Goal: Task Accomplishment & Management: Manage account settings

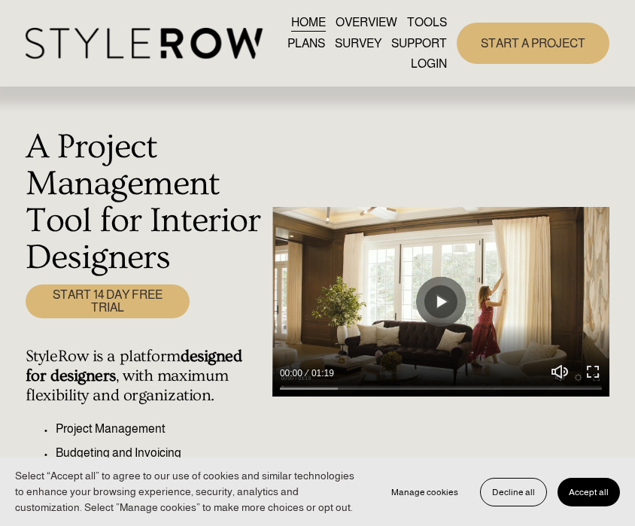
click at [428, 69] on link "LOGIN" at bounding box center [429, 63] width 36 height 20
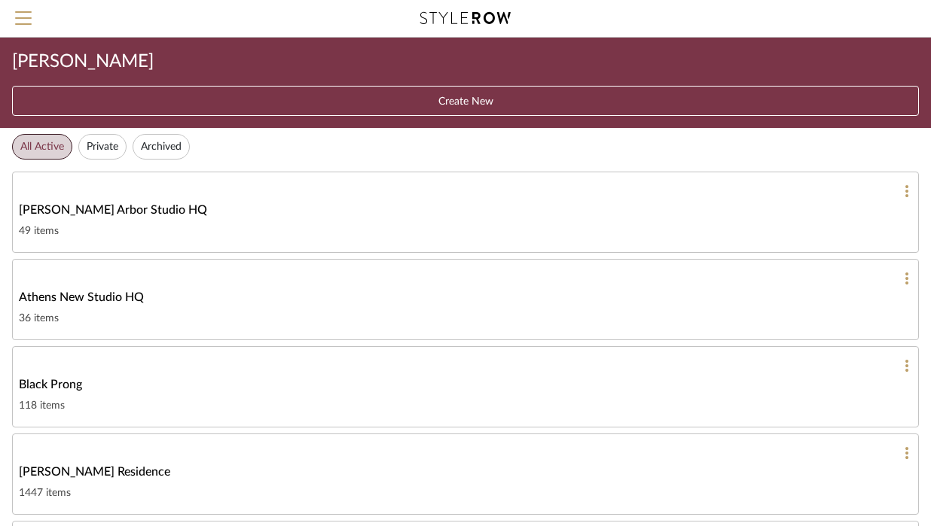
scroll to position [179, 0]
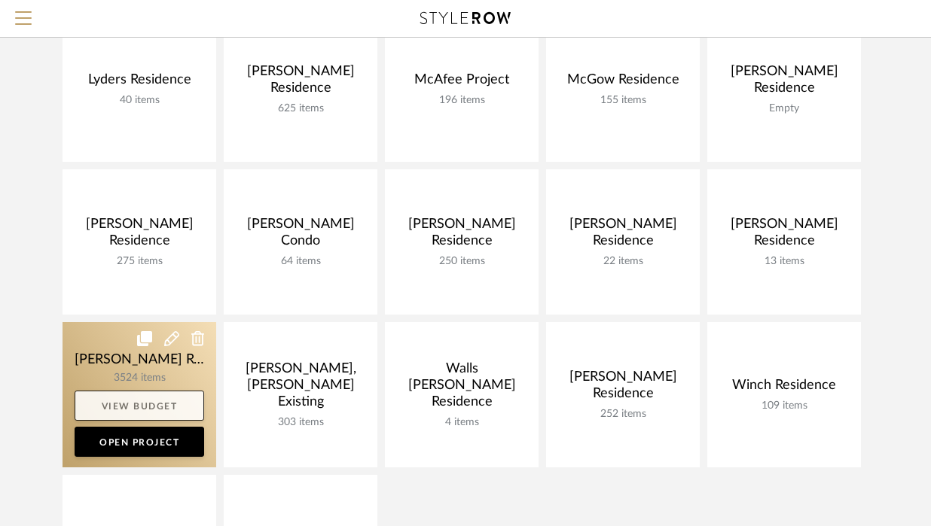
scroll to position [828, 0]
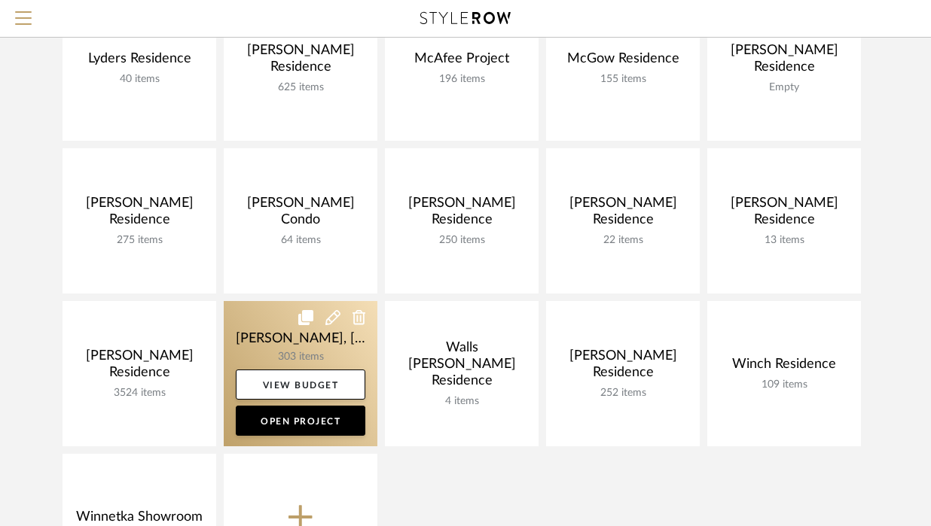
click at [311, 349] on link at bounding box center [301, 373] width 154 height 145
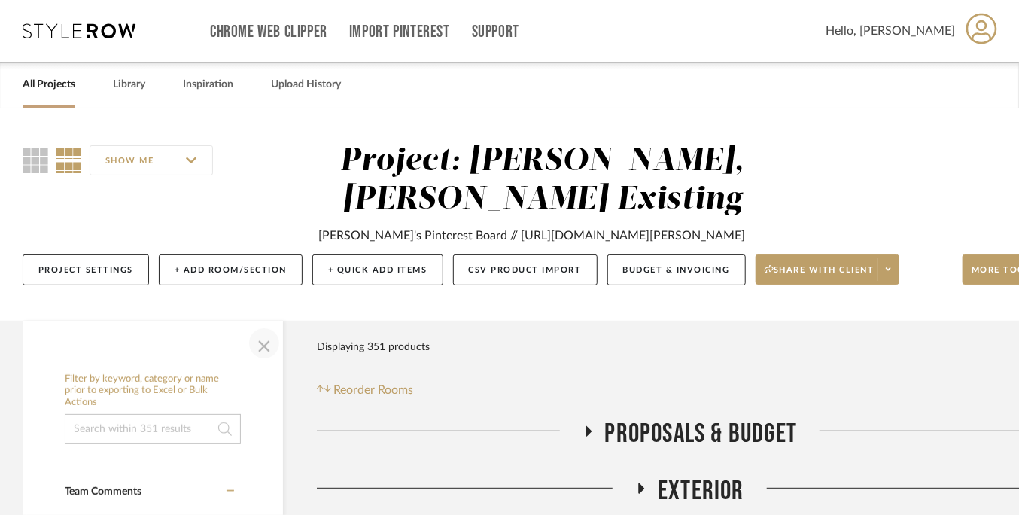
click at [267, 342] on span "button" at bounding box center [264, 343] width 36 height 36
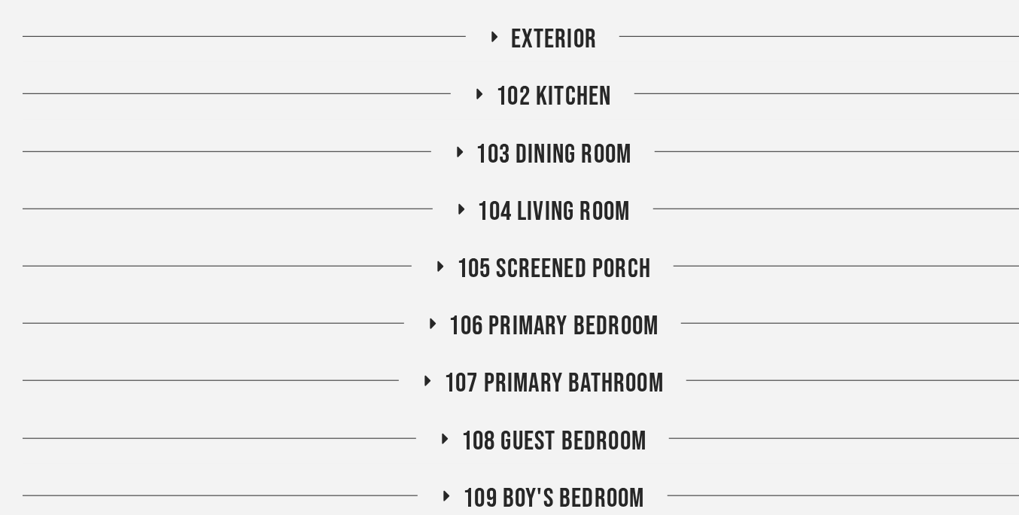
scroll to position [226, 0]
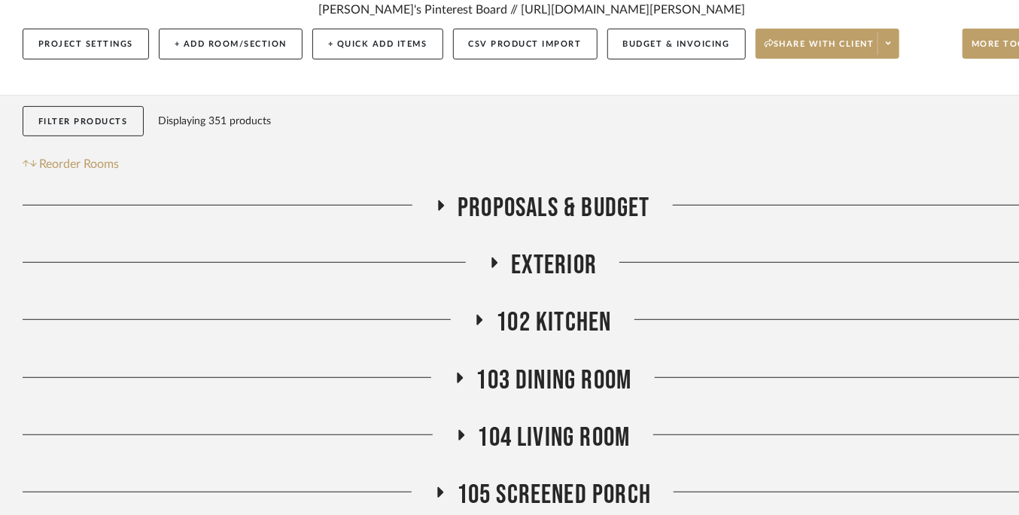
click at [539, 328] on span "102 Kitchen" at bounding box center [553, 322] width 115 height 32
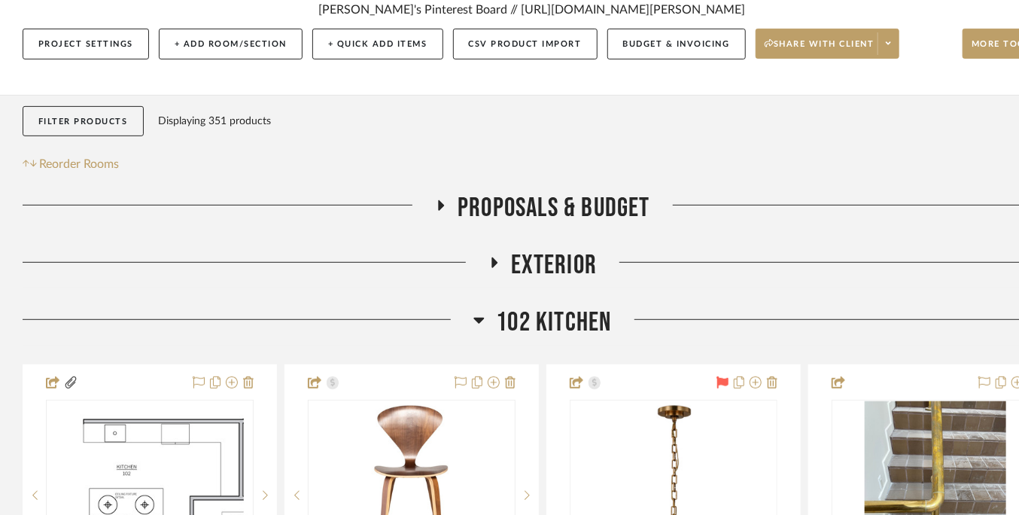
scroll to position [452, 0]
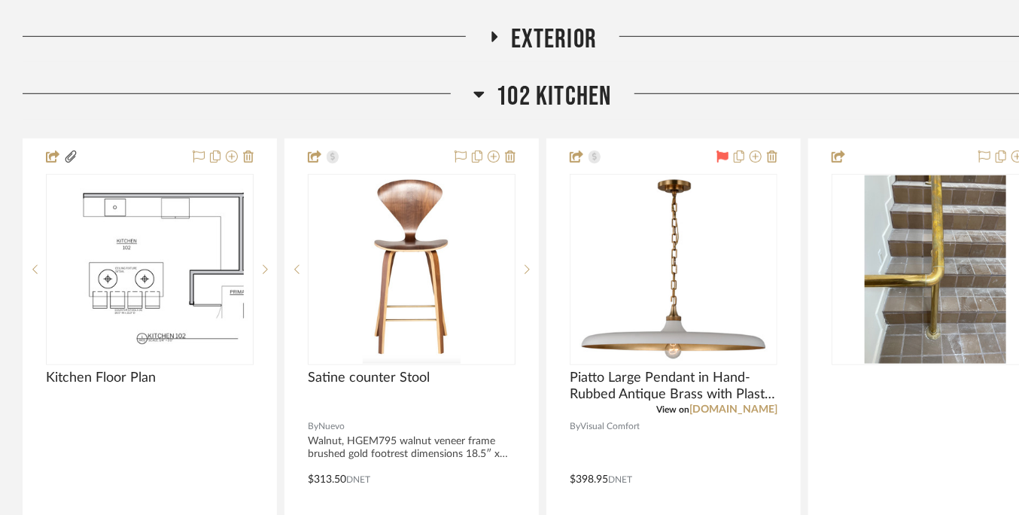
click at [529, 90] on span "102 Kitchen" at bounding box center [553, 97] width 115 height 32
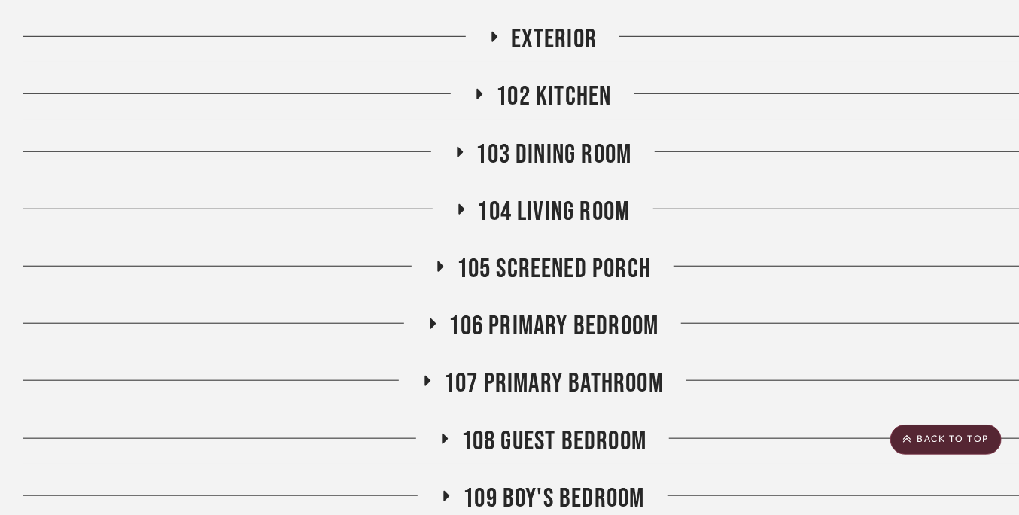
click at [560, 151] on span "103 Dining Room" at bounding box center [555, 155] width 156 height 32
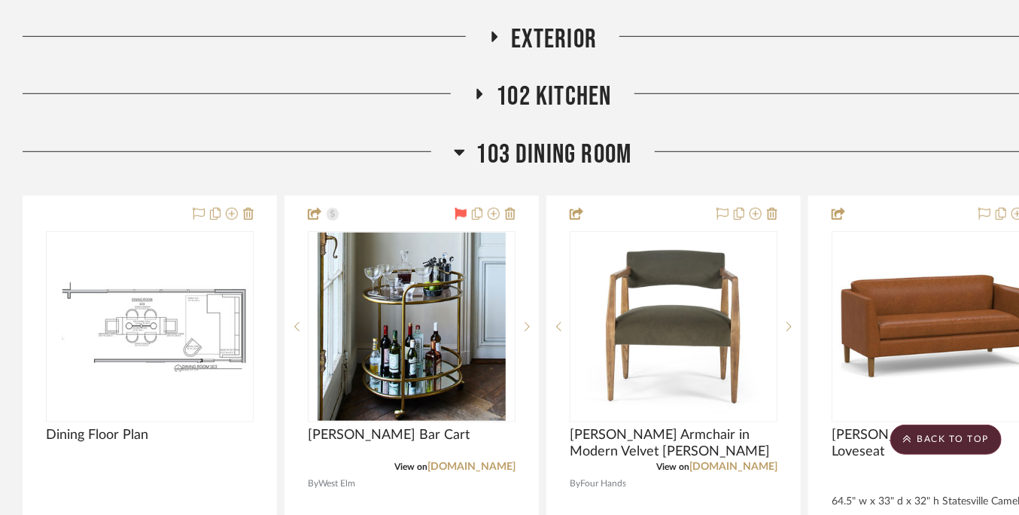
click at [560, 151] on span "103 Dining Room" at bounding box center [555, 155] width 156 height 32
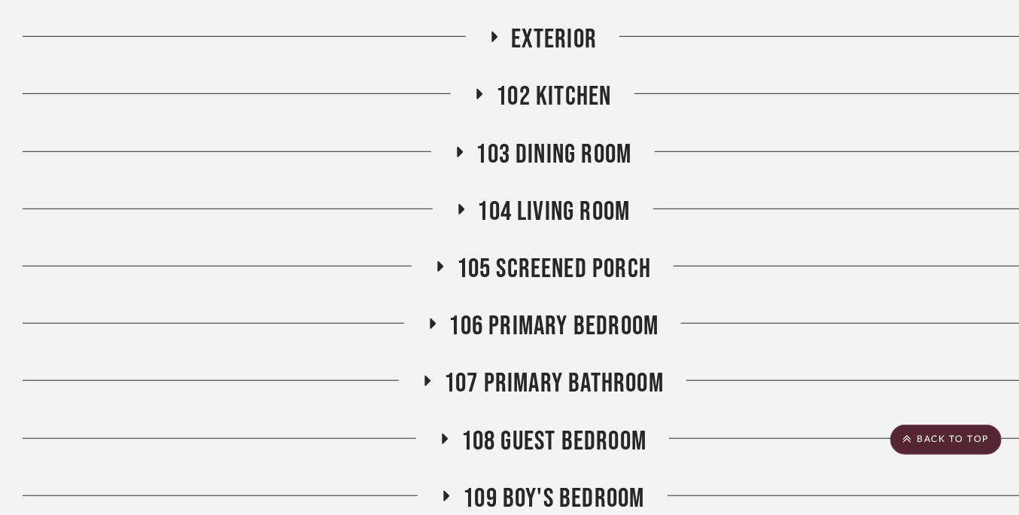
click at [538, 202] on span "104 Living Room" at bounding box center [554, 212] width 153 height 32
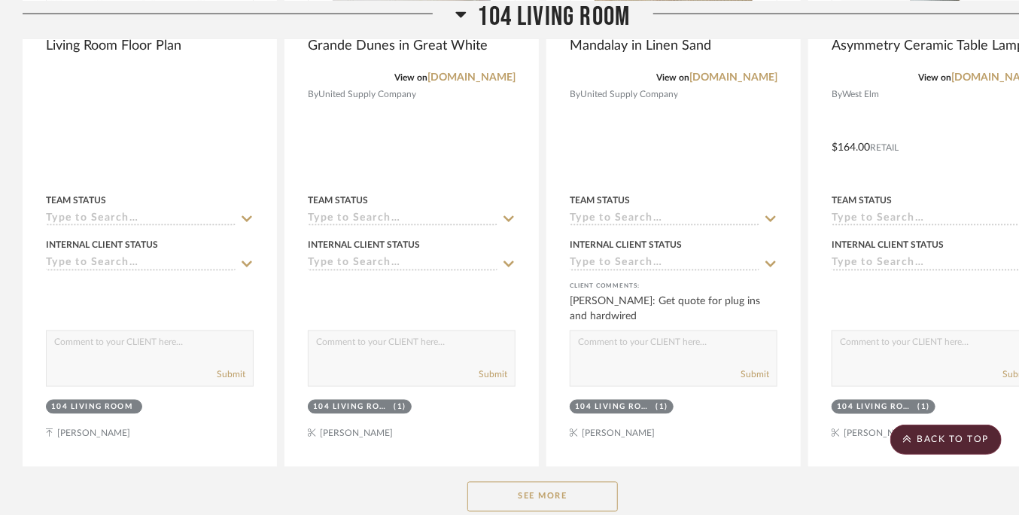
scroll to position [1054, 0]
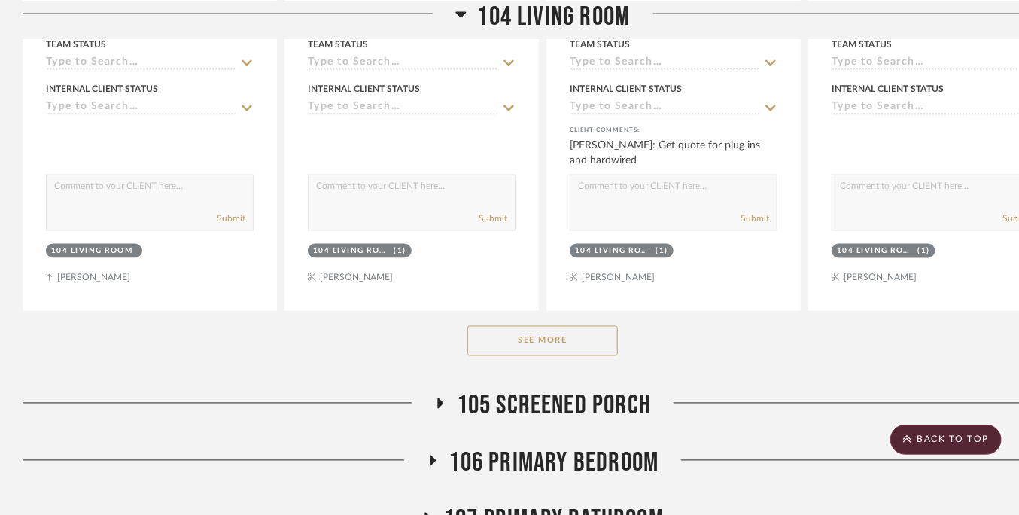
click at [538, 338] on button "See More" at bounding box center [543, 341] width 151 height 30
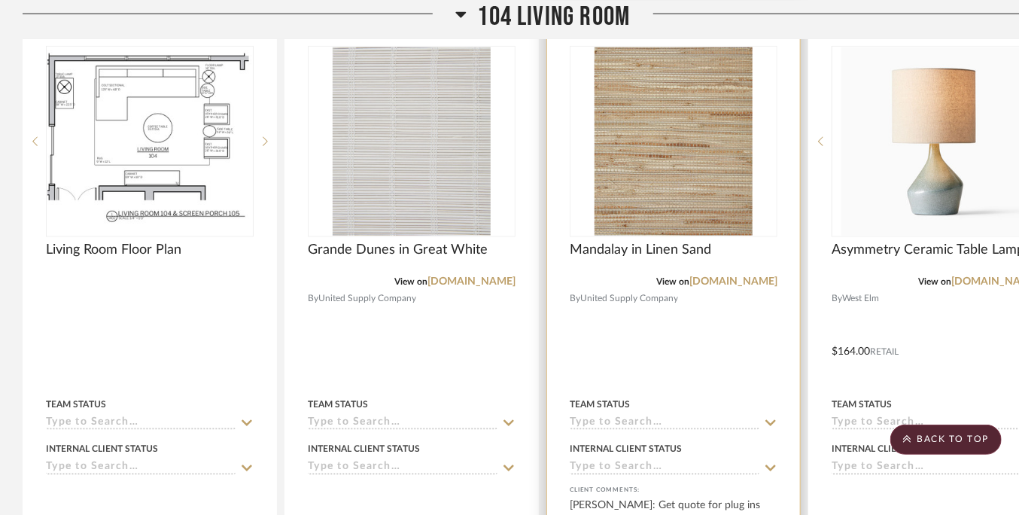
scroll to position [602, 0]
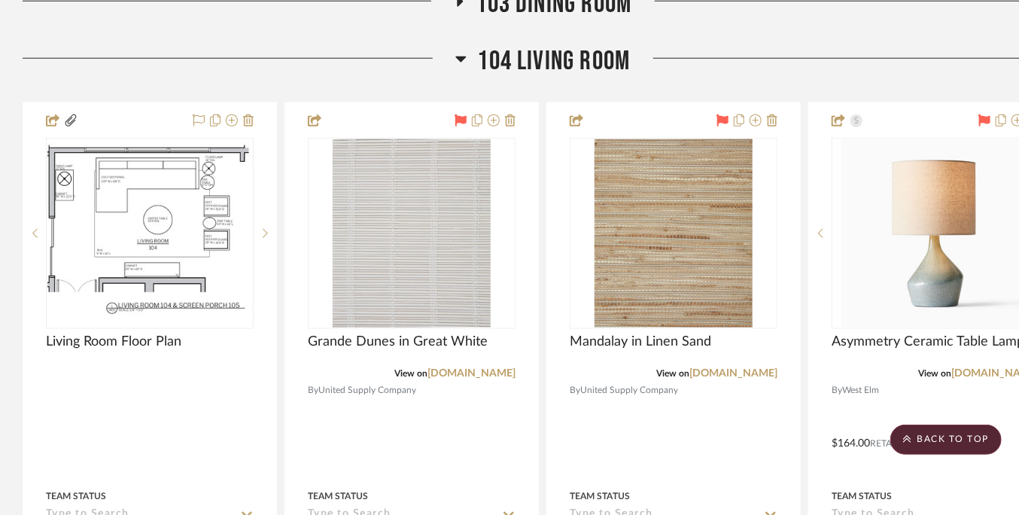
click at [535, 50] on span "104 Living Room" at bounding box center [554, 61] width 153 height 32
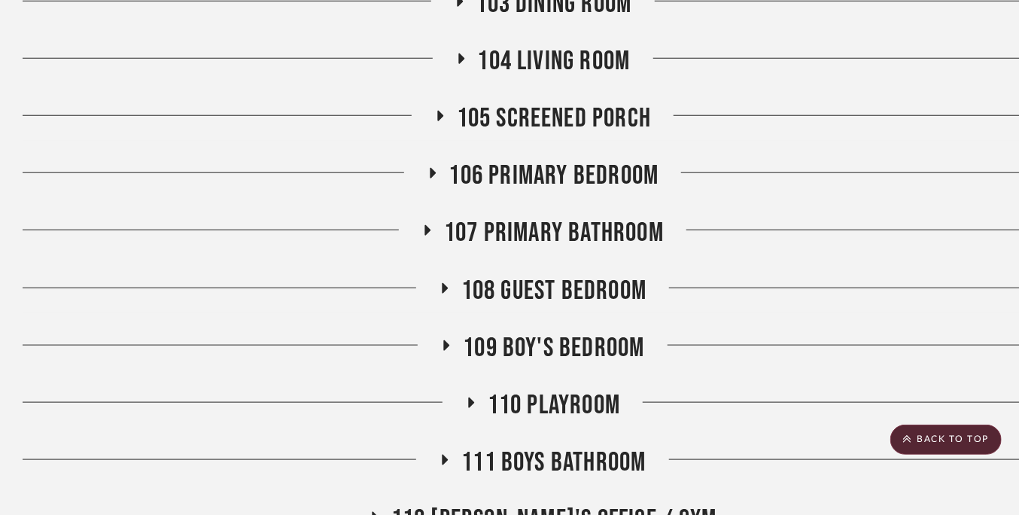
click at [519, 51] on span "104 Living Room" at bounding box center [554, 61] width 153 height 32
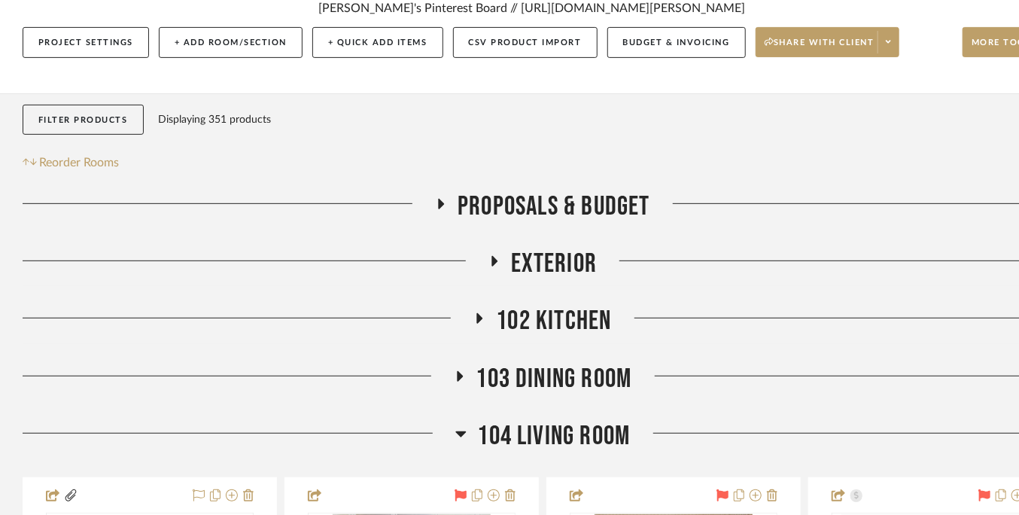
scroll to position [226, 0]
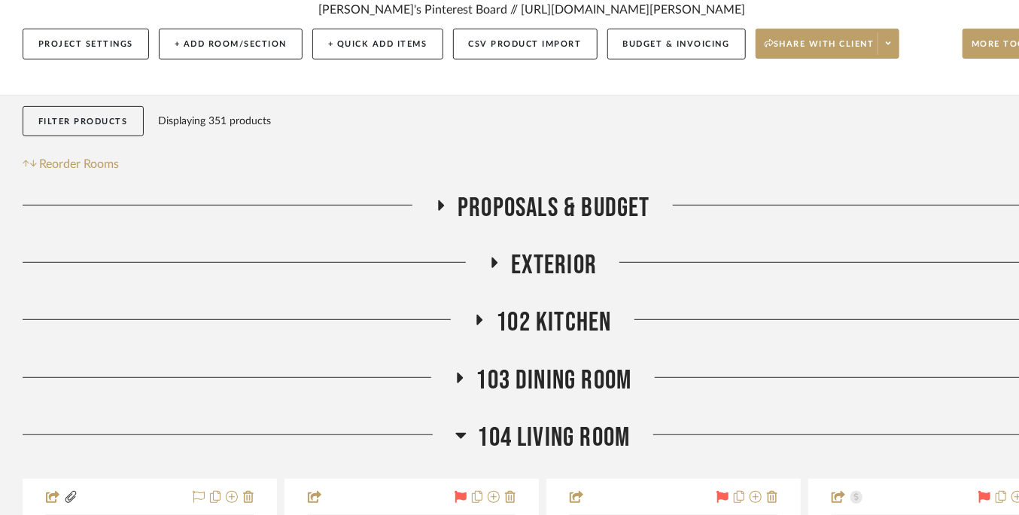
click at [550, 428] on span "104 Living Room" at bounding box center [554, 438] width 153 height 32
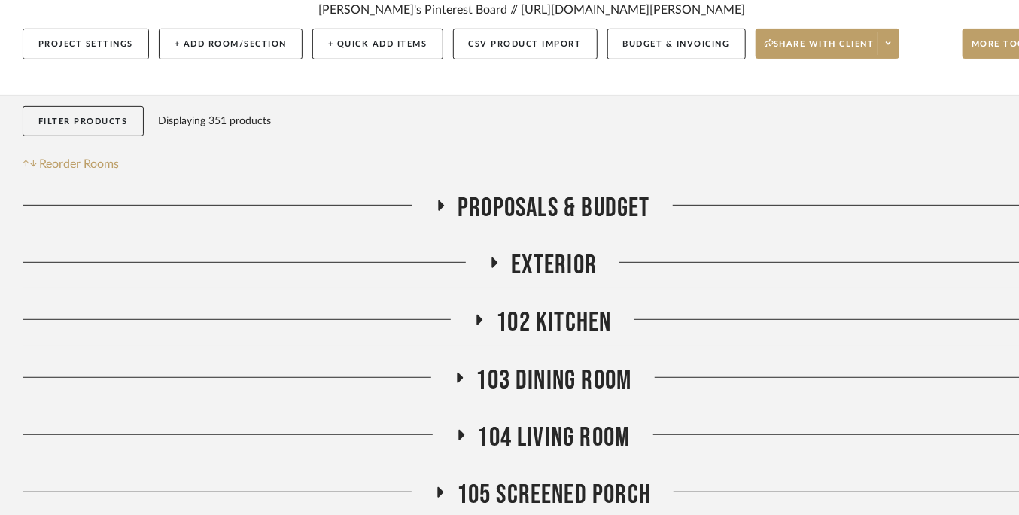
click at [550, 428] on span "104 Living Room" at bounding box center [554, 438] width 153 height 32
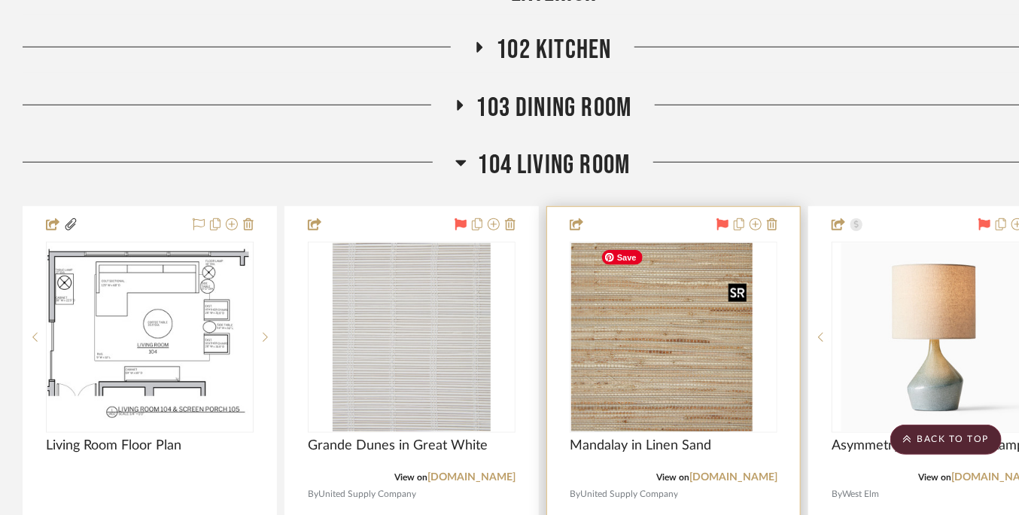
scroll to position [376, 0]
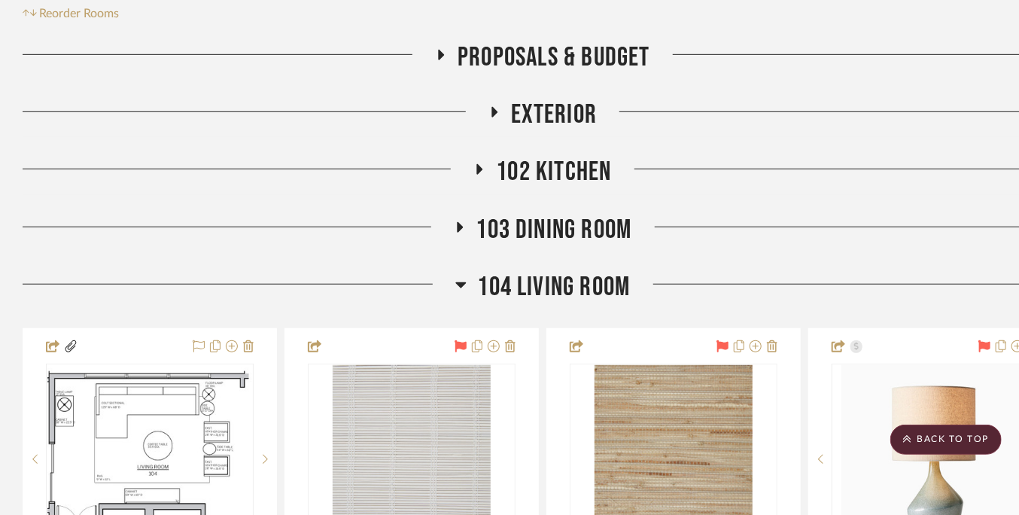
click at [544, 294] on span "104 Living Room" at bounding box center [554, 287] width 153 height 32
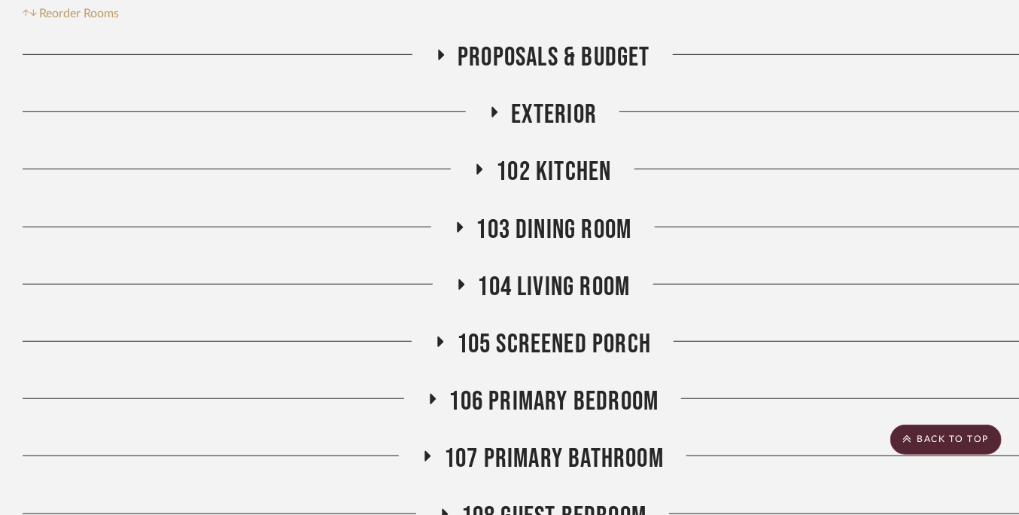
click at [551, 342] on span "105 Screened Porch" at bounding box center [554, 344] width 195 height 32
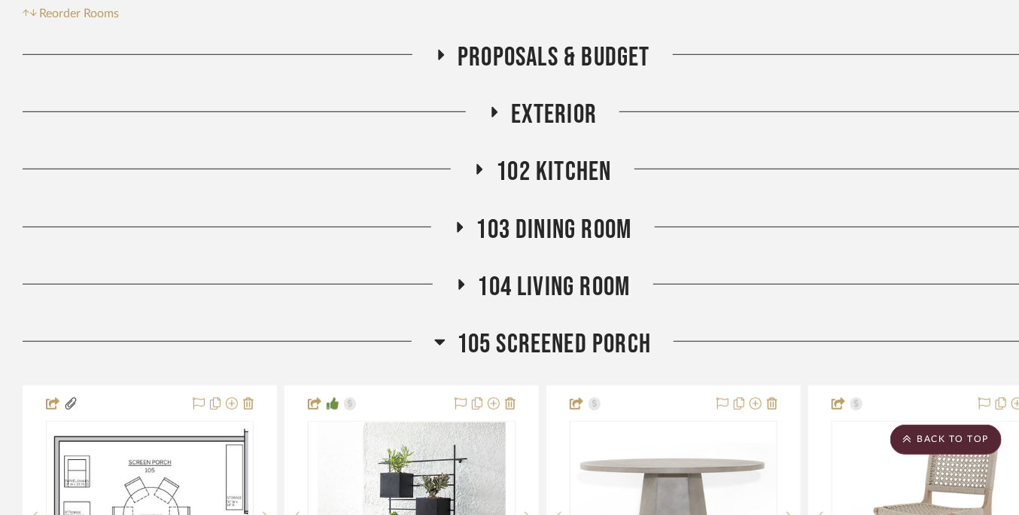
click at [551, 342] on span "105 Screened Porch" at bounding box center [554, 344] width 195 height 32
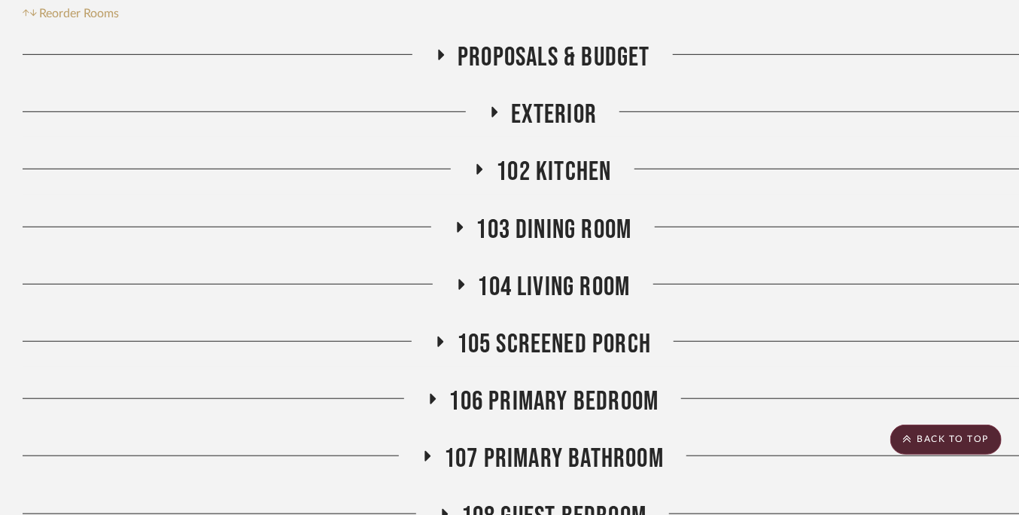
click at [552, 392] on span "106 Primary Bedroom" at bounding box center [555, 402] width 210 height 32
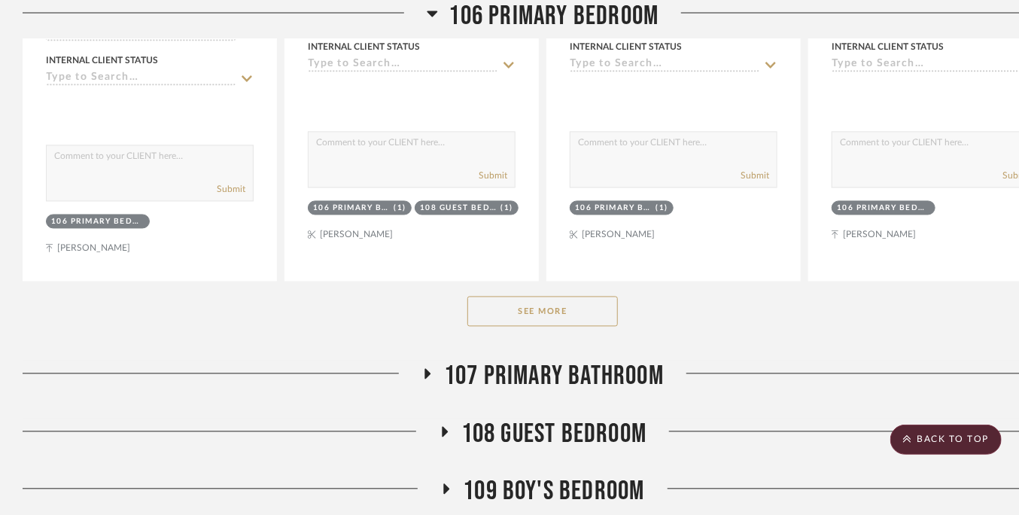
scroll to position [1205, 0]
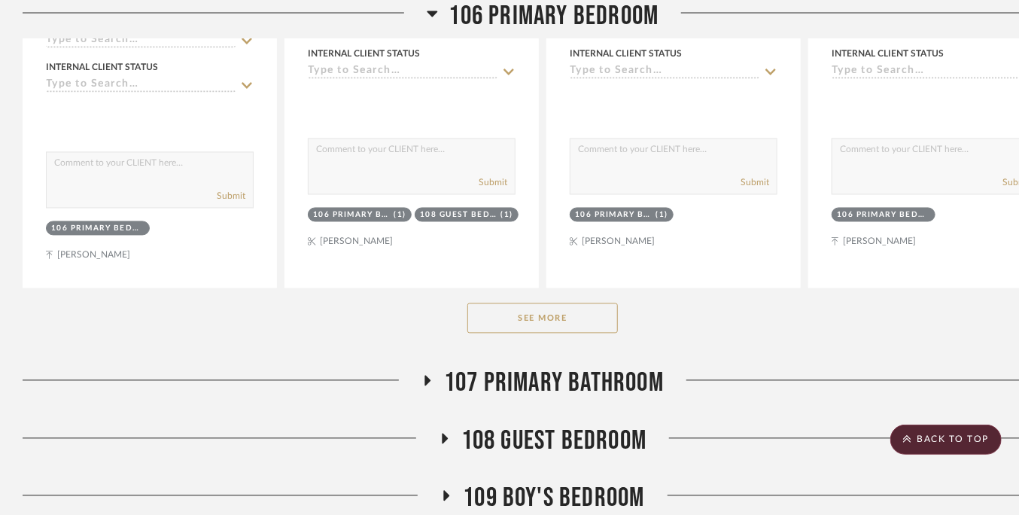
click at [538, 335] on div "See More" at bounding box center [543, 318] width 1041 height 60
click at [538, 320] on button "See More" at bounding box center [543, 318] width 151 height 30
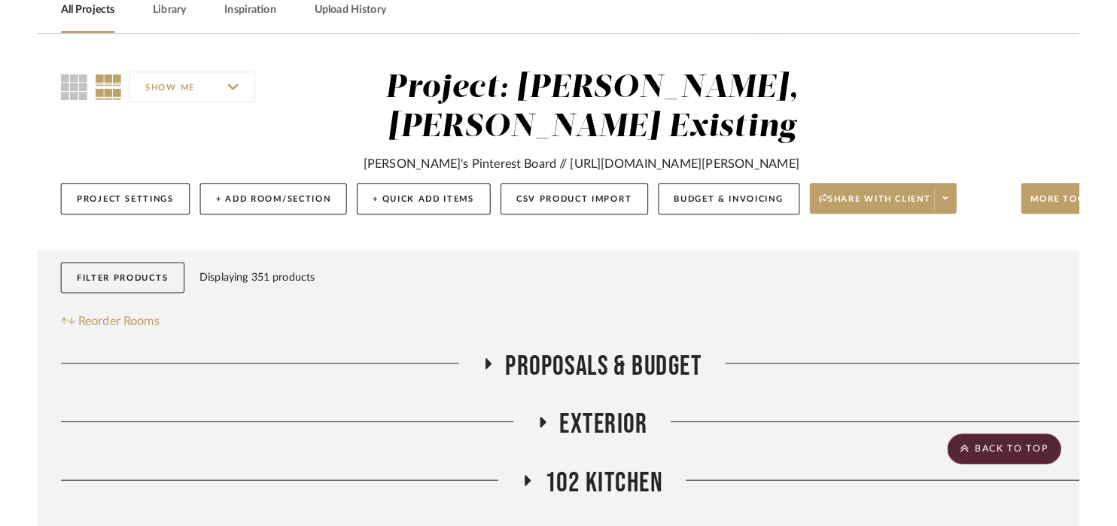
scroll to position [0, 0]
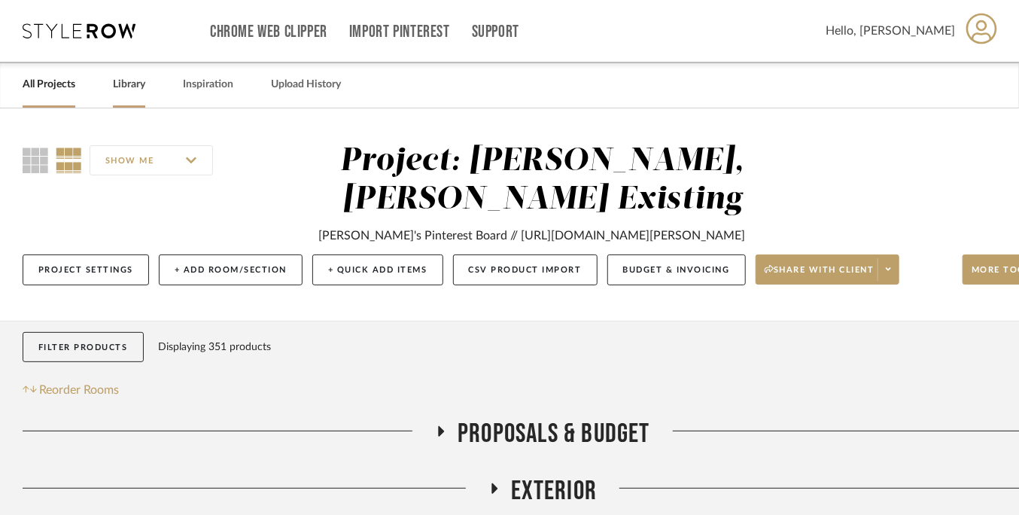
click at [123, 85] on link "Library" at bounding box center [129, 85] width 32 height 20
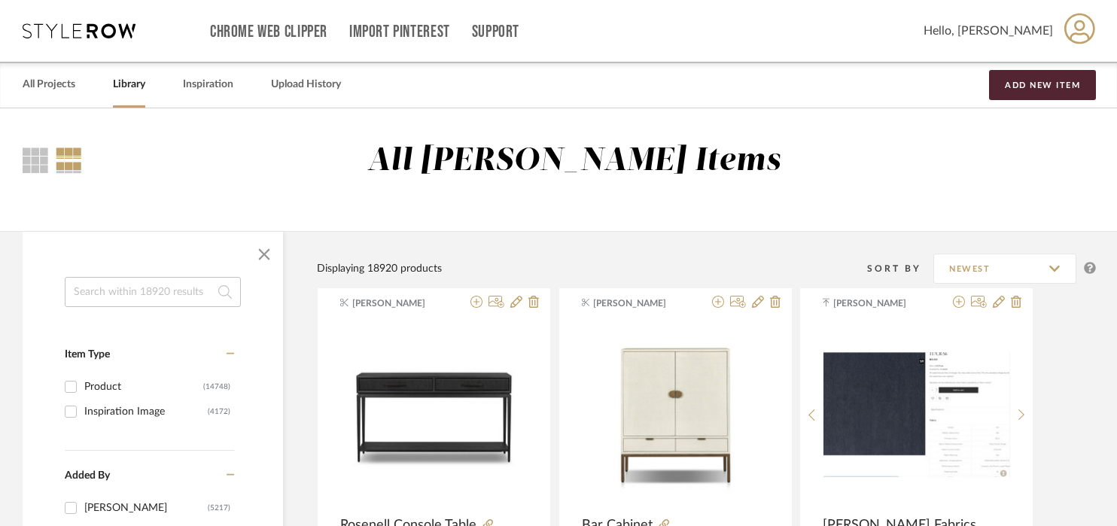
click at [114, 288] on input at bounding box center [153, 292] width 176 height 30
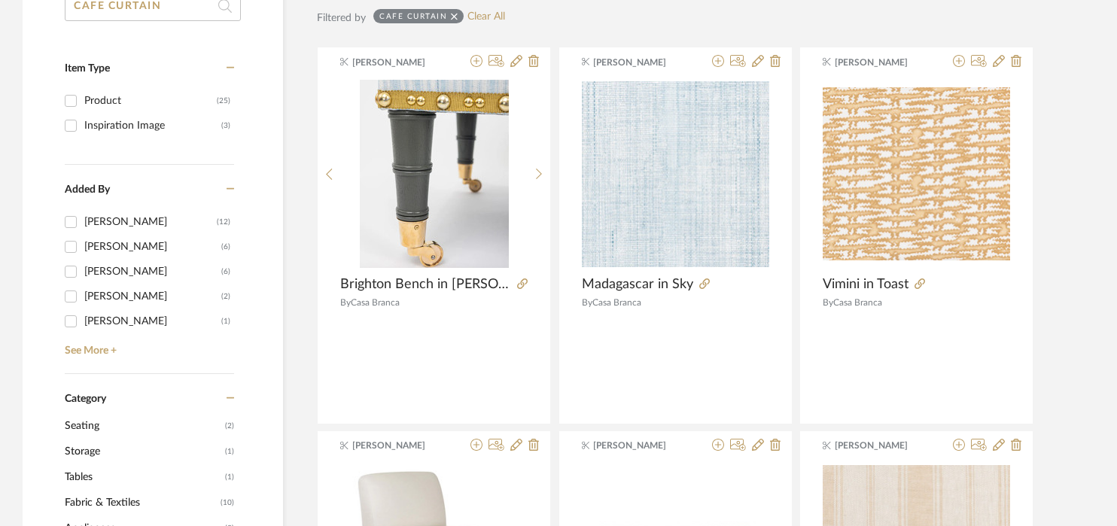
scroll to position [136, 0]
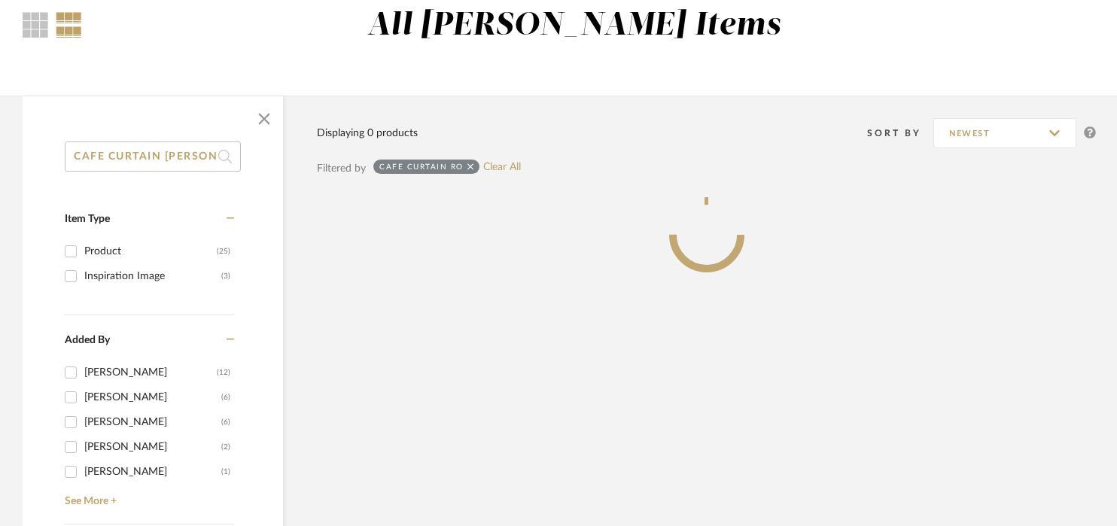
type input "CAFE CURTAIN ROD"
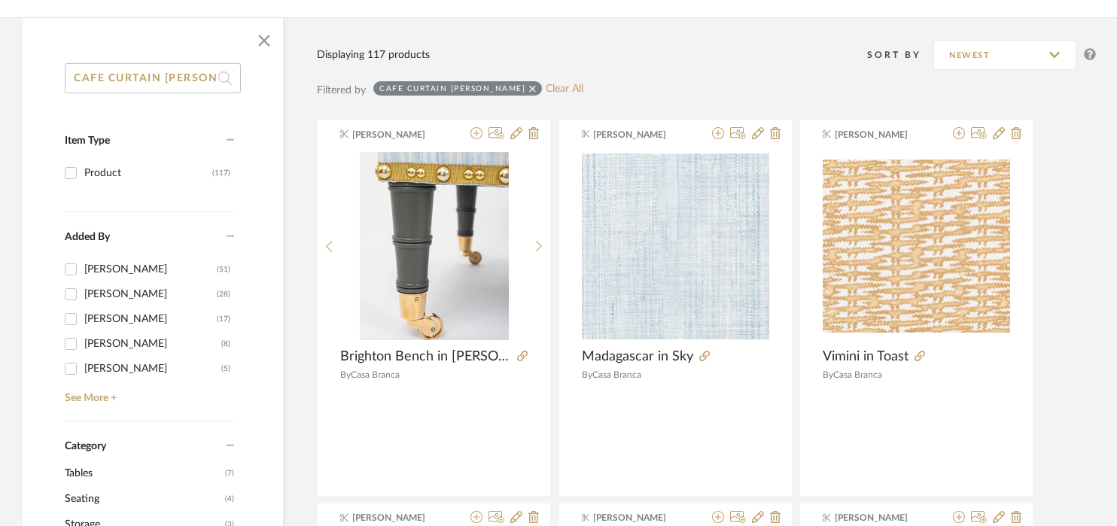
scroll to position [60, 0]
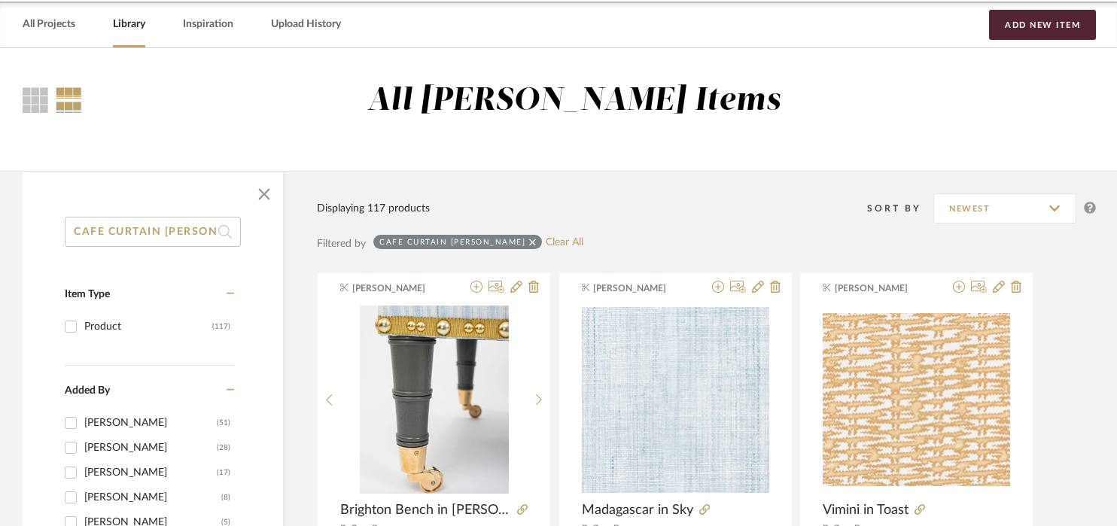
click at [194, 224] on input "CAFE CURTAIN ROD" at bounding box center [153, 232] width 176 height 30
click at [270, 189] on span "button" at bounding box center [264, 194] width 36 height 36
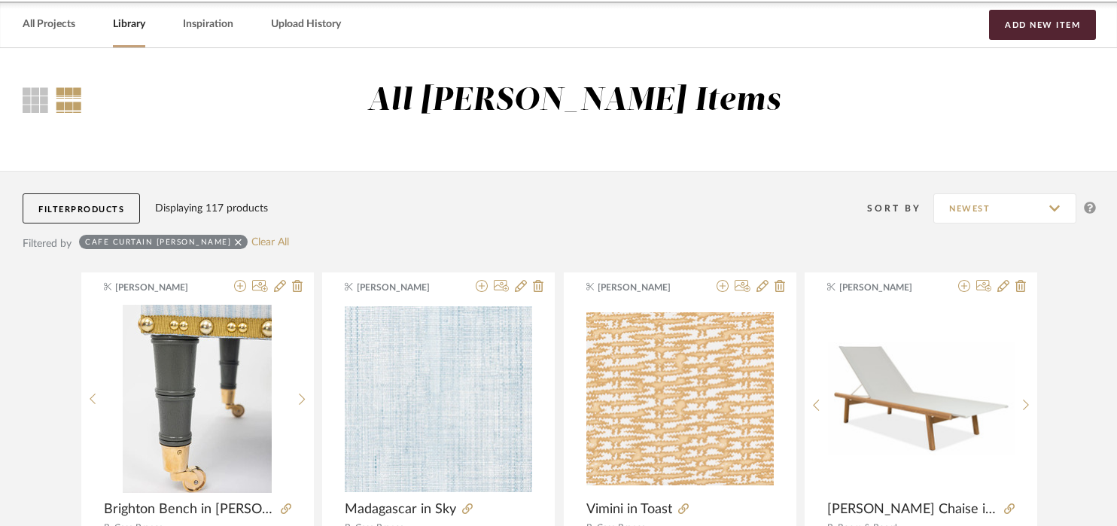
click at [71, 94] on div at bounding box center [69, 100] width 26 height 26
click at [114, 210] on span "Products" at bounding box center [97, 210] width 53 height 8
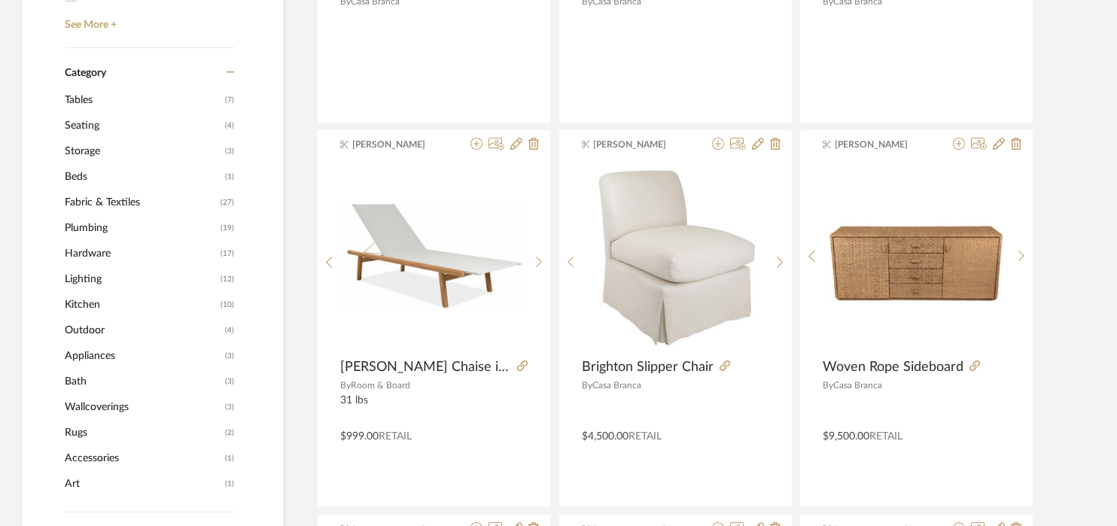
scroll to position [663, 0]
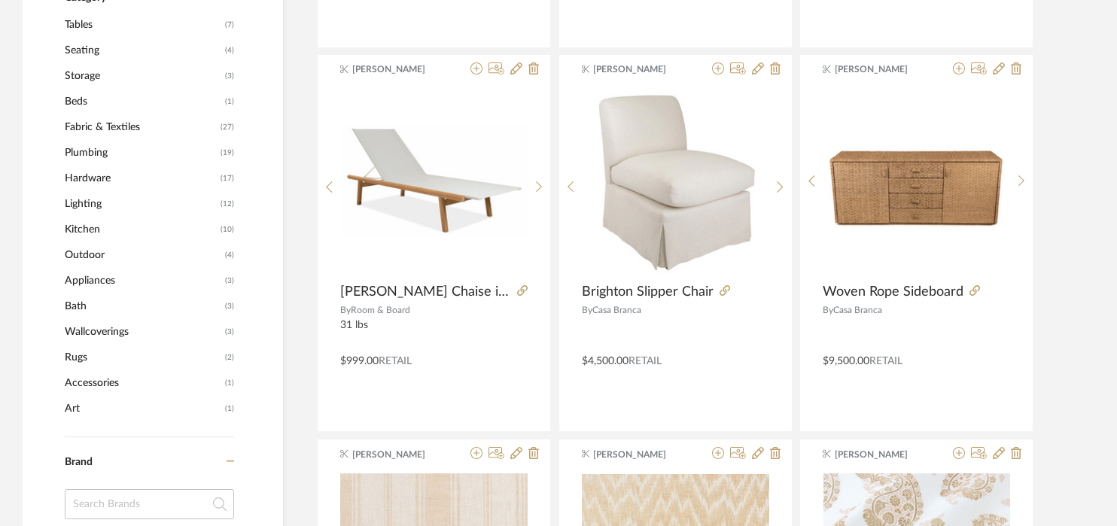
click at [103, 163] on span "Plumbing" at bounding box center [141, 153] width 152 height 26
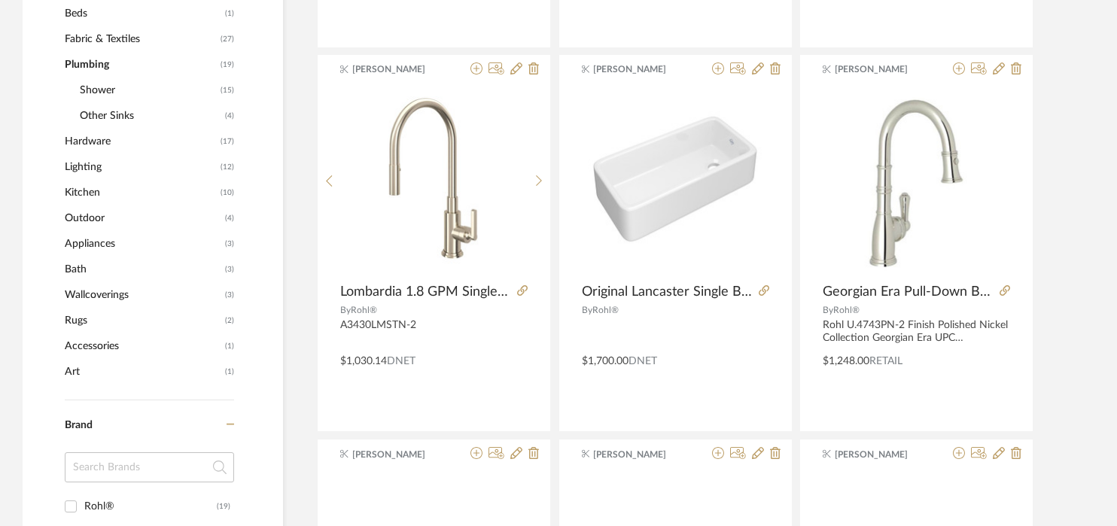
scroll to position [597, 0]
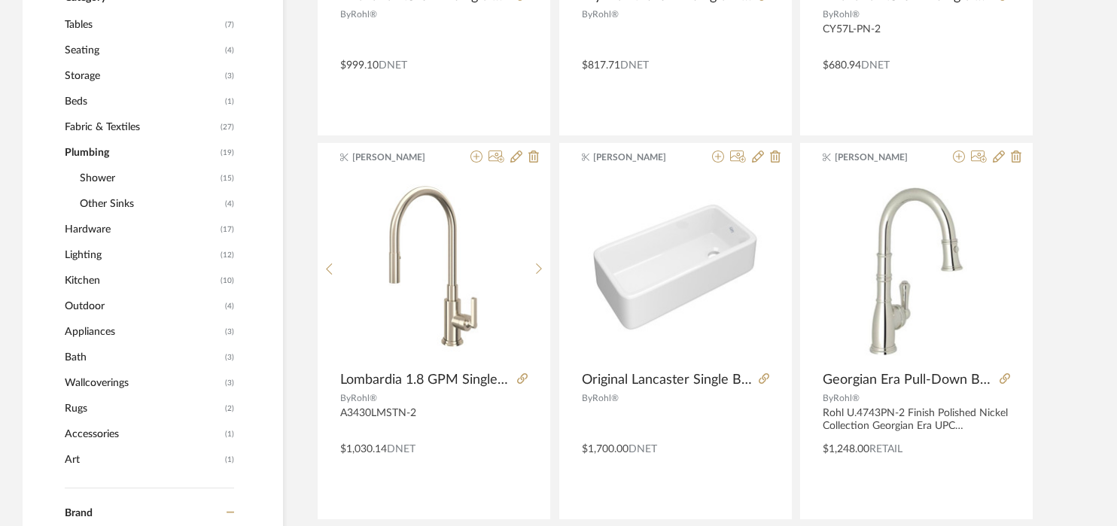
click at [101, 151] on span "Plumbing" at bounding box center [141, 153] width 152 height 26
click at [97, 235] on span "Hardware" at bounding box center [141, 230] width 152 height 26
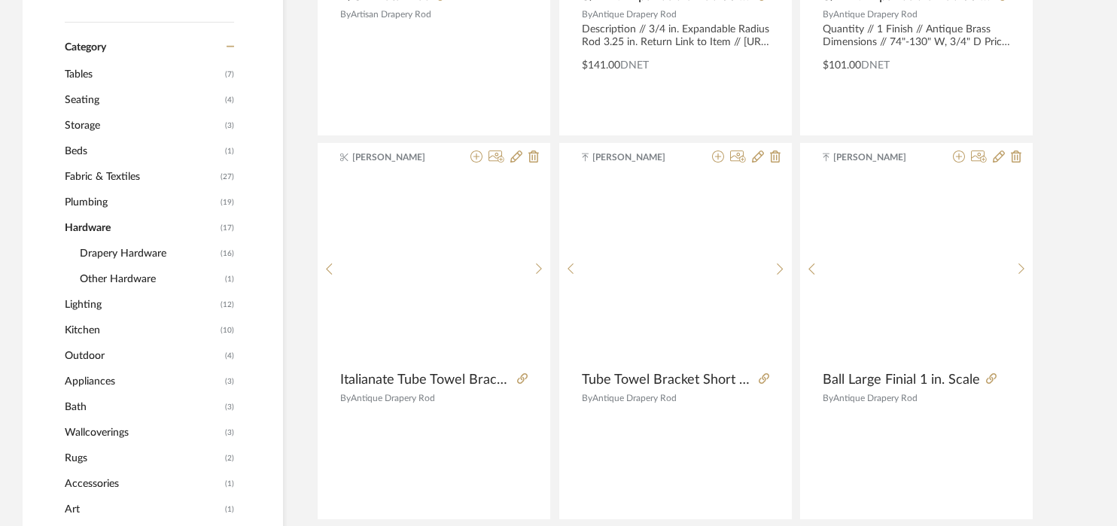
scroll to position [648, 0]
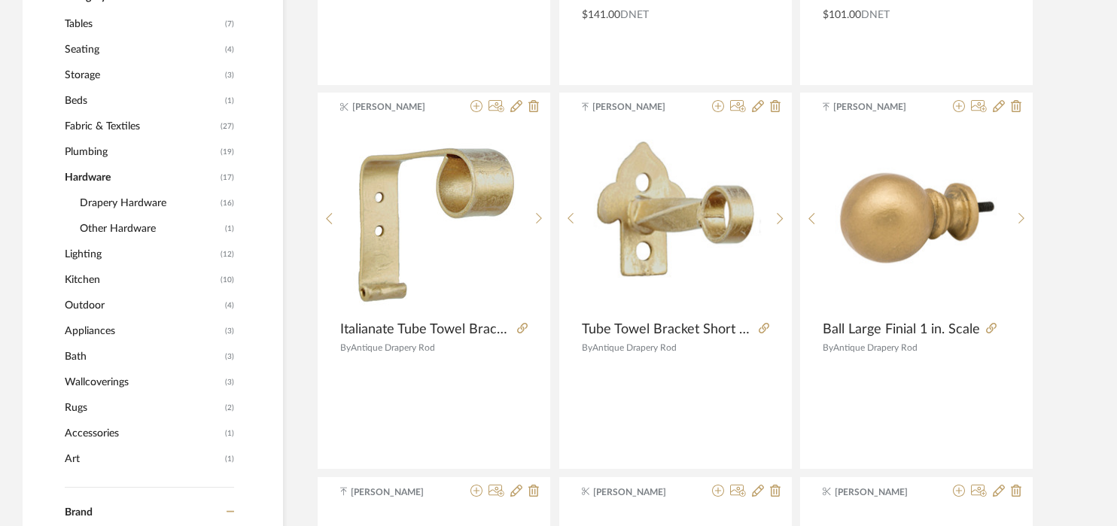
click at [114, 206] on span "Drapery Hardware" at bounding box center [148, 203] width 137 height 26
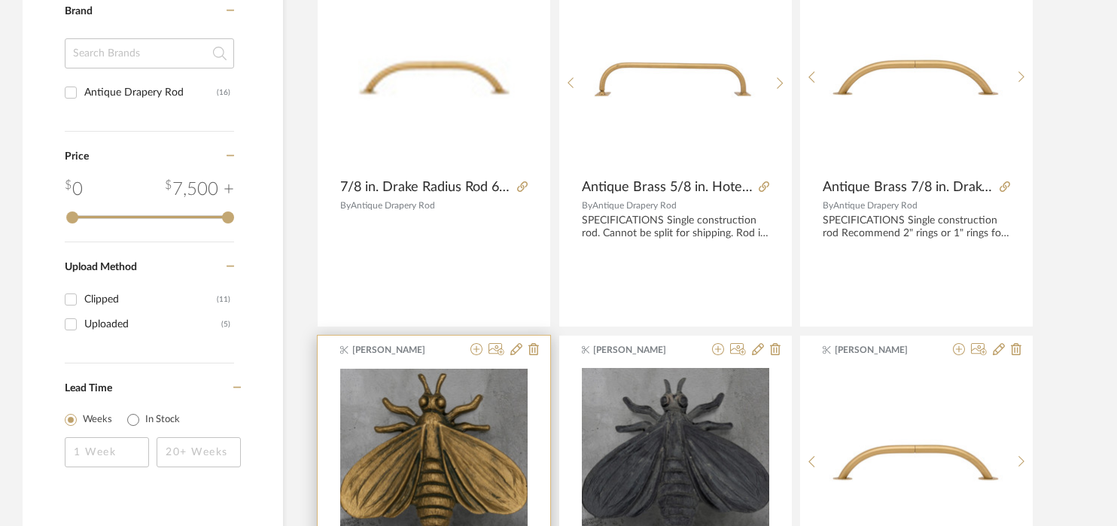
scroll to position [648, 0]
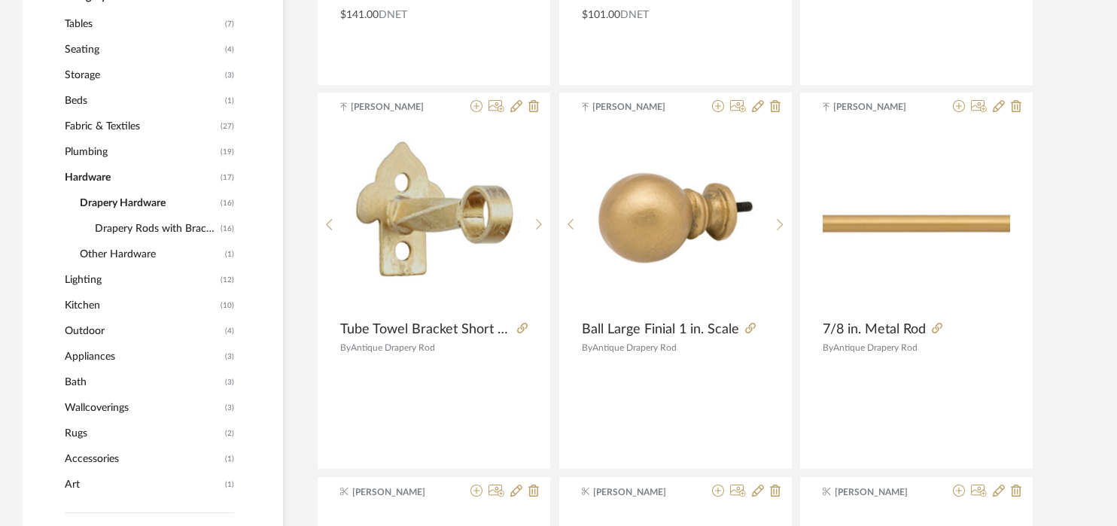
click at [132, 249] on span "Other Hardware" at bounding box center [151, 255] width 142 height 26
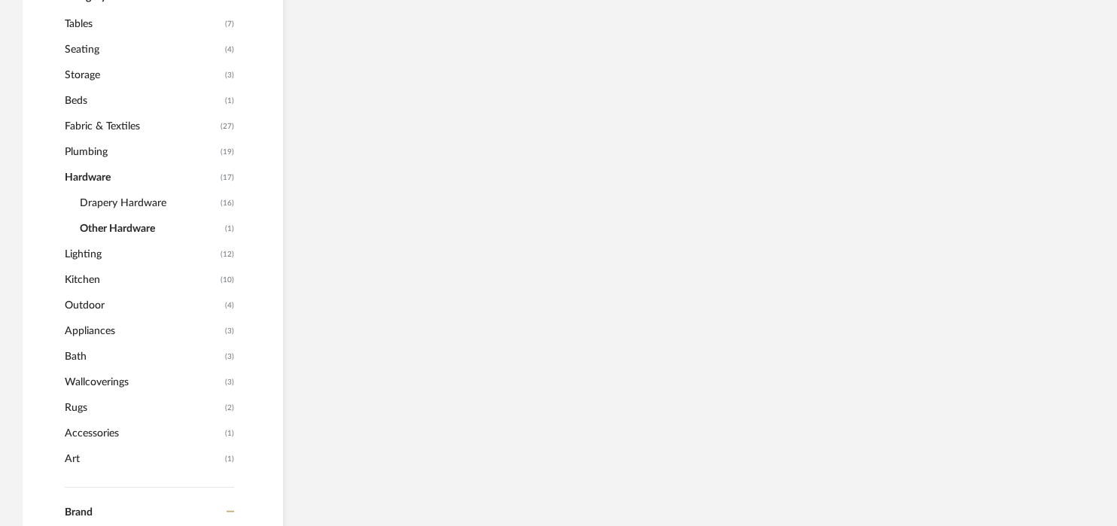
scroll to position [573, 0]
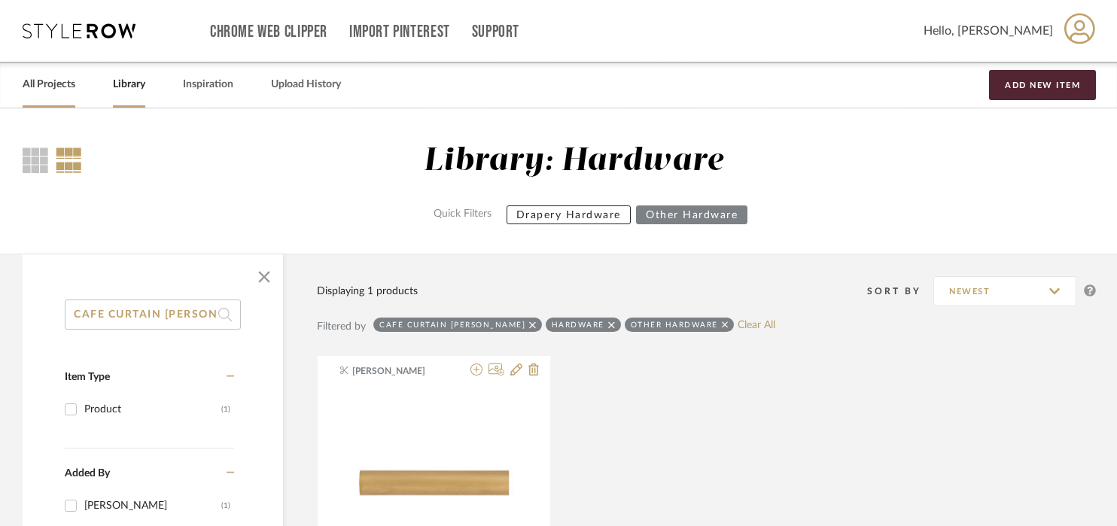
click at [44, 94] on link "All Projects" at bounding box center [49, 85] width 53 height 20
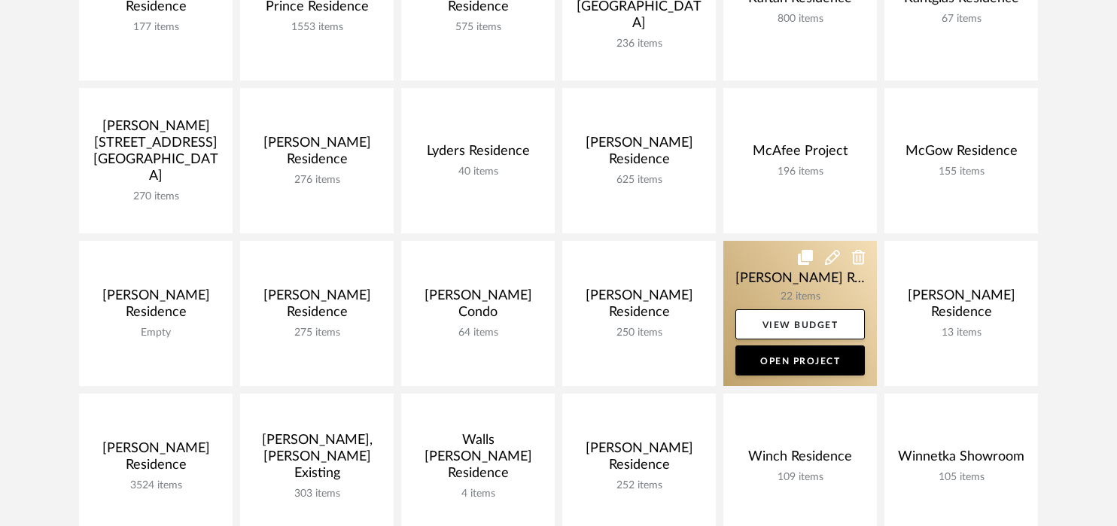
scroll to position [678, 0]
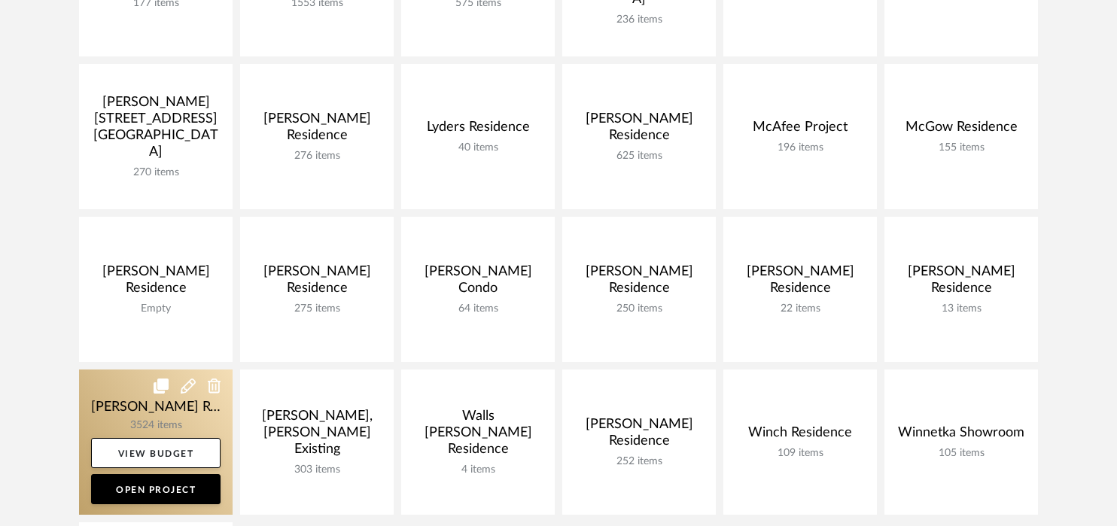
click at [129, 412] on link at bounding box center [156, 442] width 154 height 145
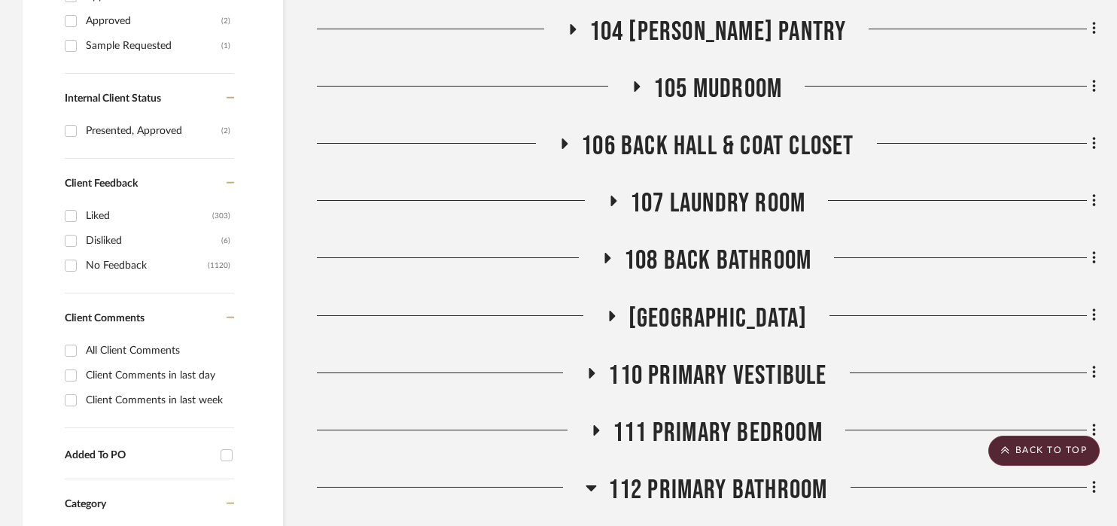
scroll to position [828, 0]
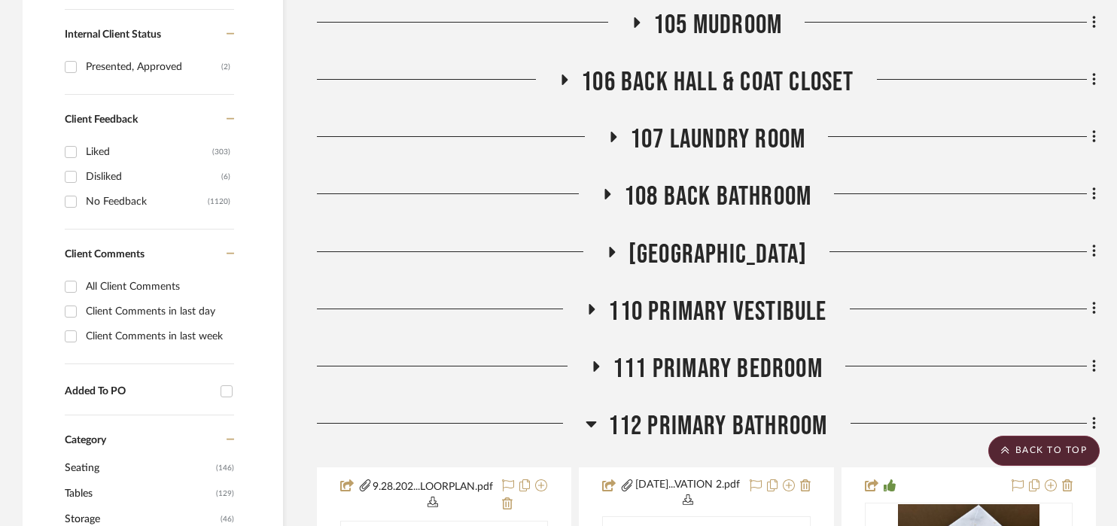
click at [724, 181] on span "108 Back Bathroom" at bounding box center [717, 197] width 187 height 32
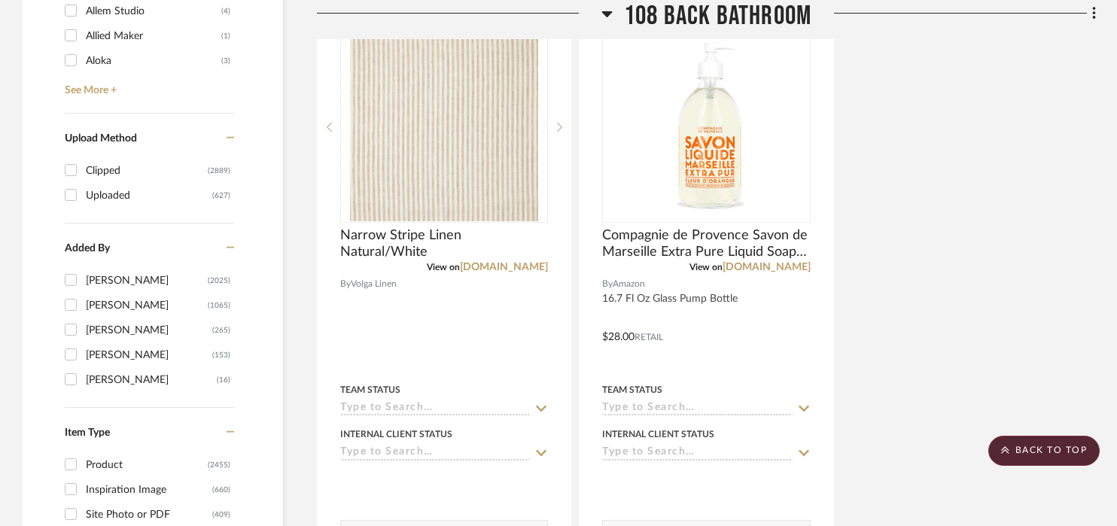
scroll to position [2635, 0]
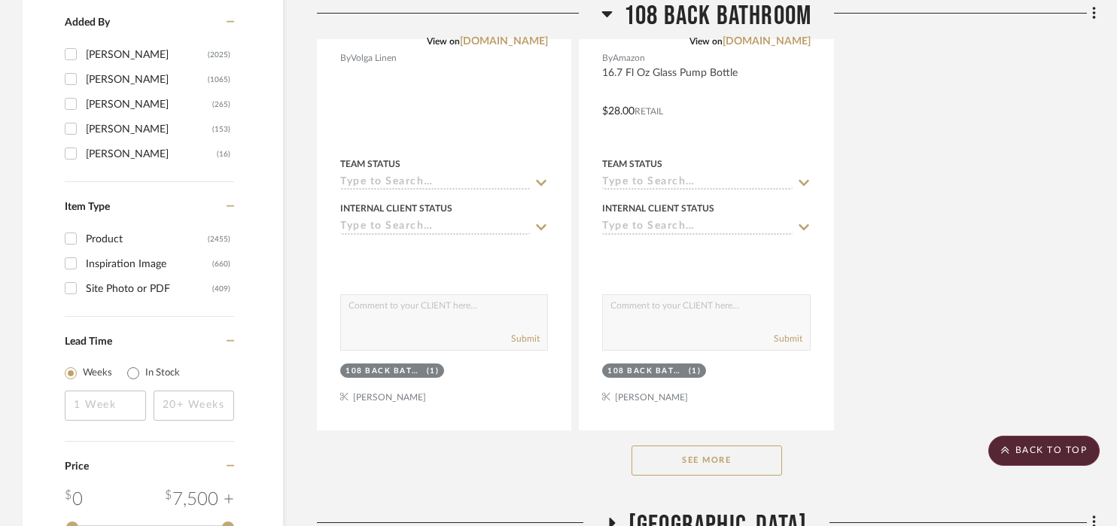
click at [753, 446] on button "See More" at bounding box center [707, 461] width 151 height 30
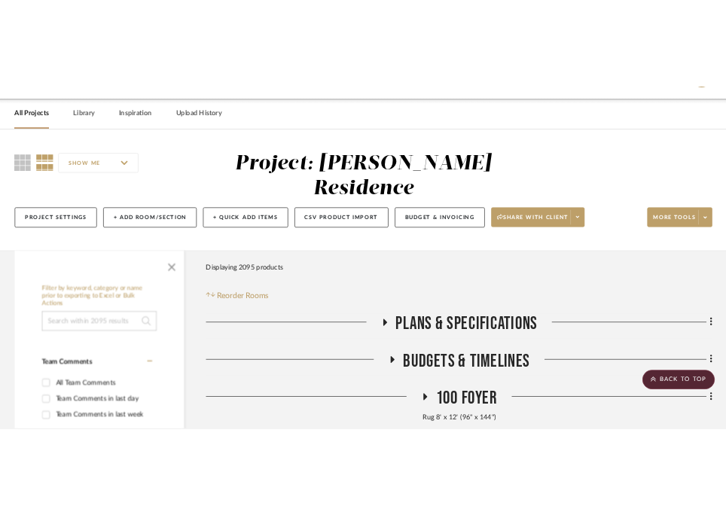
scroll to position [0, 0]
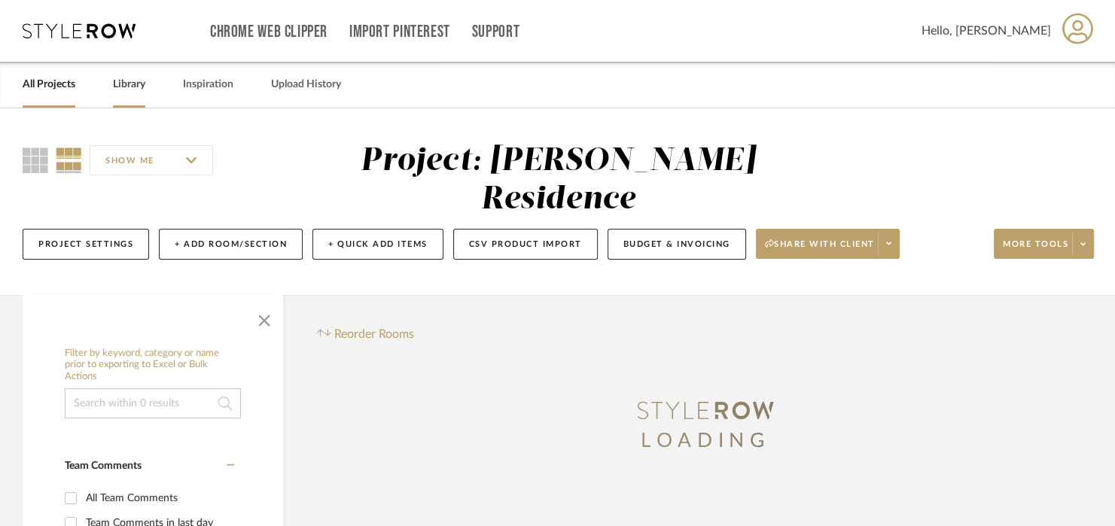
click at [126, 82] on link "Library" at bounding box center [129, 85] width 32 height 20
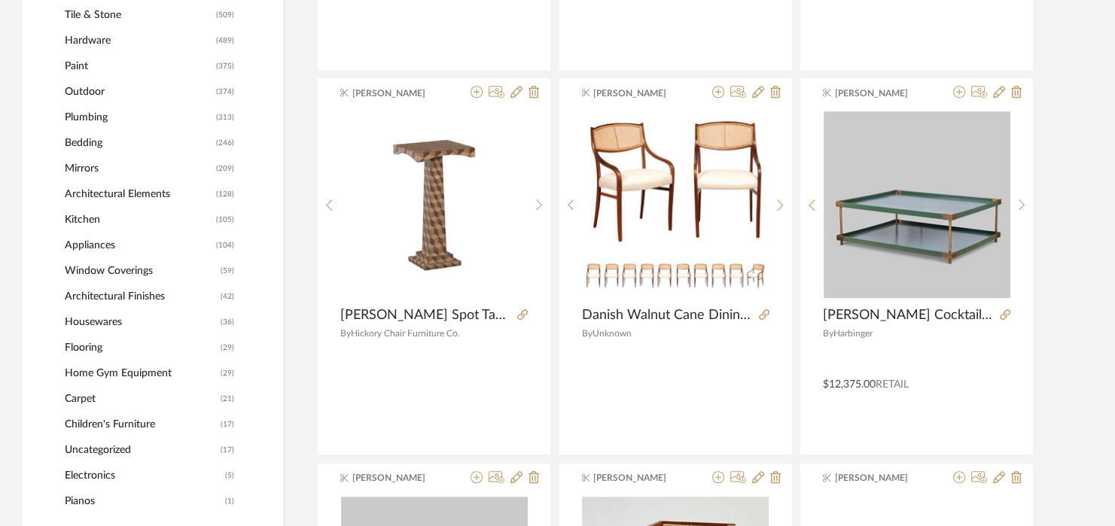
click at [133, 264] on span "Window Coverings" at bounding box center [141, 271] width 152 height 26
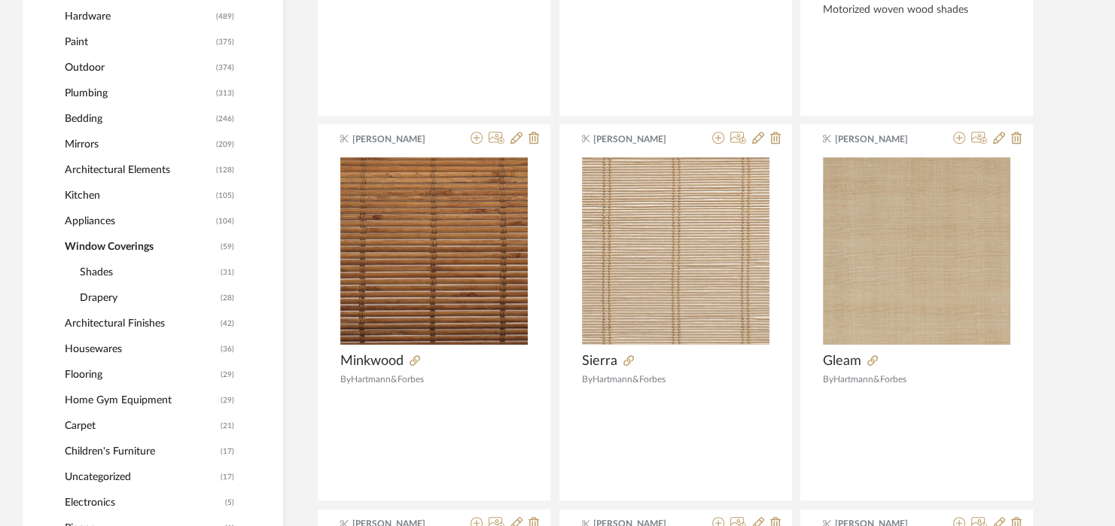
scroll to position [976, 0]
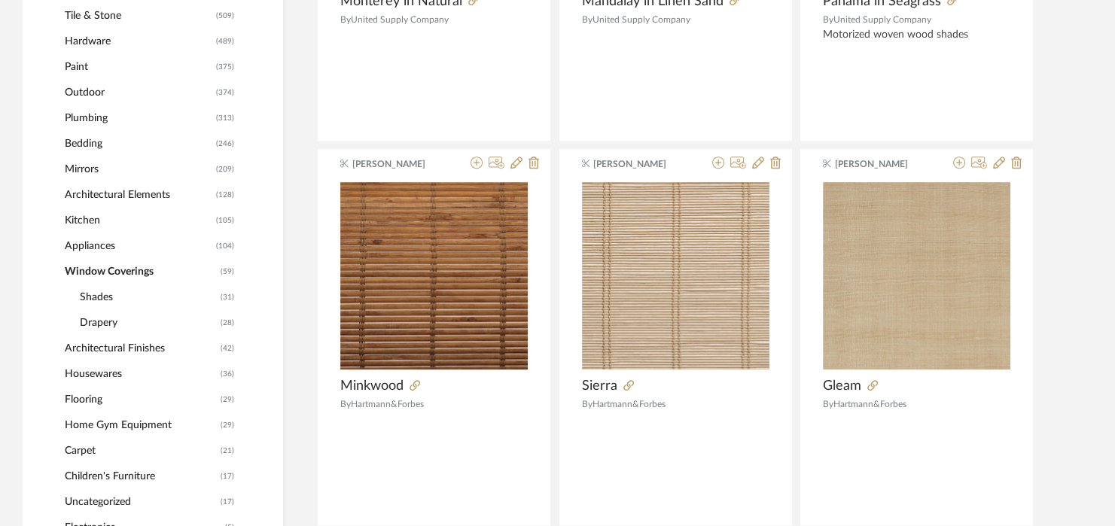
click at [90, 321] on span "Drapery" at bounding box center [148, 323] width 137 height 26
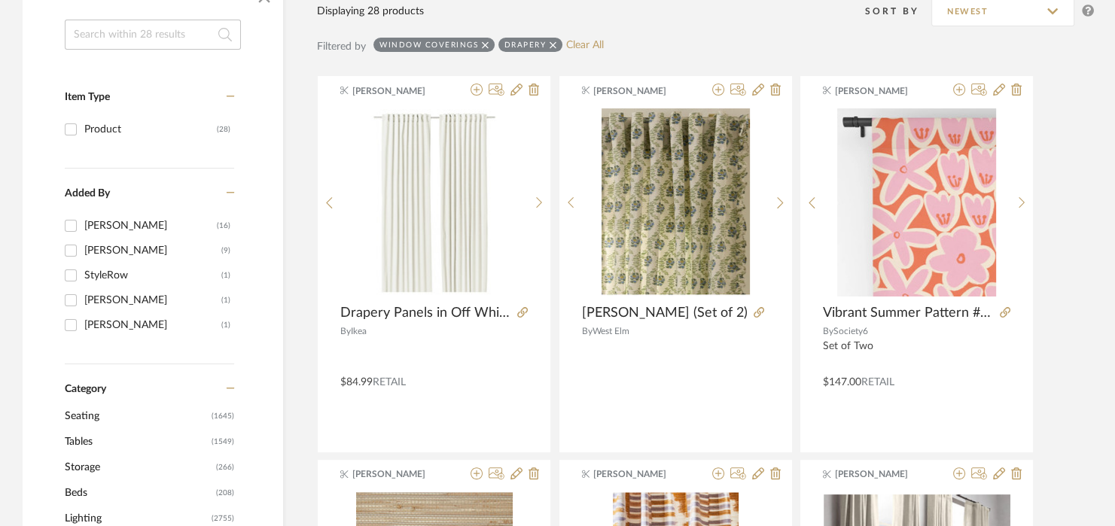
scroll to position [285, 0]
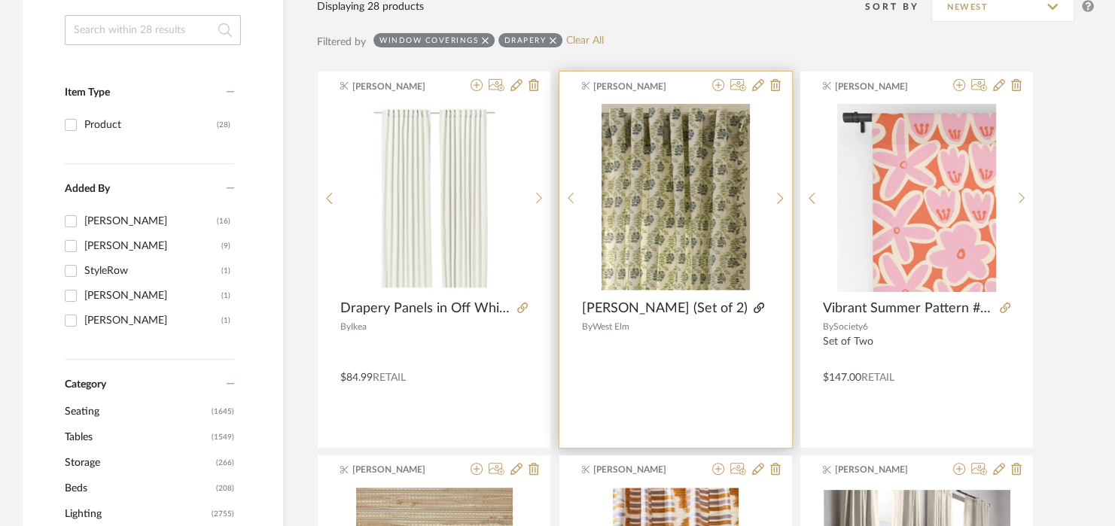
click at [754, 309] on icon at bounding box center [759, 308] width 11 height 11
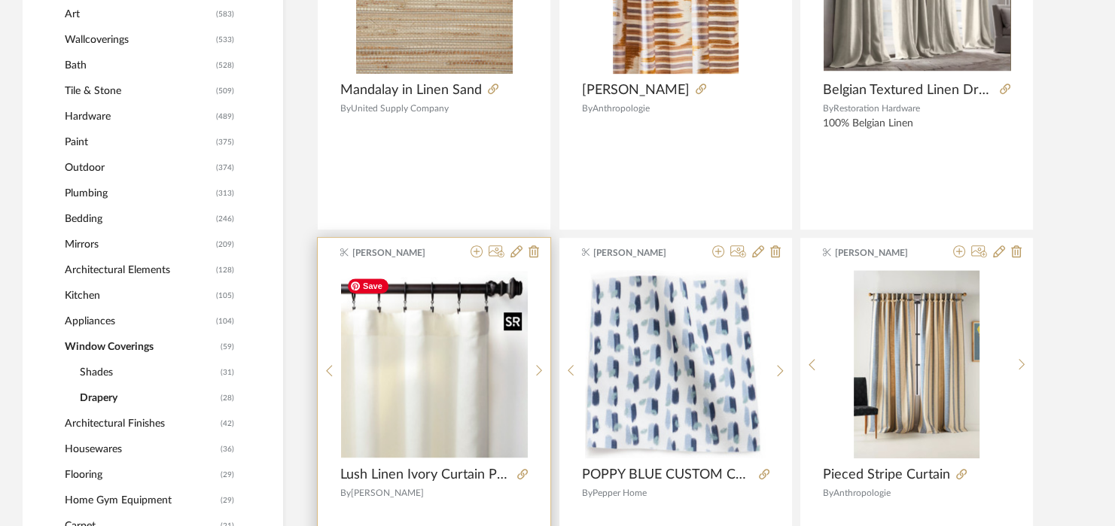
scroll to position [1038, 0]
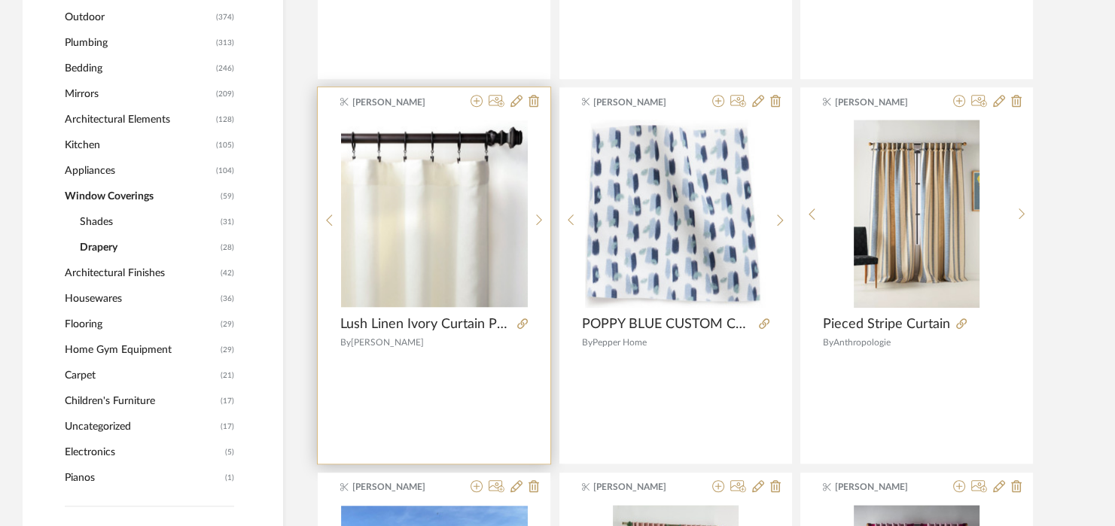
click at [528, 321] on product-name "Lush Linen Ivory Curtain Panel" at bounding box center [434, 324] width 233 height 17
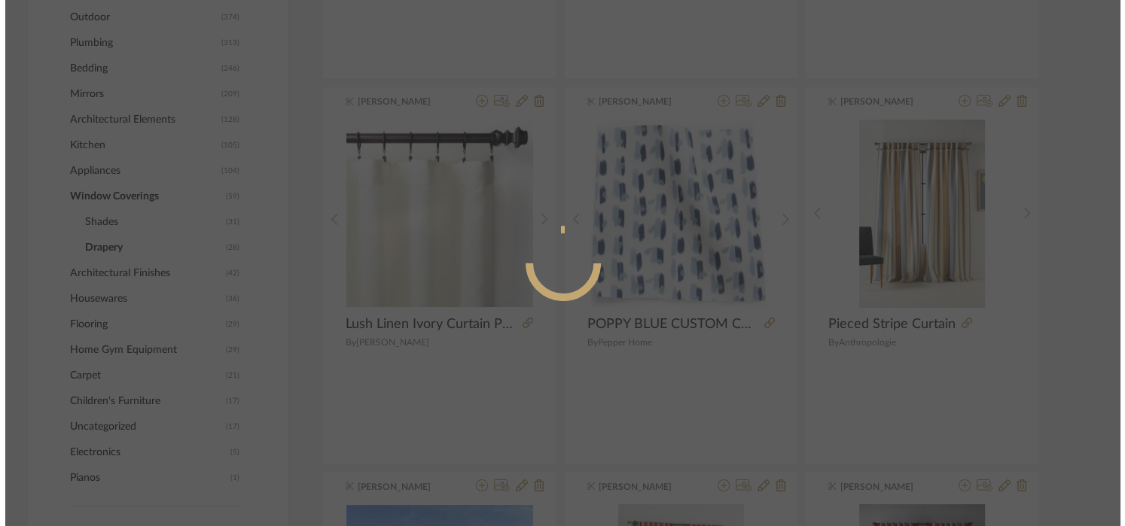
scroll to position [0, 0]
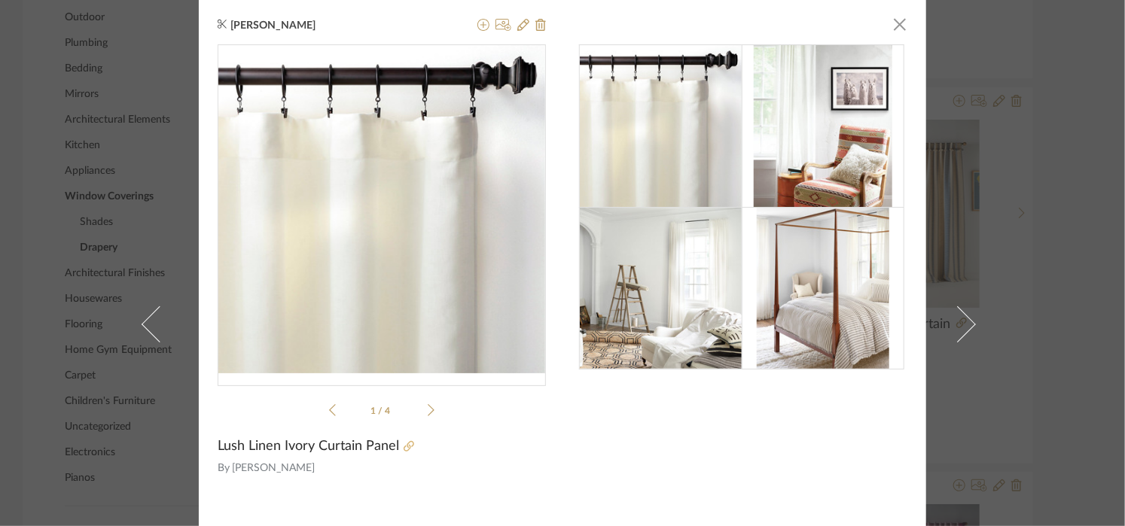
click at [404, 447] on icon at bounding box center [409, 446] width 11 height 11
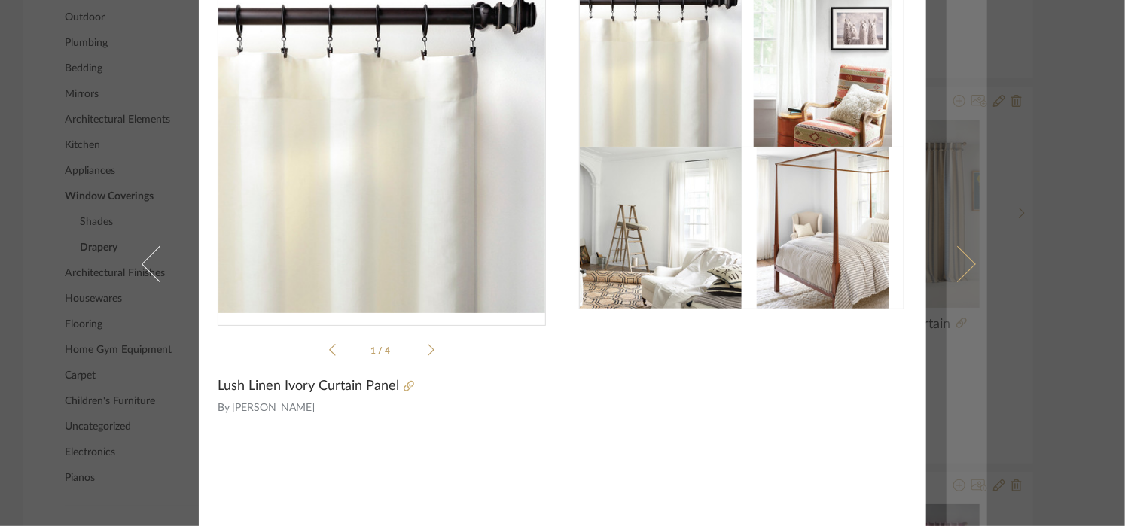
scroll to position [121, 0]
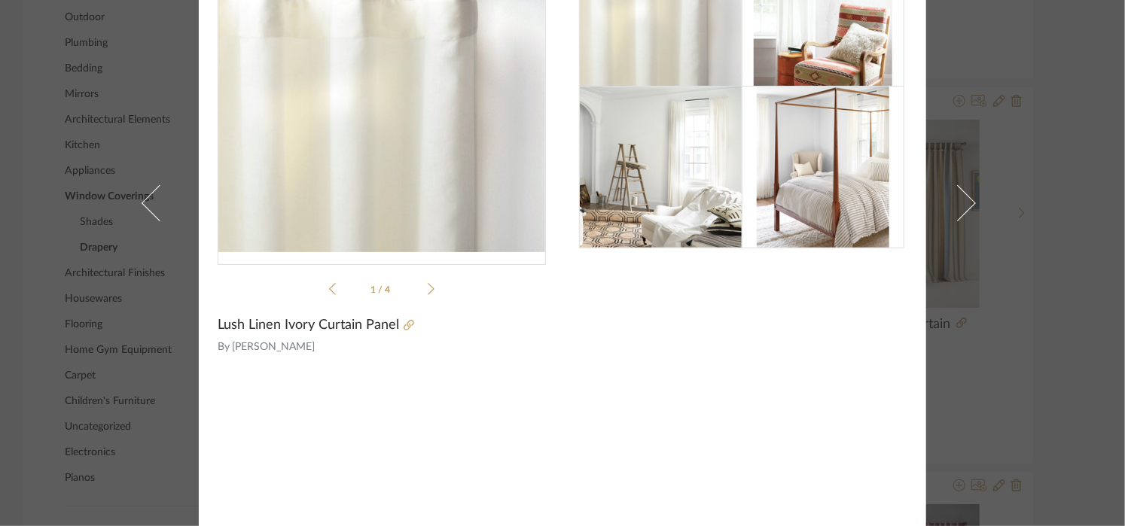
click at [1025, 345] on div "Katelyn Nolan × 1 / 4 Lush Linen Ivory Curtain Panel By Annie Selke" at bounding box center [562, 263] width 1125 height 526
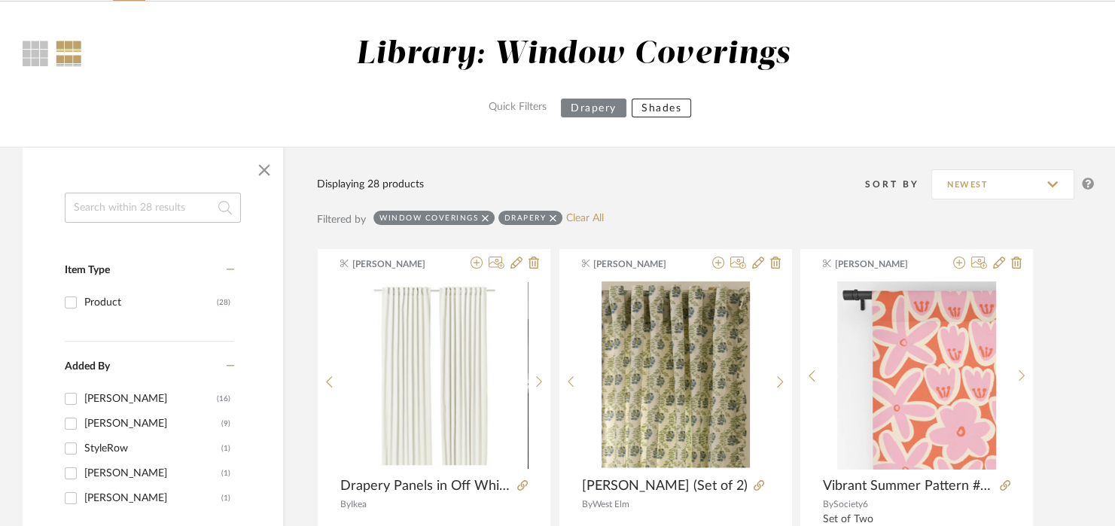
scroll to position [0, 0]
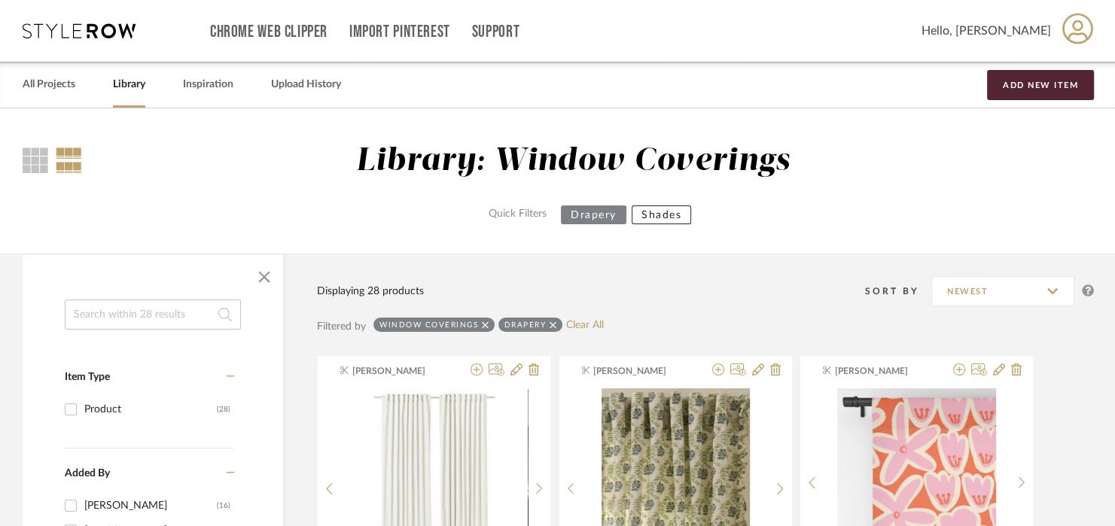
click at [128, 90] on link "Library" at bounding box center [129, 85] width 32 height 20
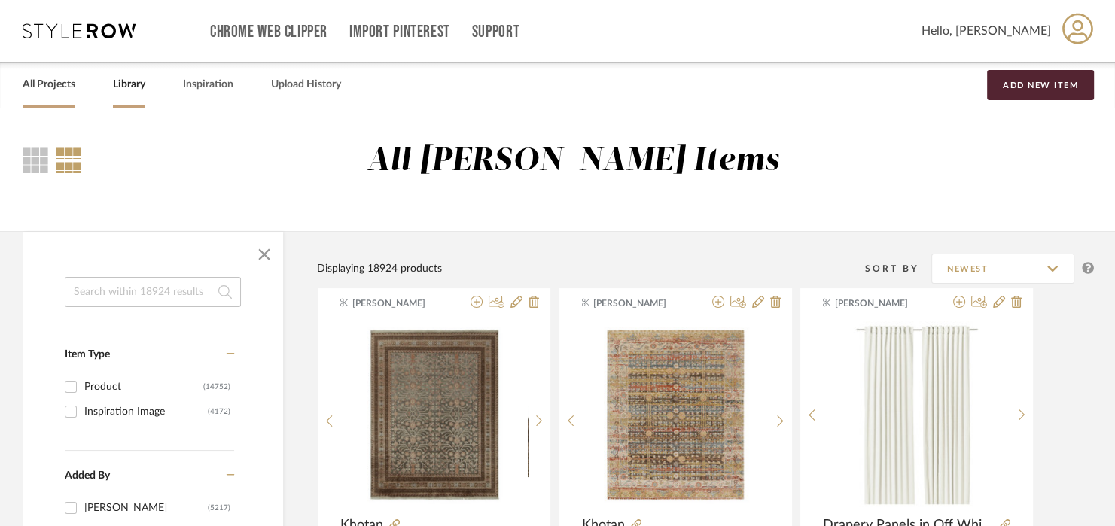
click at [75, 81] on link "All Projects" at bounding box center [49, 85] width 53 height 20
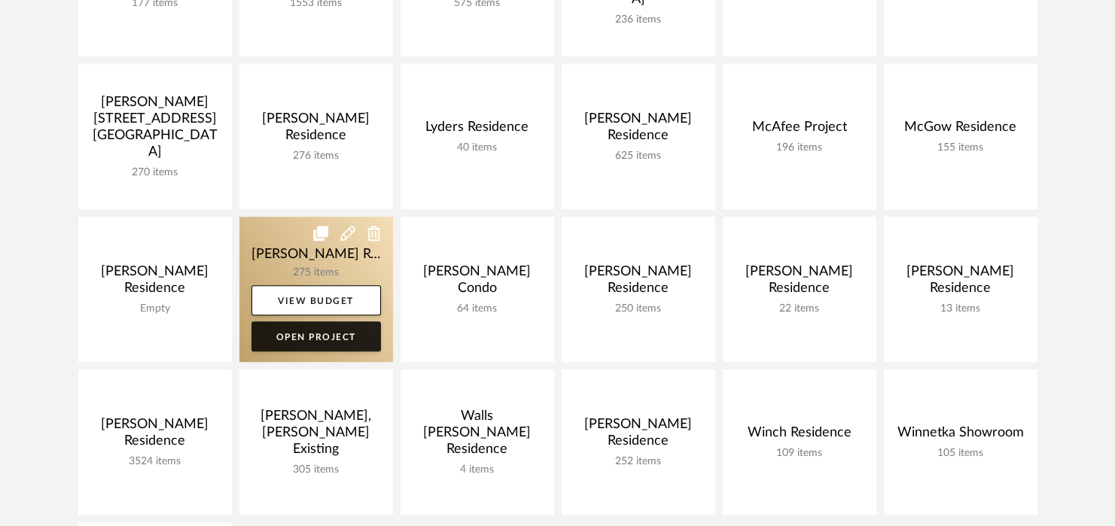
scroll to position [828, 0]
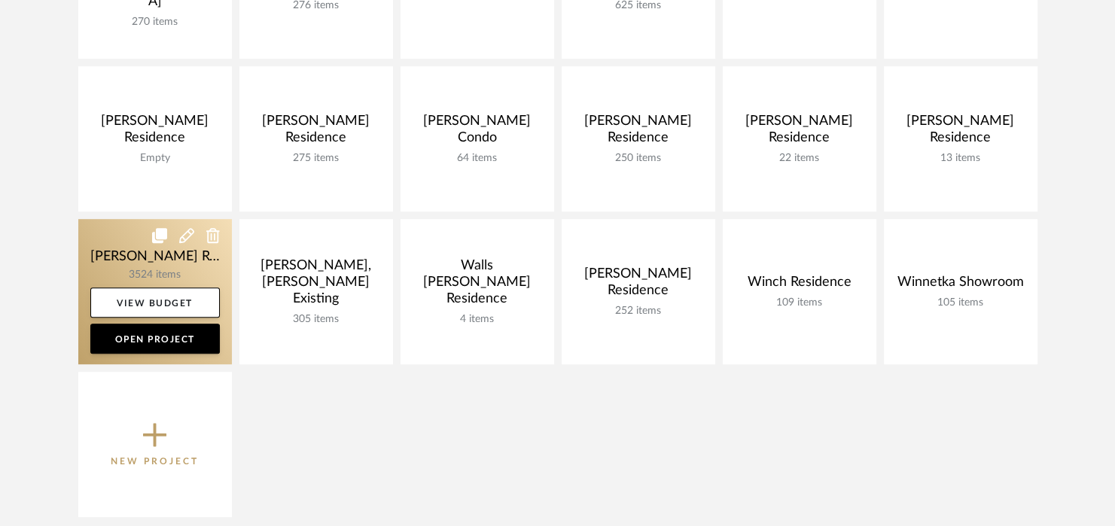
click at [143, 251] on link at bounding box center [155, 291] width 154 height 145
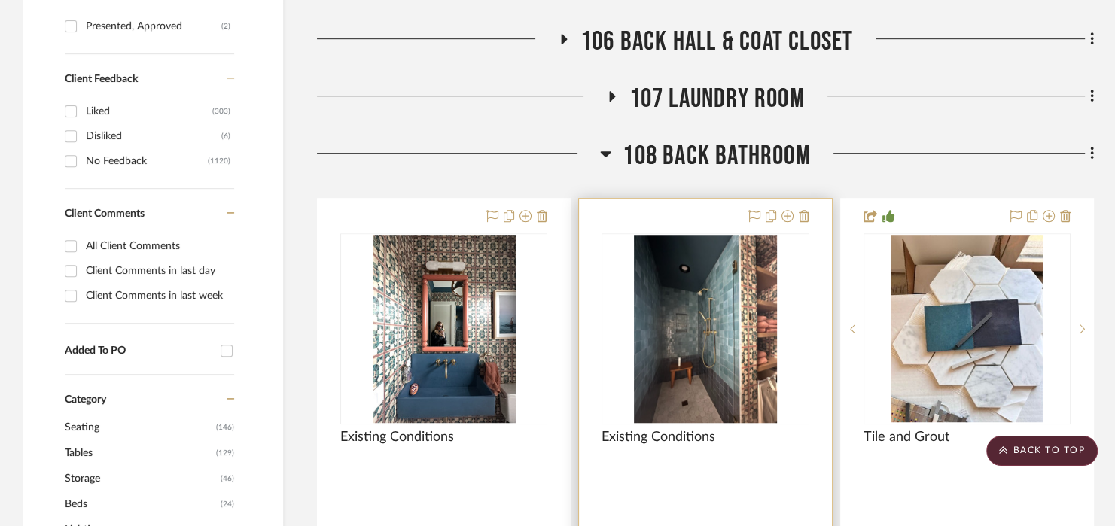
scroll to position [753, 0]
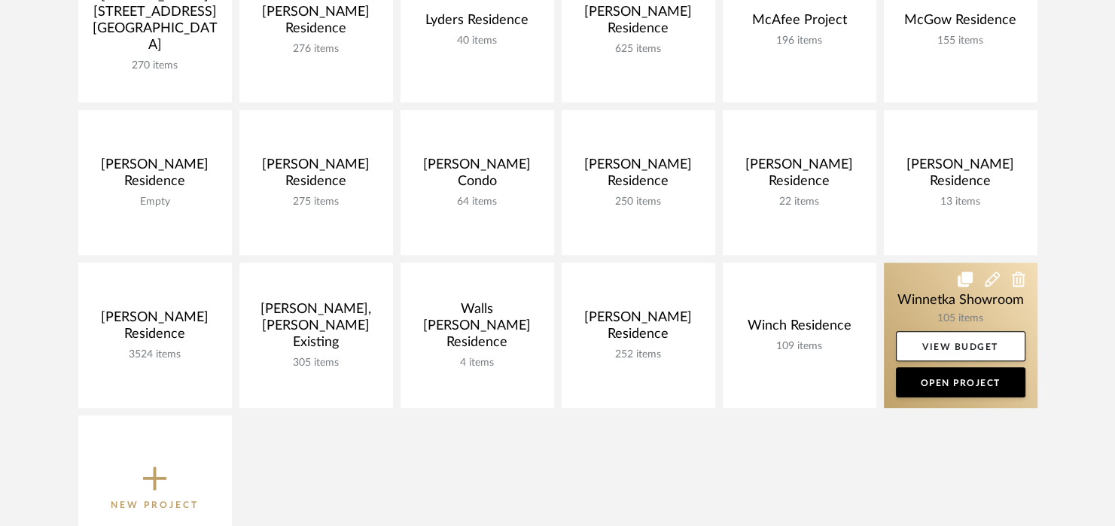
scroll to position [753, 0]
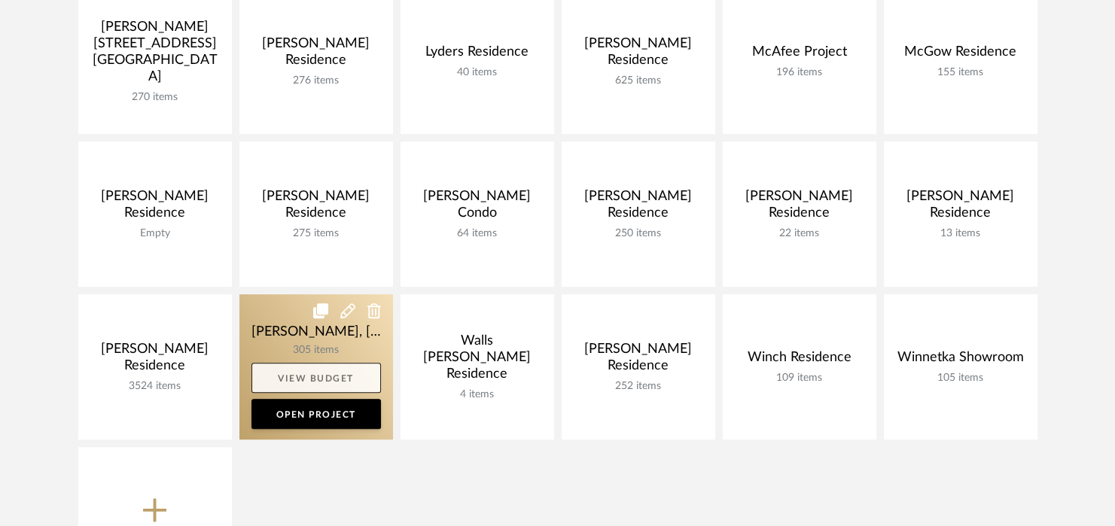
click at [311, 364] on link "View Budget" at bounding box center [316, 378] width 130 height 30
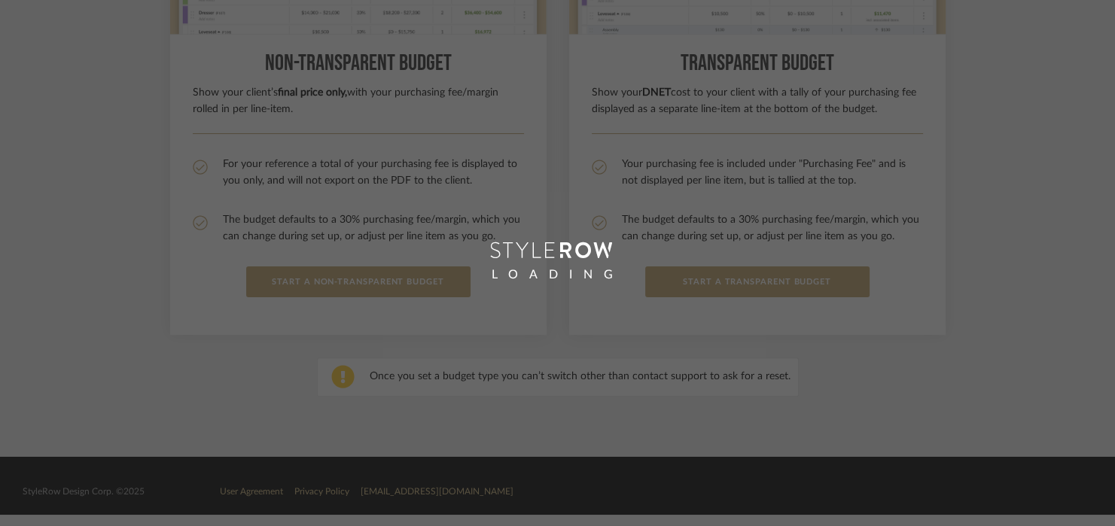
scroll to position [358, 0]
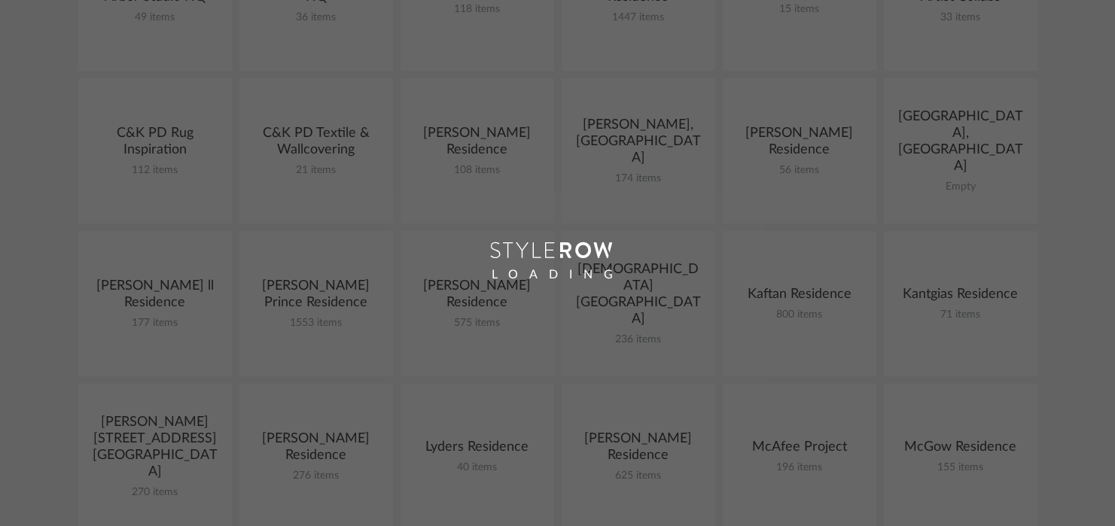
scroll to position [753, 0]
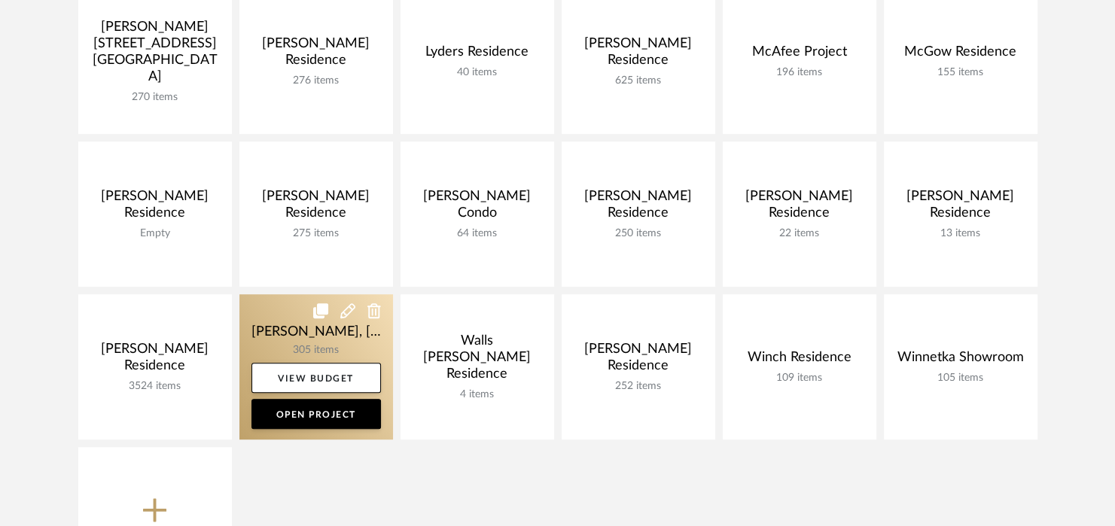
click at [316, 325] on link at bounding box center [316, 366] width 154 height 145
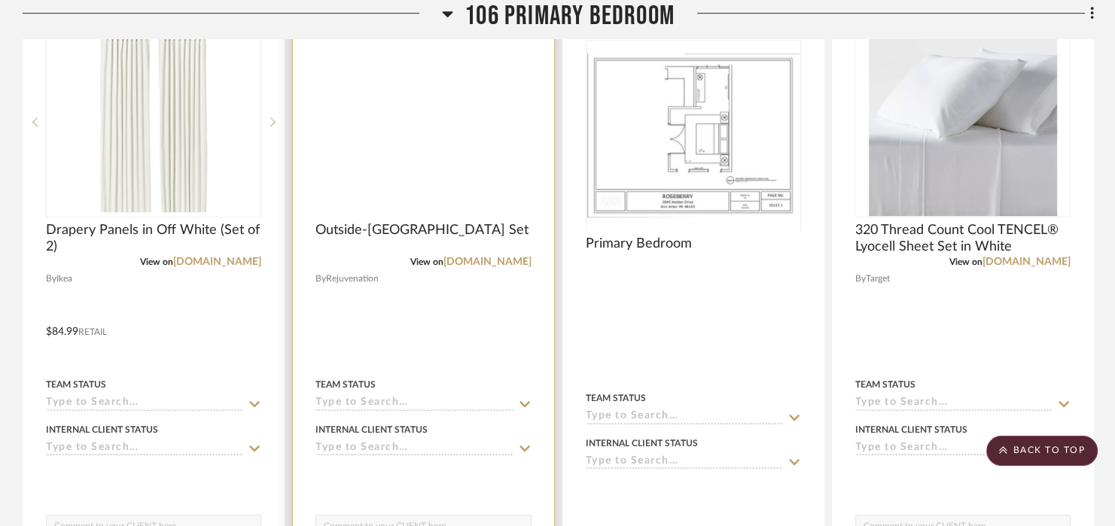
scroll to position [678, 0]
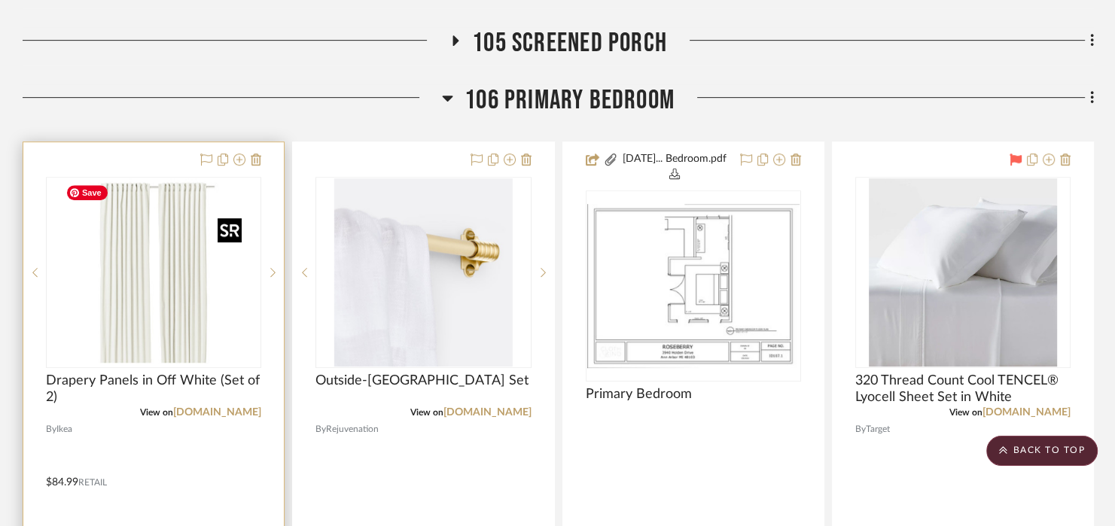
click at [116, 281] on img "0" at bounding box center [153, 272] width 188 height 188
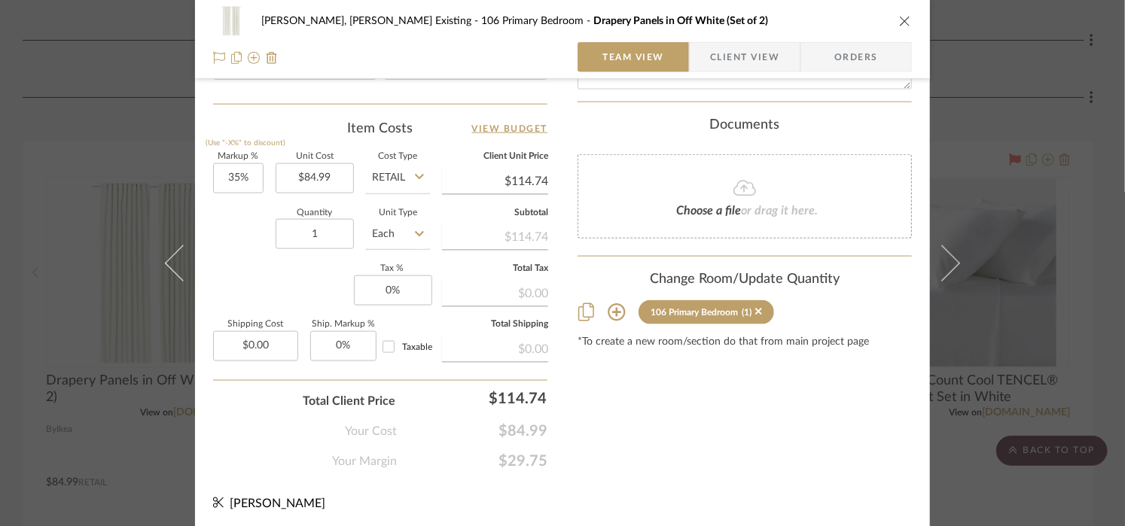
scroll to position [873, 0]
click at [755, 304] on icon at bounding box center [758, 309] width 7 height 11
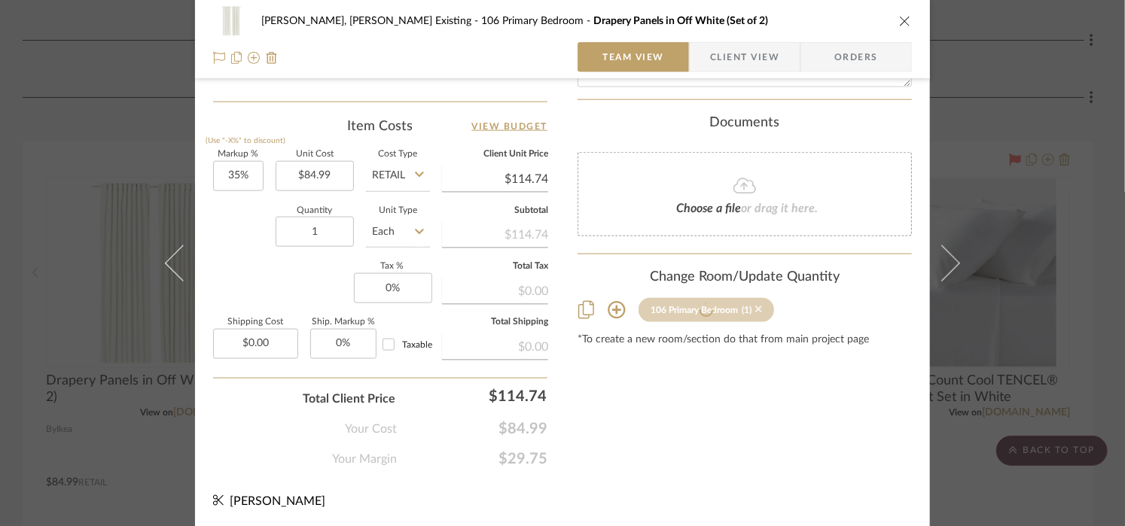
scroll to position [513, 0]
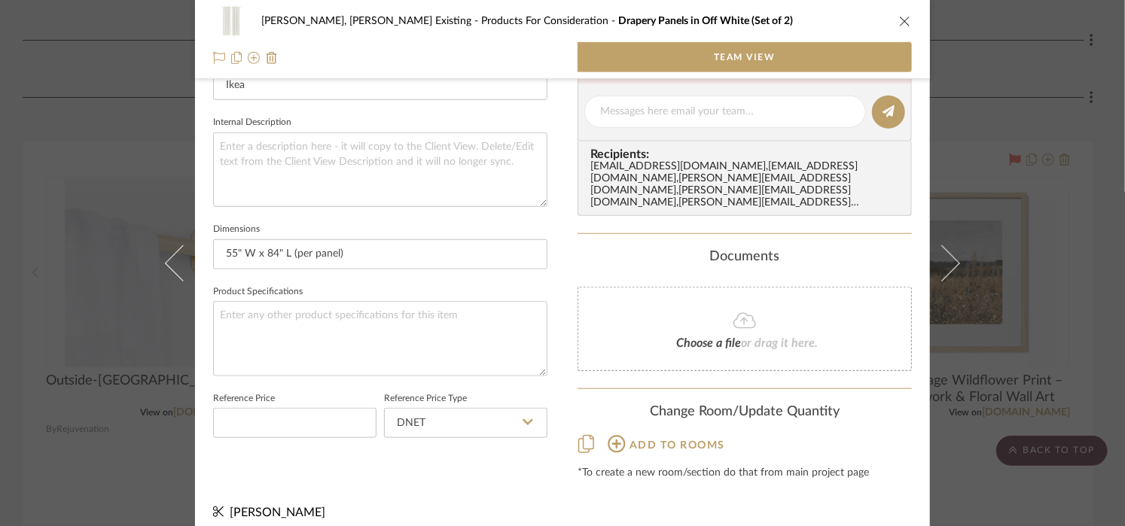
click at [900, 13] on div "Roseberry, Holden Existing Products For Consideration Drapery Panels in Off Whi…" at bounding box center [562, 21] width 699 height 30
click at [899, 23] on icon "close" at bounding box center [905, 21] width 12 height 12
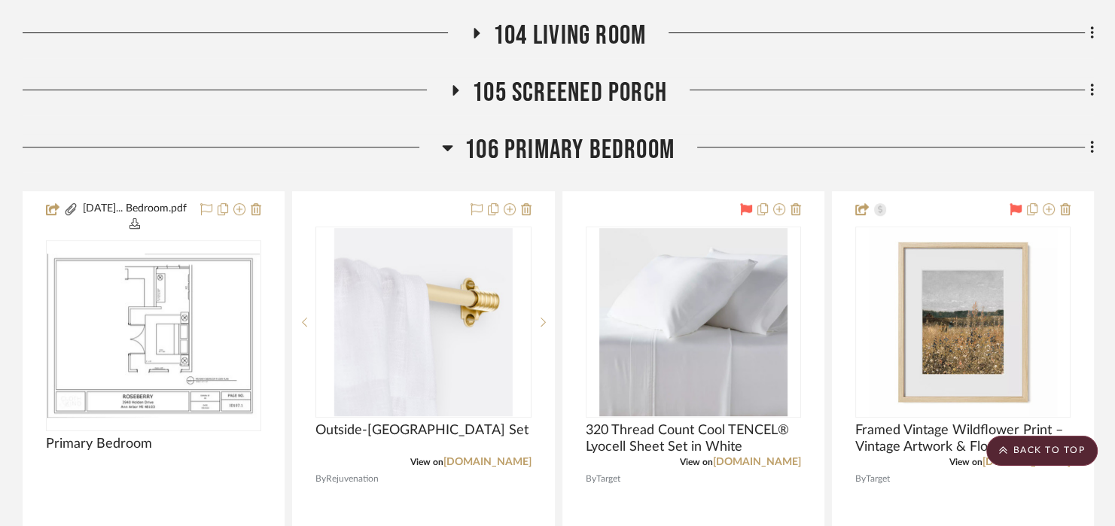
scroll to position [602, 0]
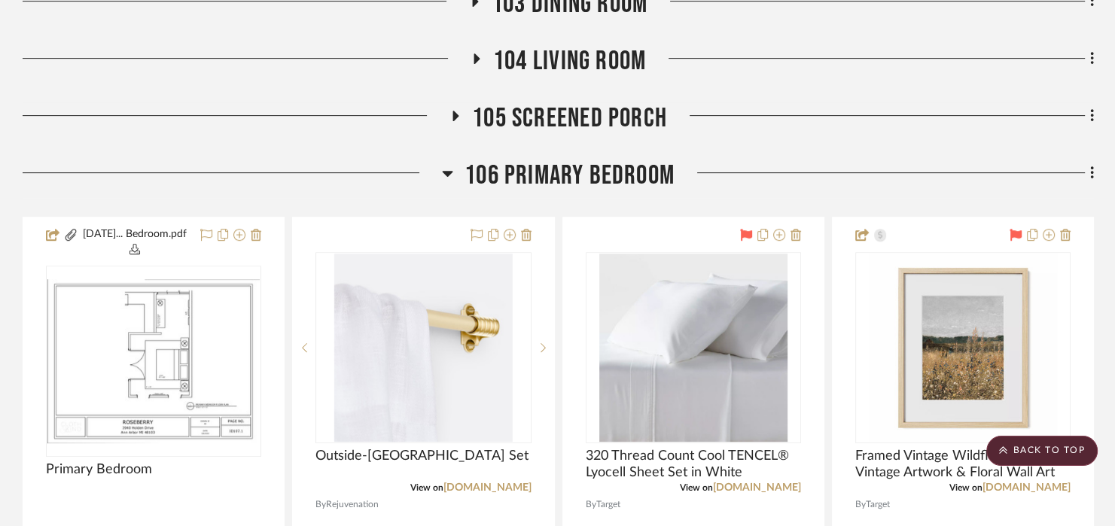
click at [525, 175] on span "106 Primary Bedroom" at bounding box center [570, 176] width 210 height 32
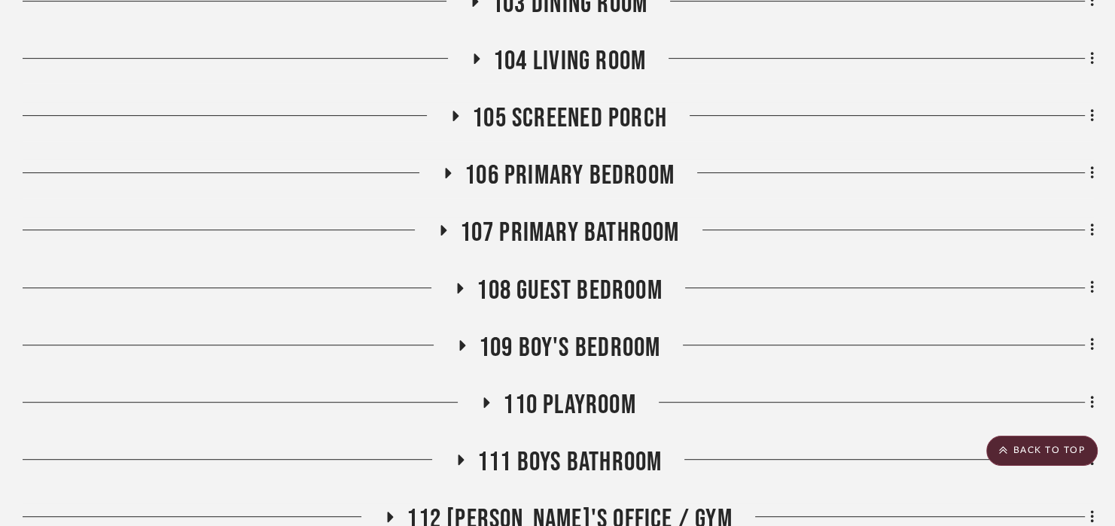
click at [522, 240] on span "107 Primary Bathroom" at bounding box center [570, 233] width 220 height 32
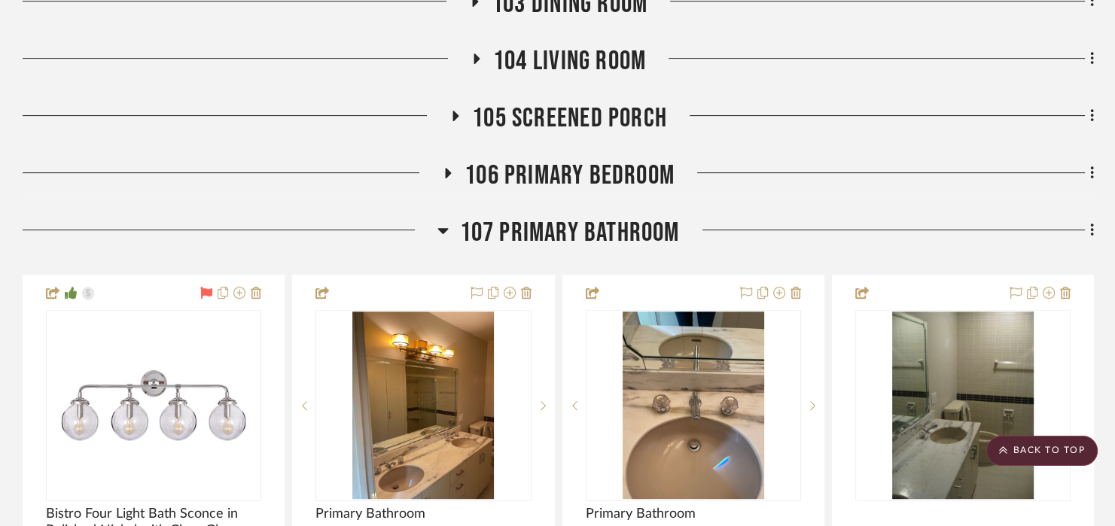
click at [522, 240] on span "107 Primary Bathroom" at bounding box center [570, 233] width 220 height 32
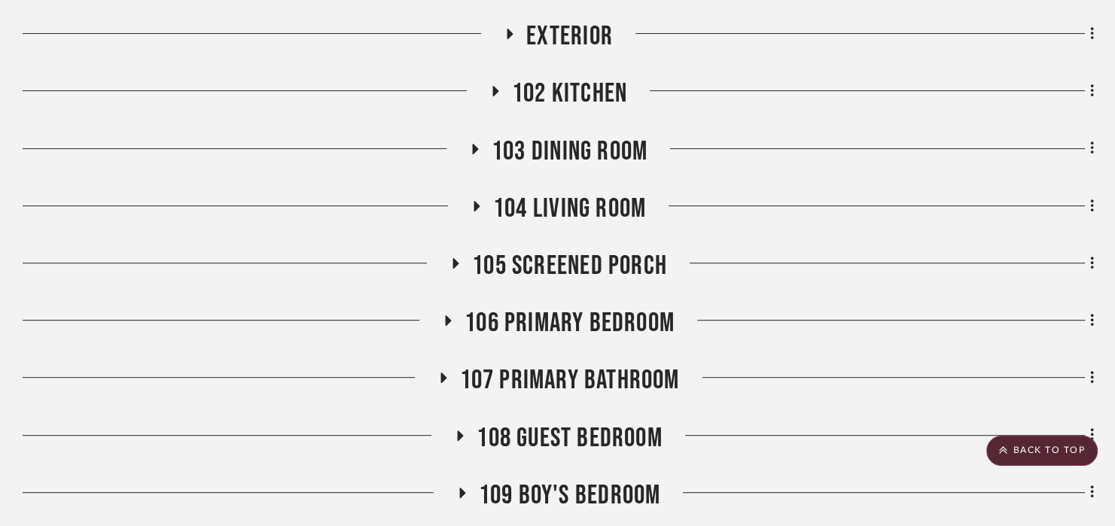
scroll to position [452, 0]
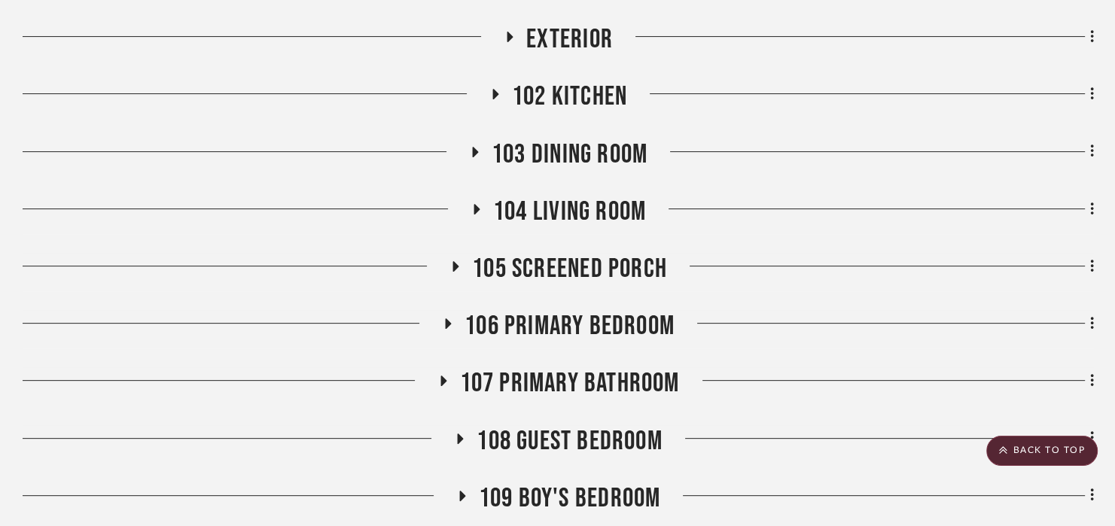
click at [584, 159] on span "103 Dining Room" at bounding box center [570, 155] width 156 height 32
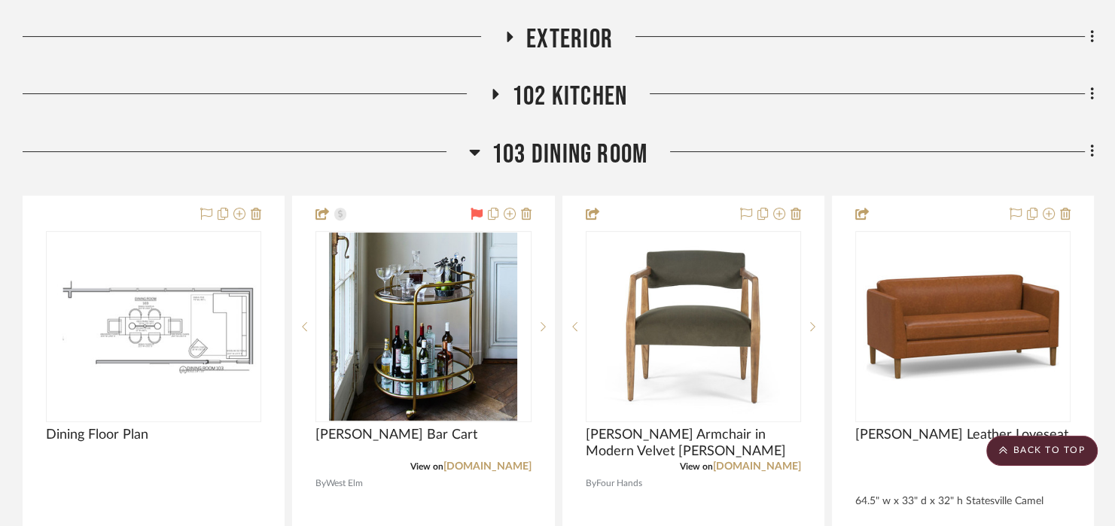
click at [584, 159] on span "103 Dining Room" at bounding box center [570, 155] width 156 height 32
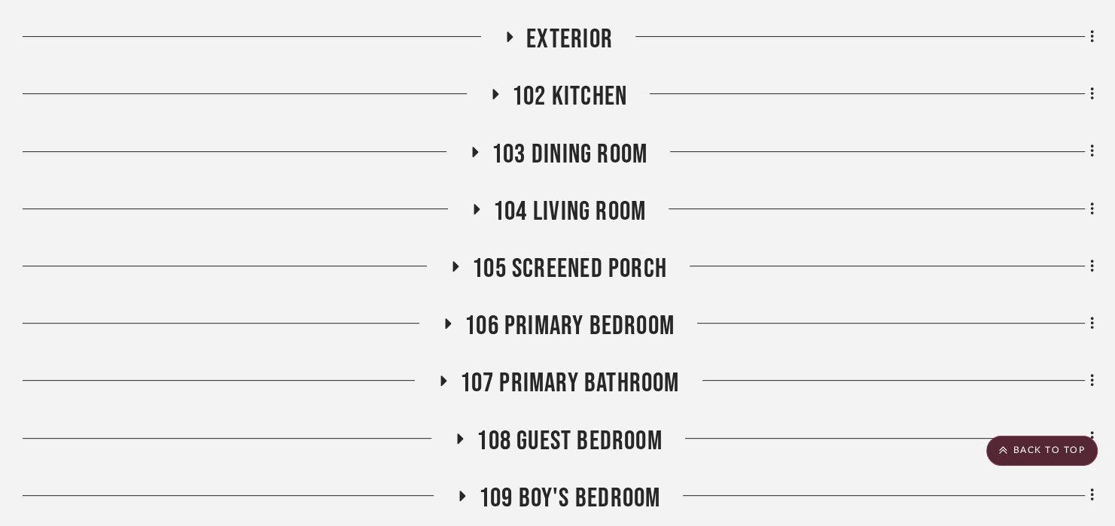
click at [574, 205] on span "104 Living Room" at bounding box center [569, 212] width 153 height 32
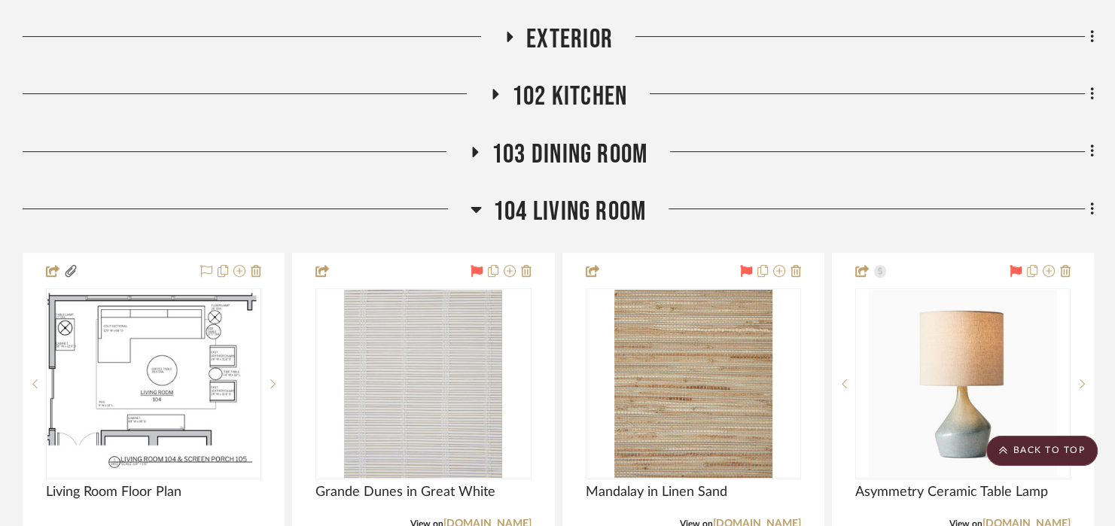
click at [574, 205] on span "104 Living Room" at bounding box center [569, 212] width 153 height 32
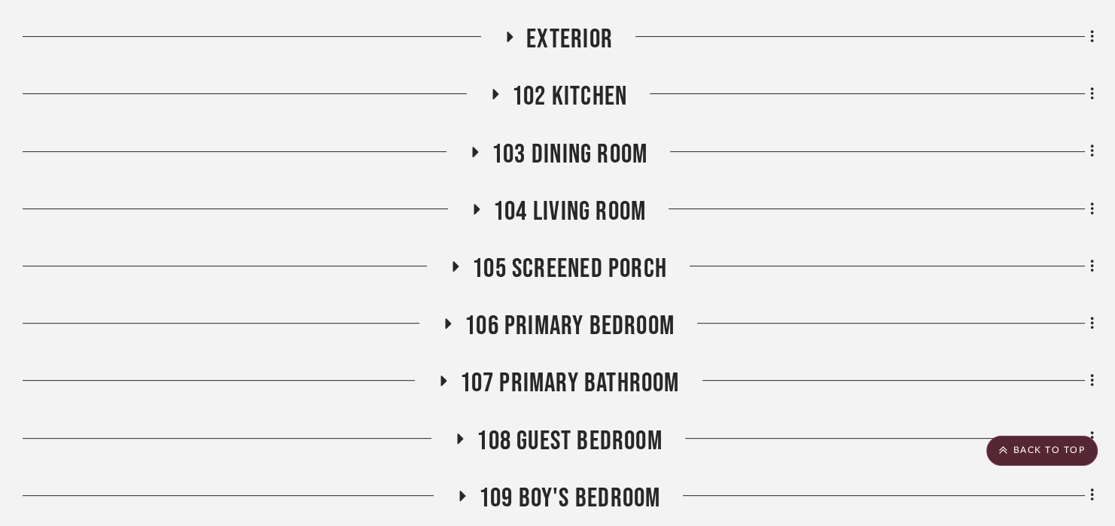
click at [563, 277] on span "105 Screened Porch" at bounding box center [569, 269] width 195 height 32
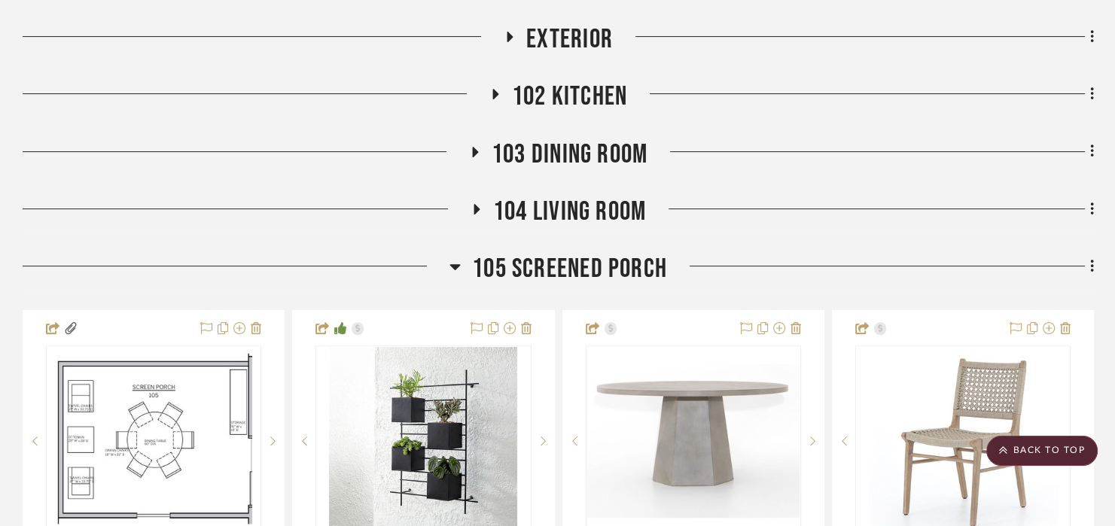
click at [563, 217] on span "104 Living Room" at bounding box center [569, 212] width 153 height 32
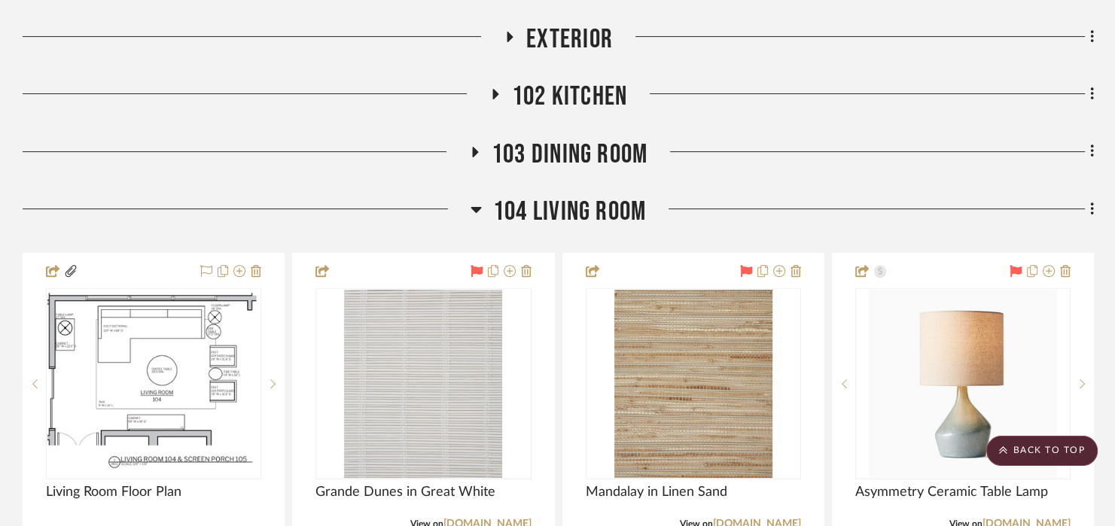
click at [536, 219] on span "104 Living Room" at bounding box center [569, 212] width 153 height 32
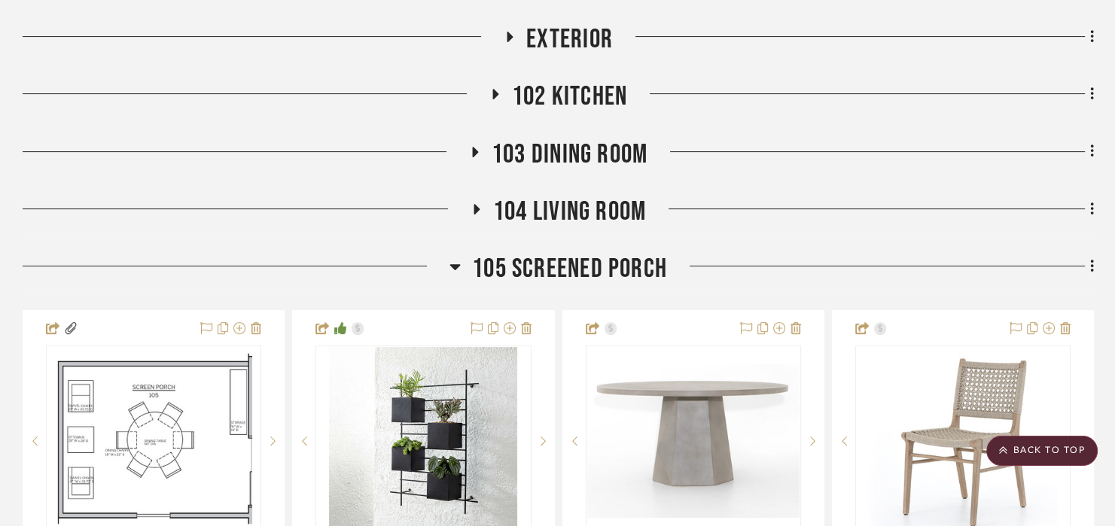
click at [560, 265] on span "105 Screened Porch" at bounding box center [569, 269] width 195 height 32
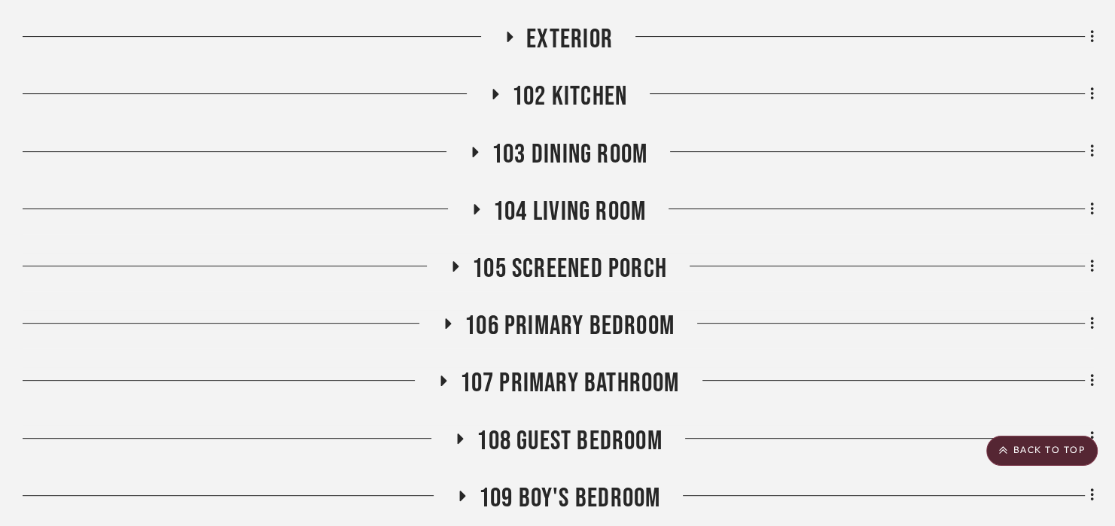
click at [560, 265] on span "105 Screened Porch" at bounding box center [569, 269] width 195 height 32
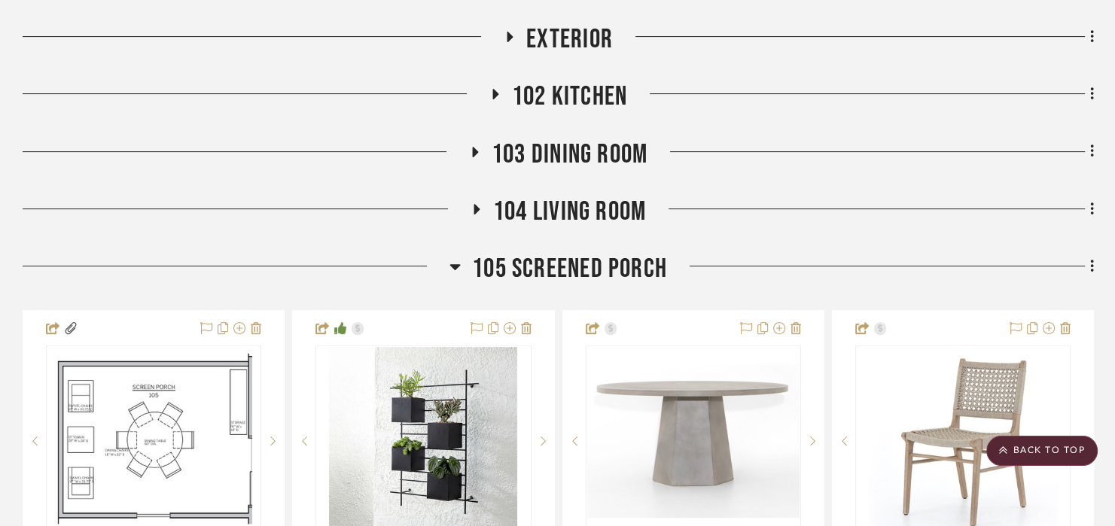
click at [560, 265] on span "105 Screened Porch" at bounding box center [569, 269] width 195 height 32
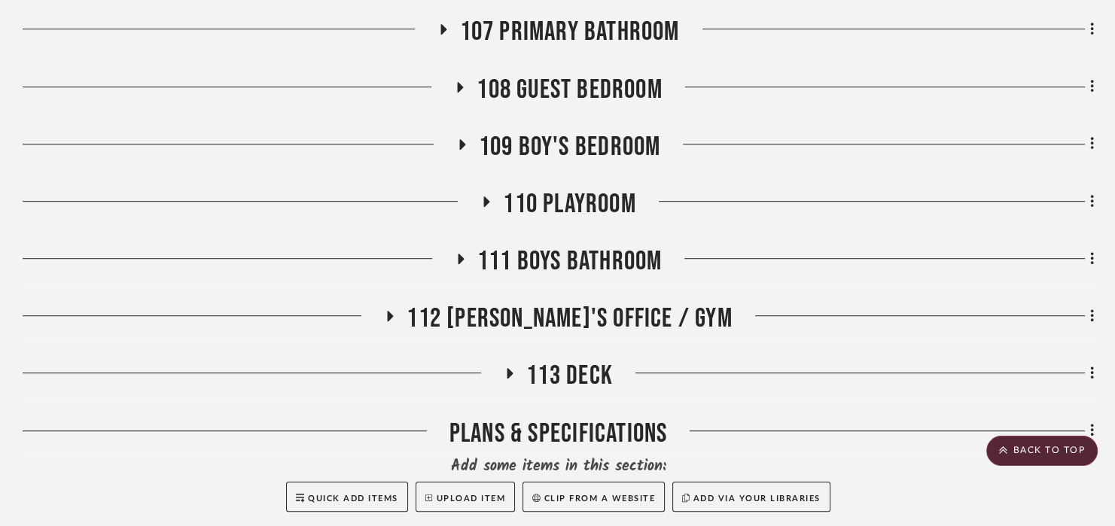
scroll to position [828, 0]
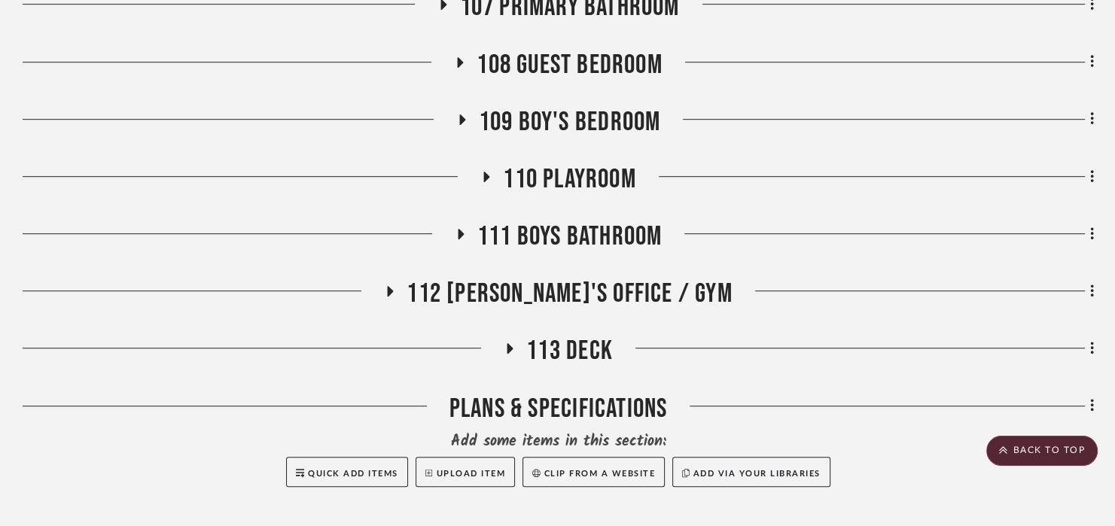
click at [578, 288] on span "112 [PERSON_NAME]'s Office / Gym" at bounding box center [569, 294] width 325 height 32
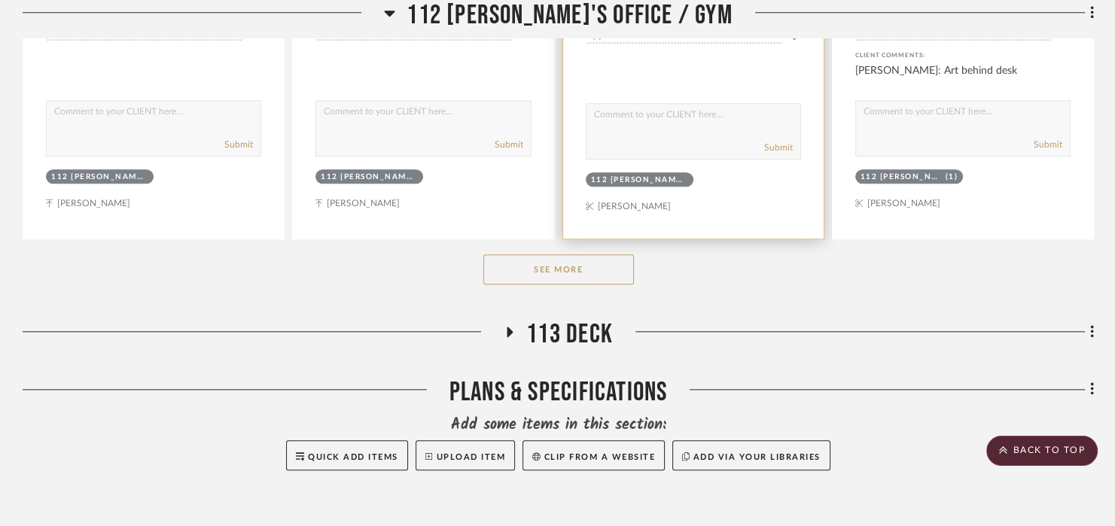
scroll to position [1732, 0]
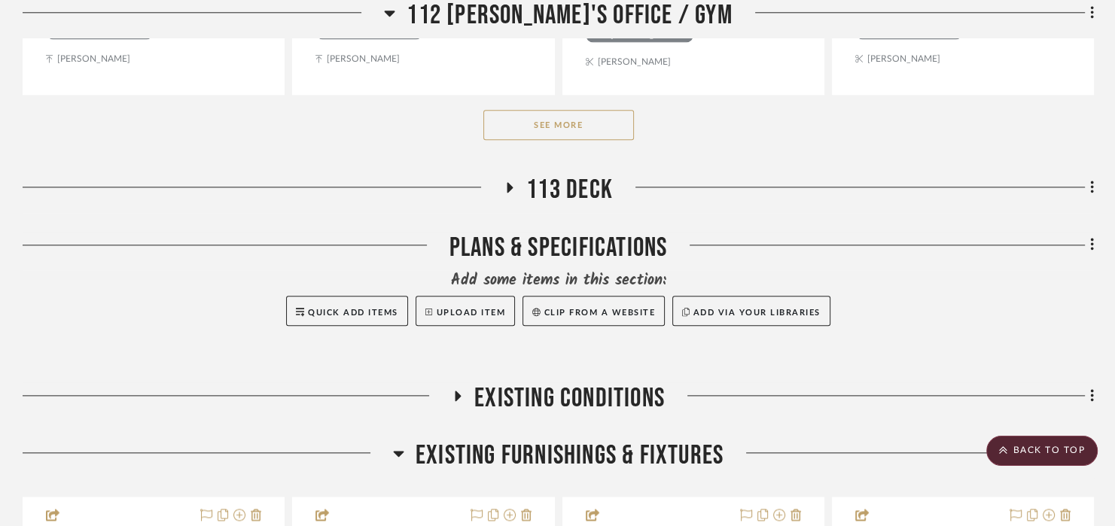
click at [575, 132] on button "See More" at bounding box center [558, 125] width 151 height 30
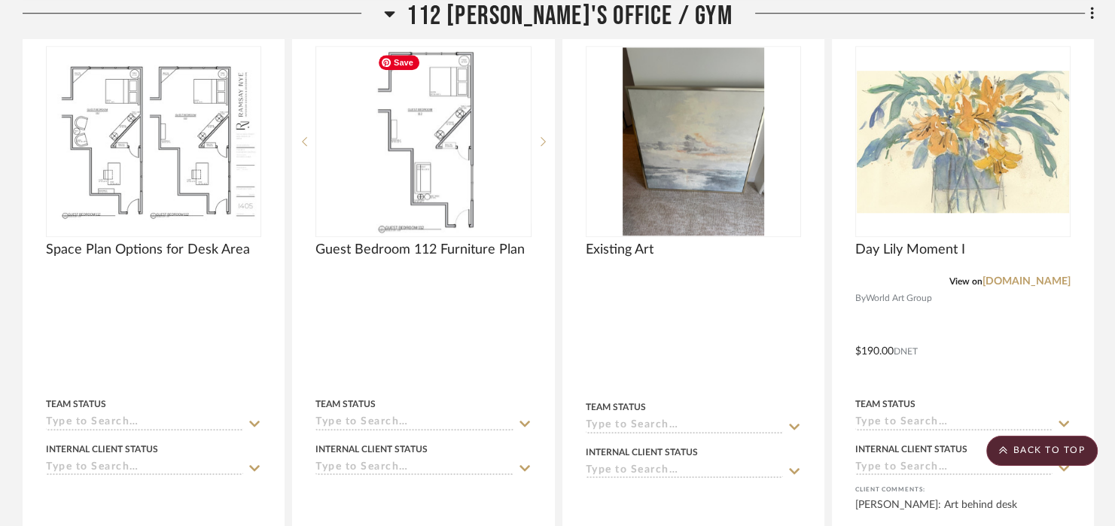
scroll to position [1129, 0]
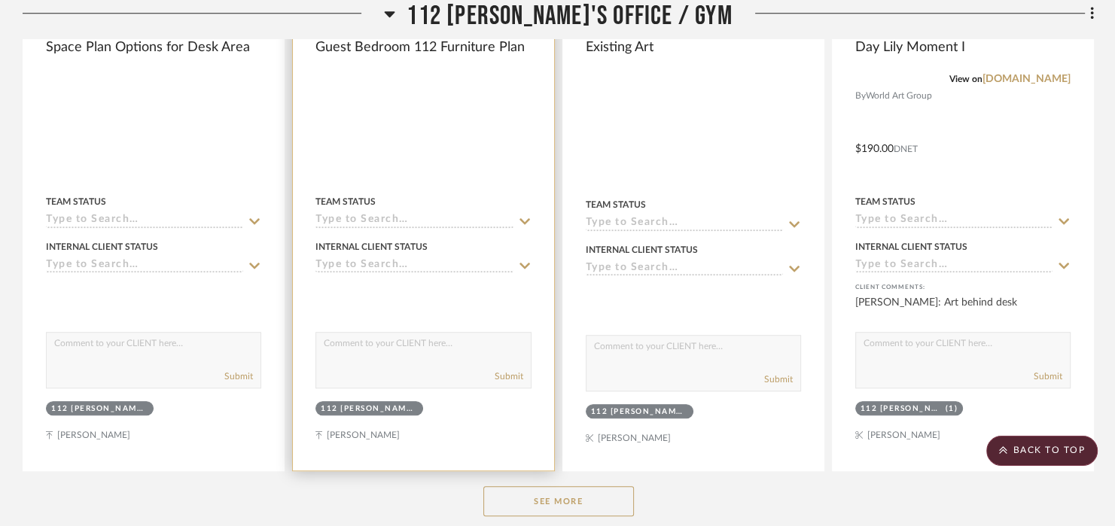
scroll to position [1581, 0]
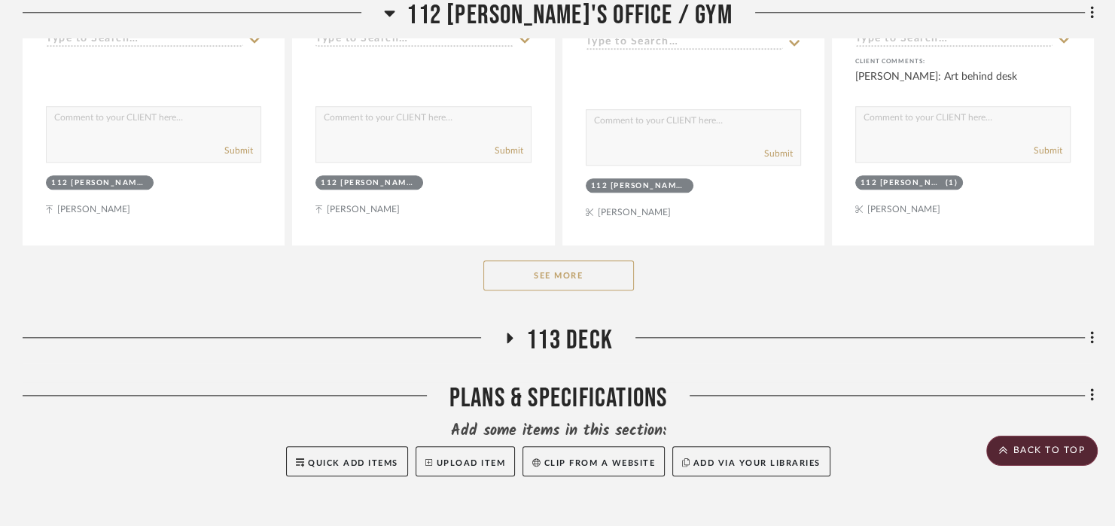
click at [566, 282] on button "See More" at bounding box center [558, 276] width 151 height 30
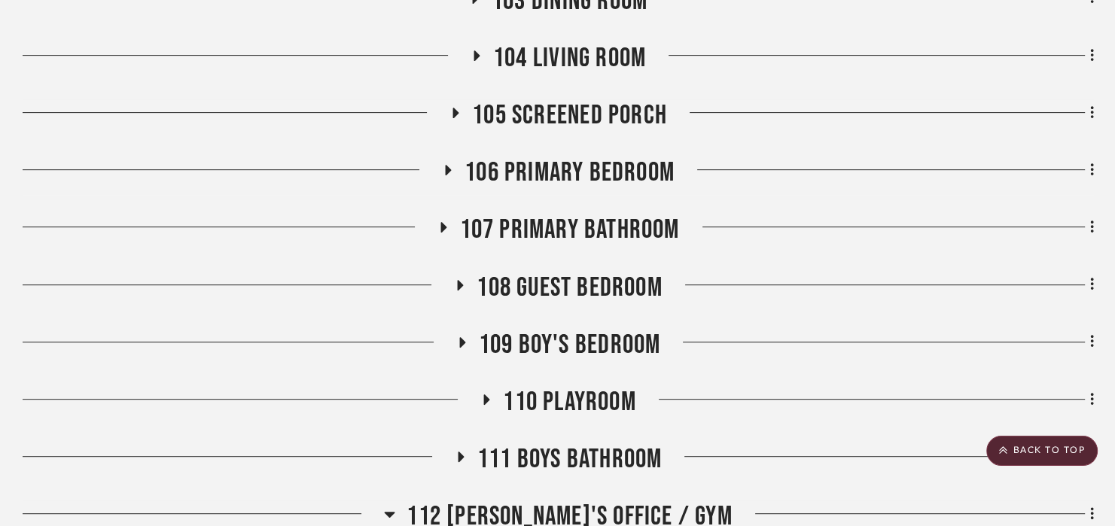
scroll to position [602, 0]
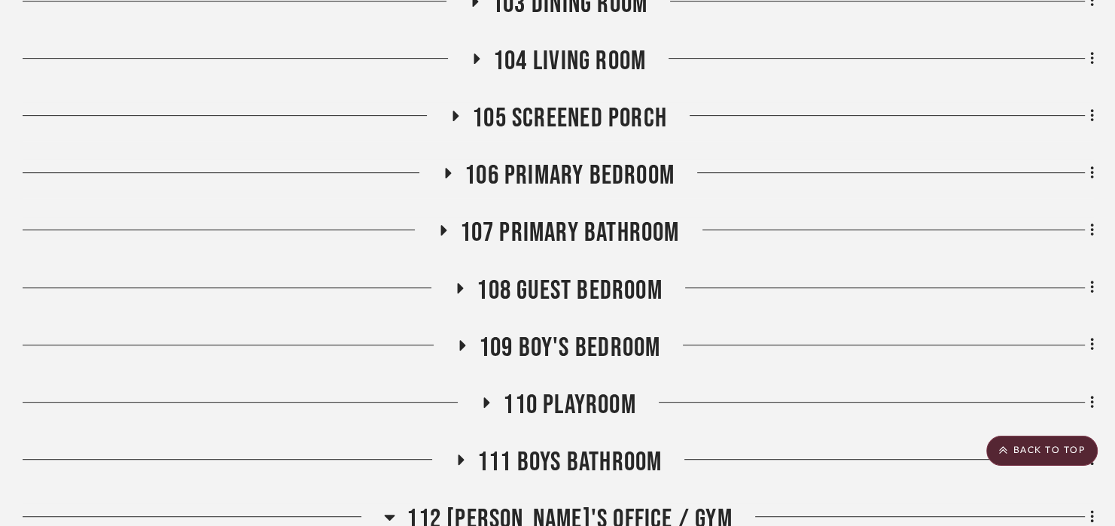
click at [582, 174] on span "106 Primary Bedroom" at bounding box center [570, 176] width 210 height 32
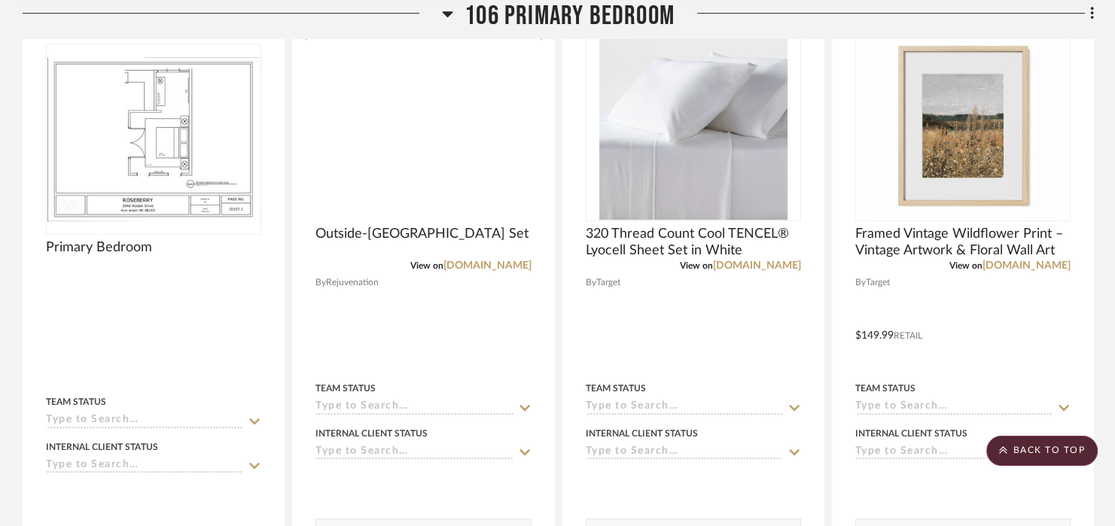
scroll to position [828, 0]
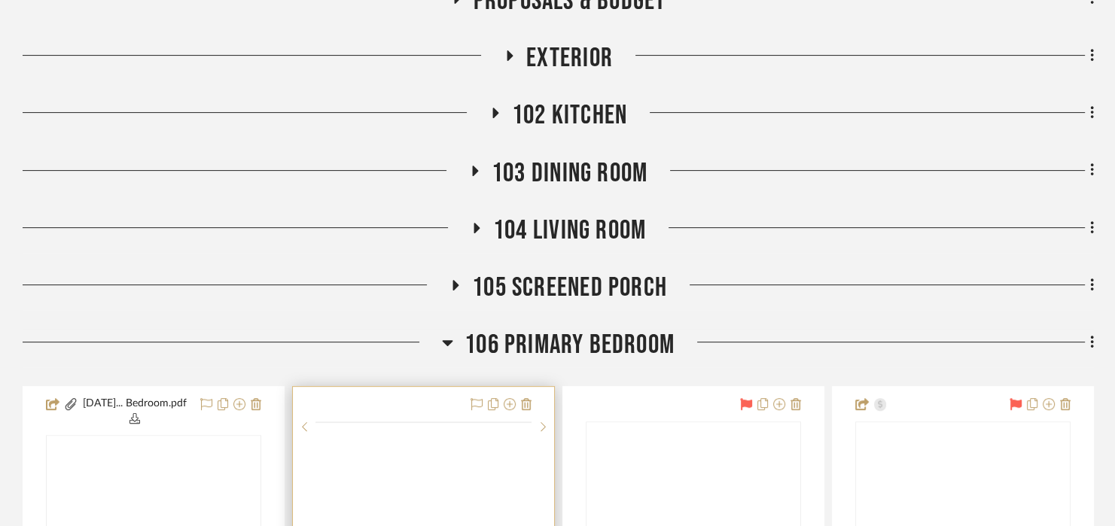
scroll to position [678, 0]
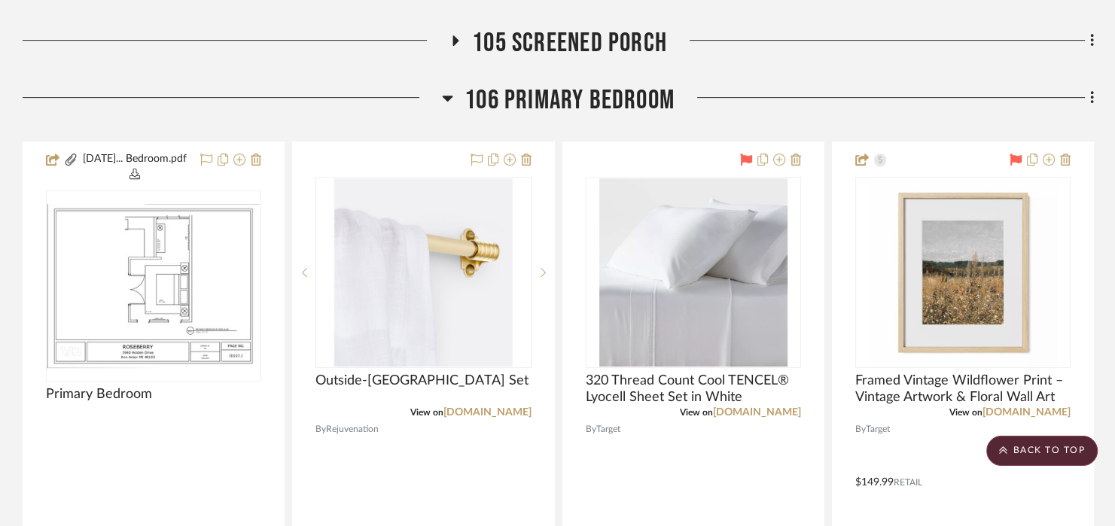
click at [524, 94] on span "106 Primary Bedroom" at bounding box center [570, 100] width 210 height 32
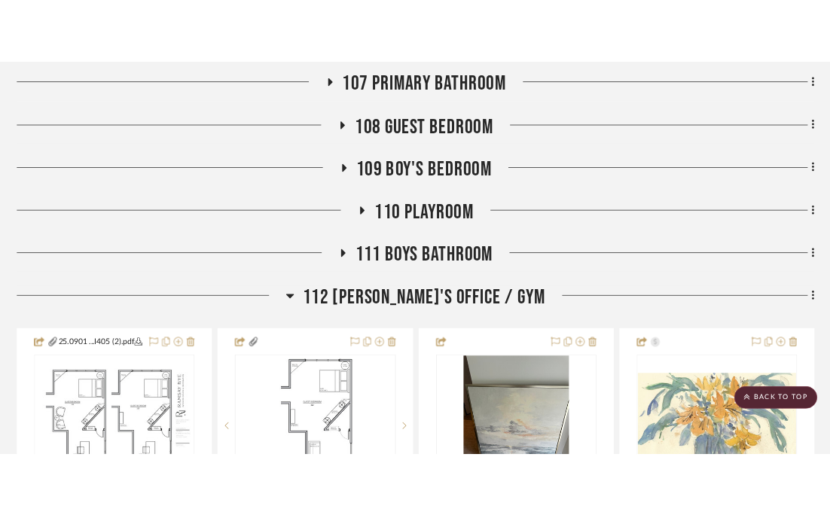
scroll to position [828, 0]
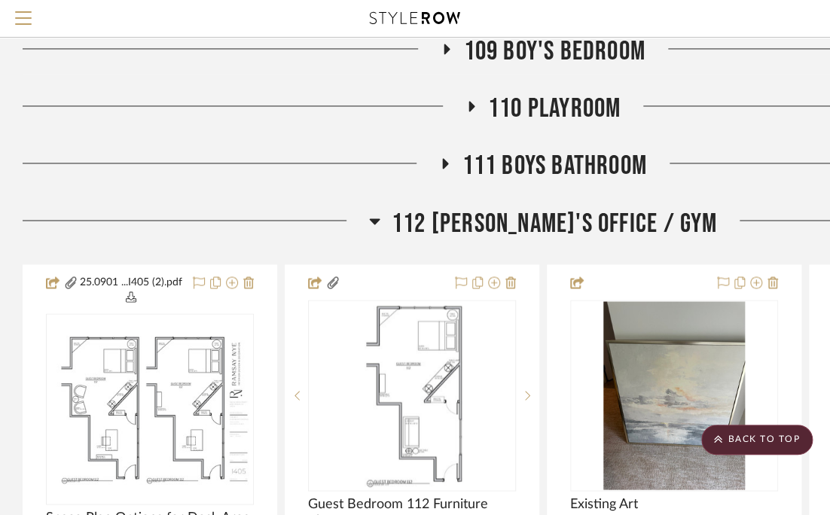
click at [539, 231] on span "112 [PERSON_NAME]'s Office / Gym" at bounding box center [554, 223] width 325 height 32
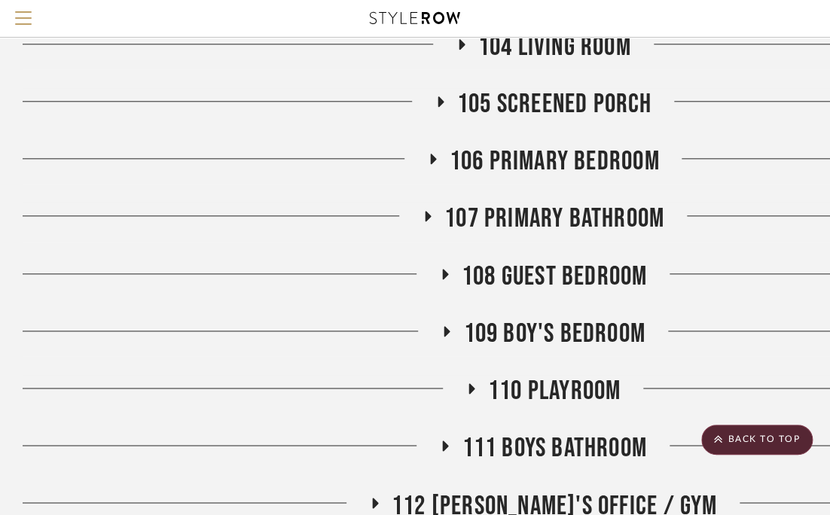
scroll to position [527, 0]
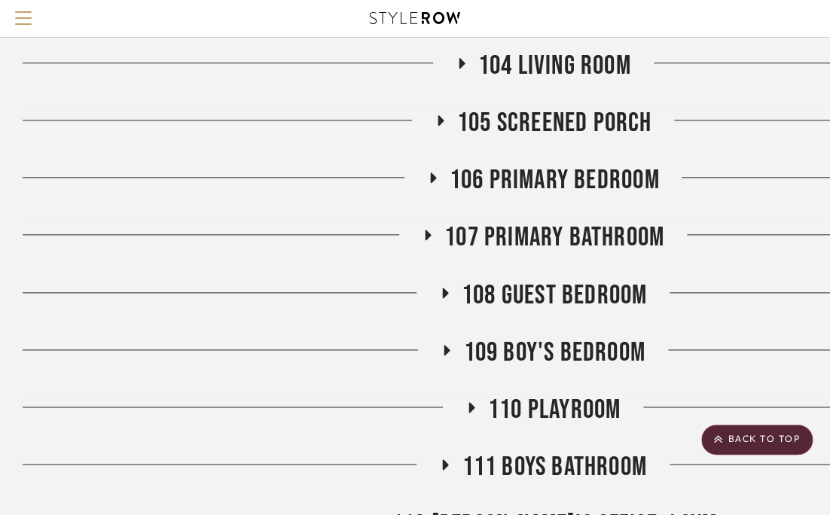
click at [573, 255] on div "107 Primary Bathroom" at bounding box center [543, 240] width 1041 height 38
click at [576, 244] on span "107 Primary Bathroom" at bounding box center [554, 237] width 220 height 32
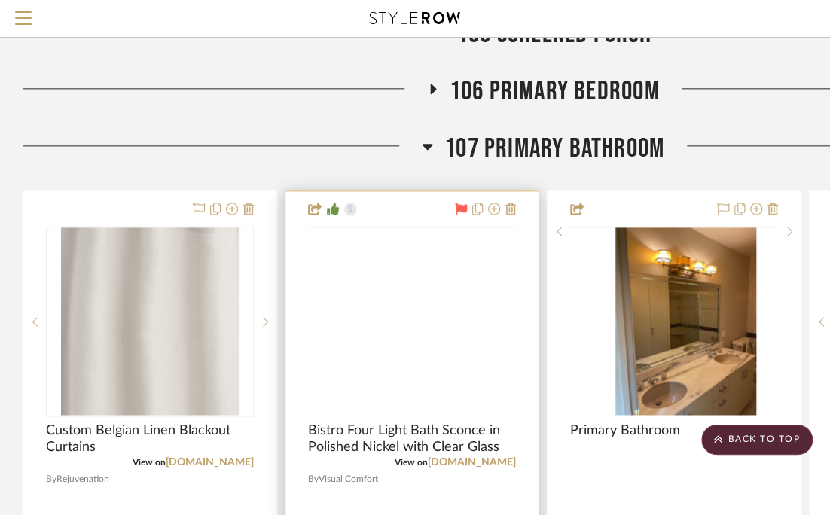
scroll to position [678, 0]
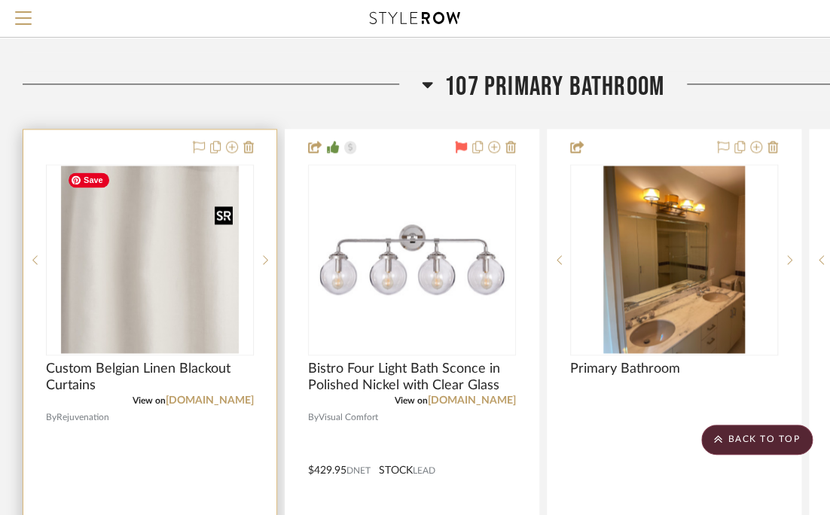
click at [0, 0] on img at bounding box center [0, 0] width 0 height 0
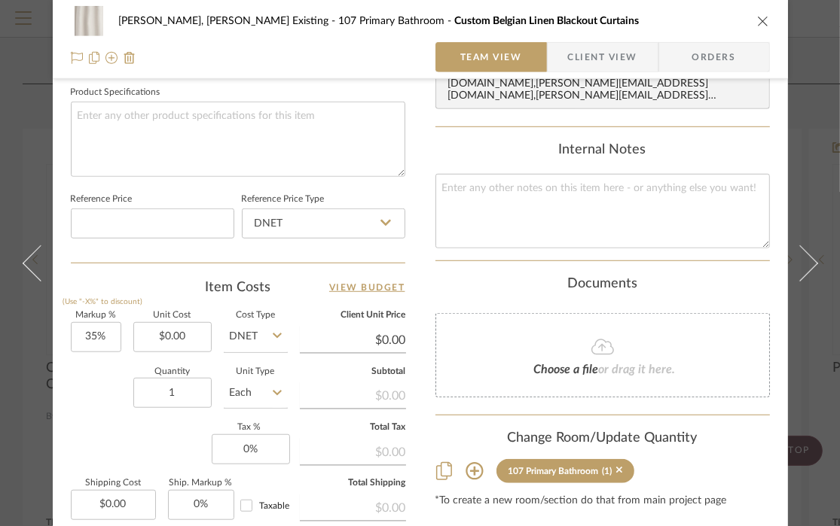
scroll to position [873, 0]
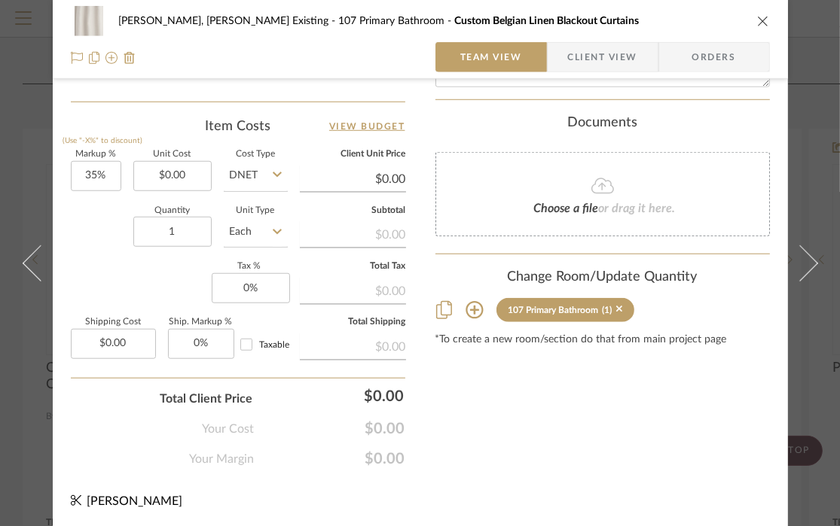
click at [465, 302] on icon at bounding box center [473, 310] width 17 height 17
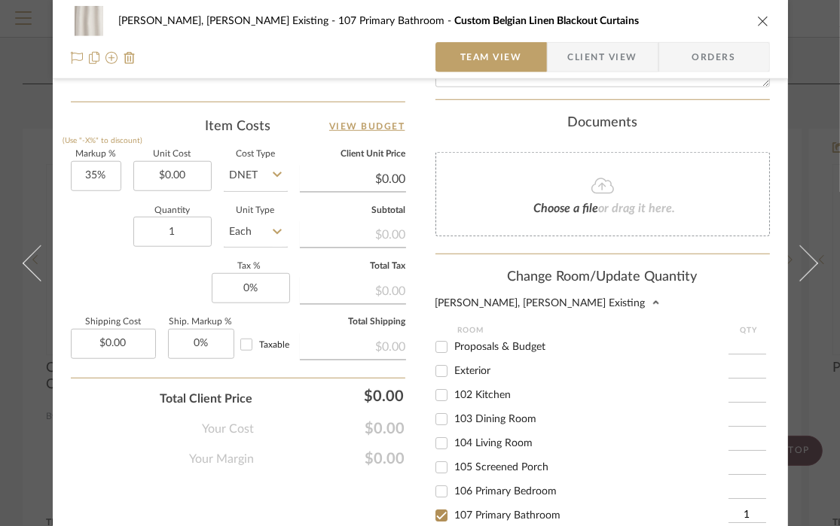
click at [485, 486] on span "106 Primary Bedroom" at bounding box center [506, 491] width 102 height 11
click at [453, 481] on input "106 Primary Bedroom" at bounding box center [441, 492] width 24 height 24
checkbox input "true"
type input "1"
click at [477, 510] on span "107 Primary Bathroom" at bounding box center [508, 515] width 106 height 11
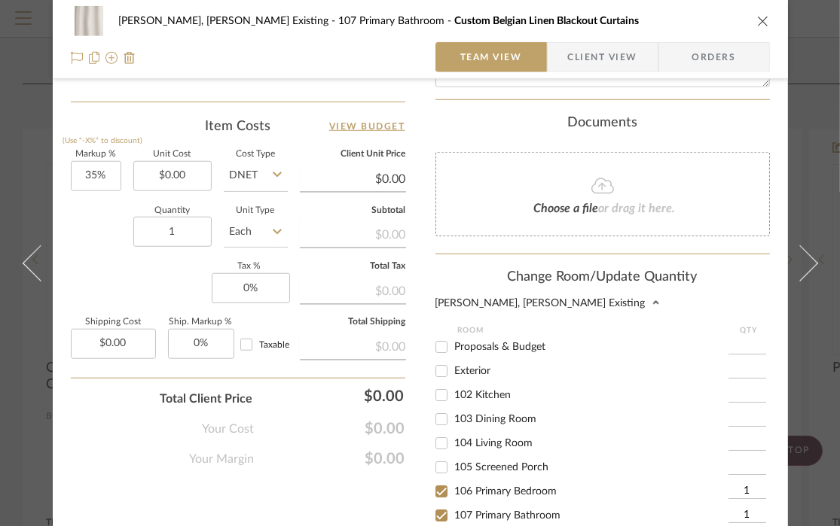
click at [453, 504] on input "107 Primary Bathroom" at bounding box center [441, 516] width 24 height 24
checkbox input "false"
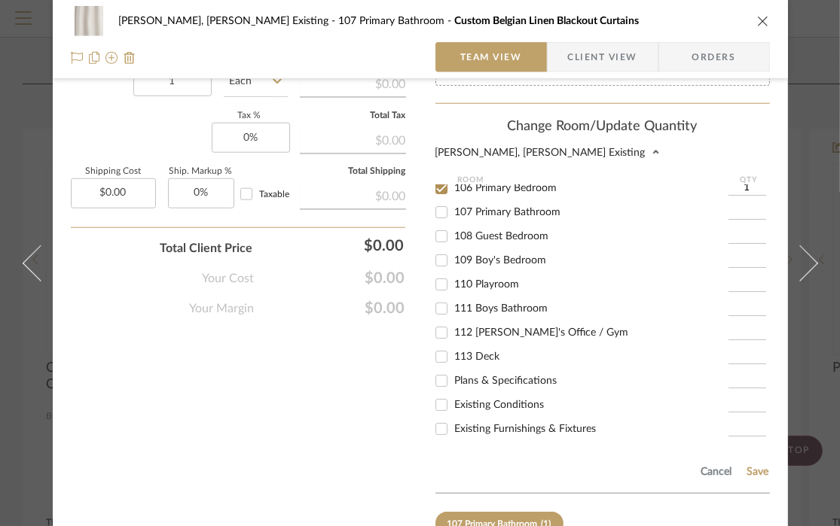
scroll to position [2, 0]
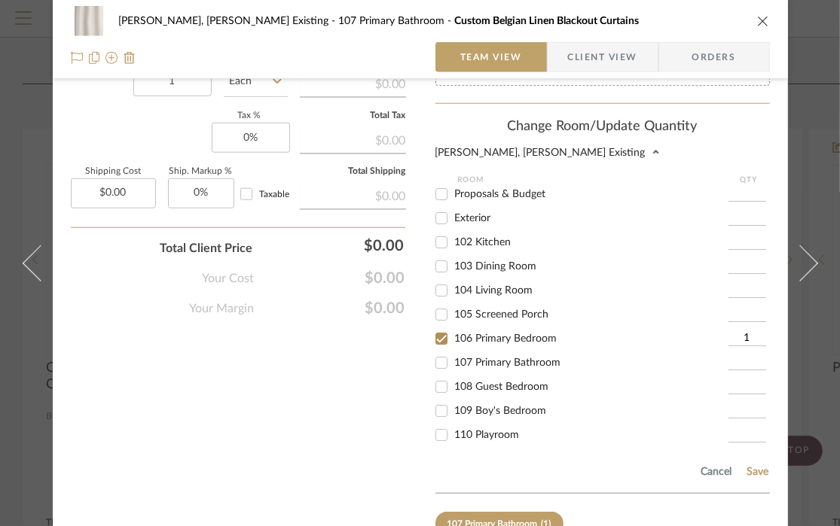
click at [441, 331] on input "106 Primary Bedroom" at bounding box center [441, 339] width 24 height 24
checkbox input "false"
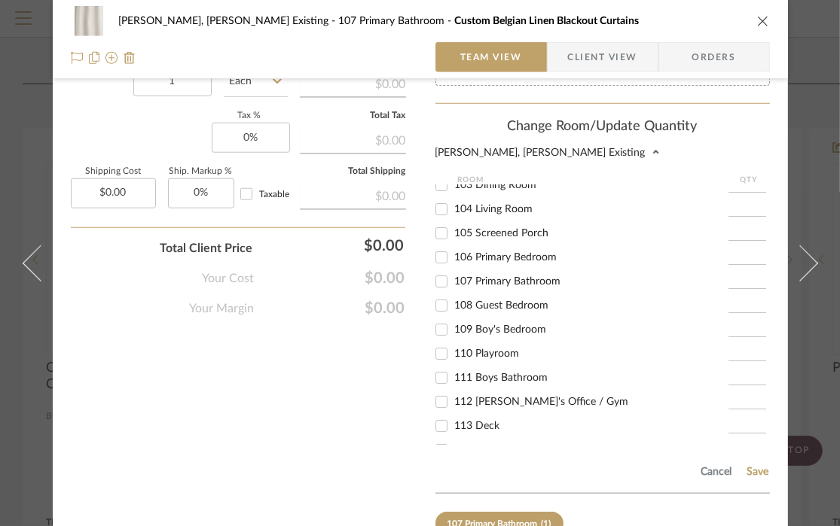
scroll to position [78, 0]
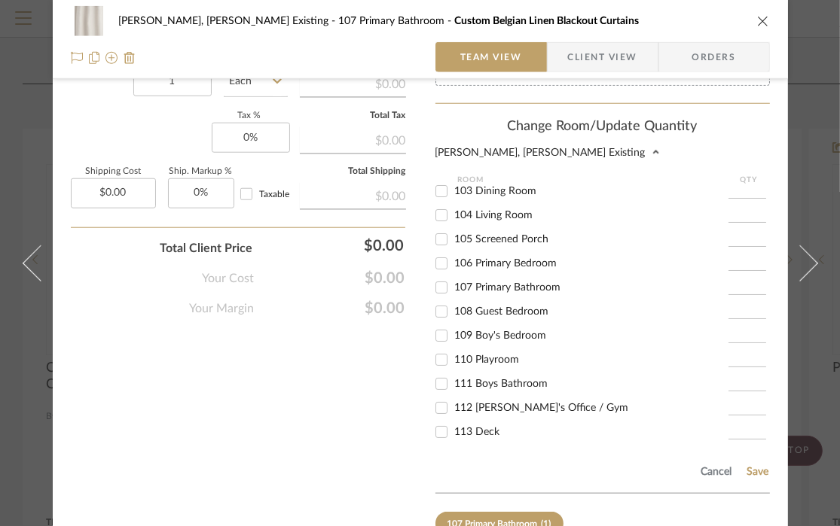
click at [489, 402] on label "112 [PERSON_NAME]'s Office / Gym" at bounding box center [591, 408] width 273 height 13
click at [453, 400] on input "112 [PERSON_NAME]'s Office / Gym" at bounding box center [441, 408] width 24 height 24
checkbox input "true"
type input "1"
click at [752, 466] on button "Save" at bounding box center [757, 472] width 23 height 12
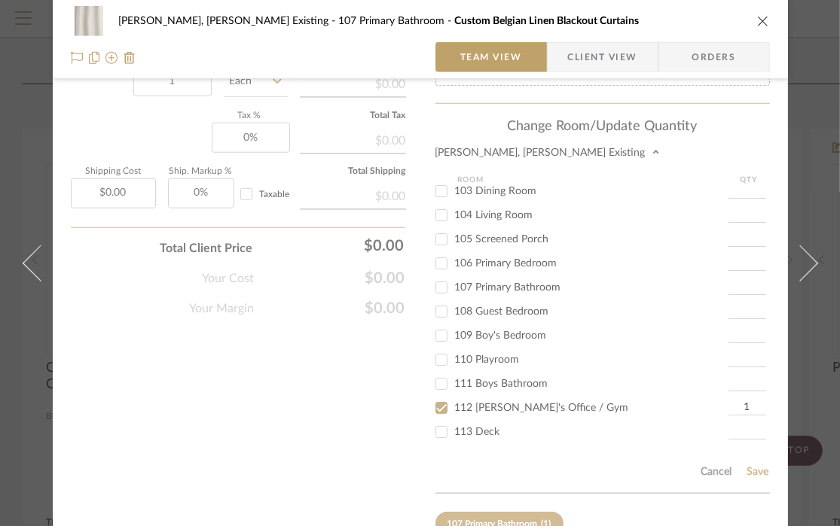
scroll to position [873, 0]
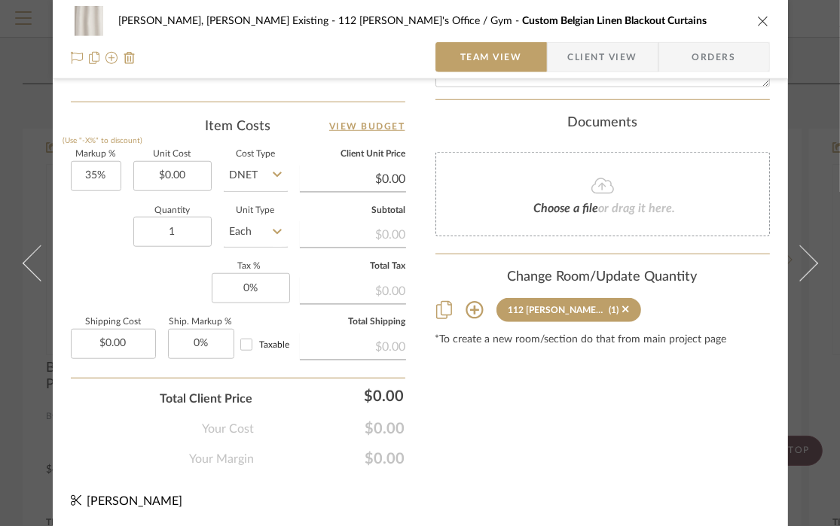
click at [760, 24] on icon "close" at bounding box center [763, 21] width 12 height 12
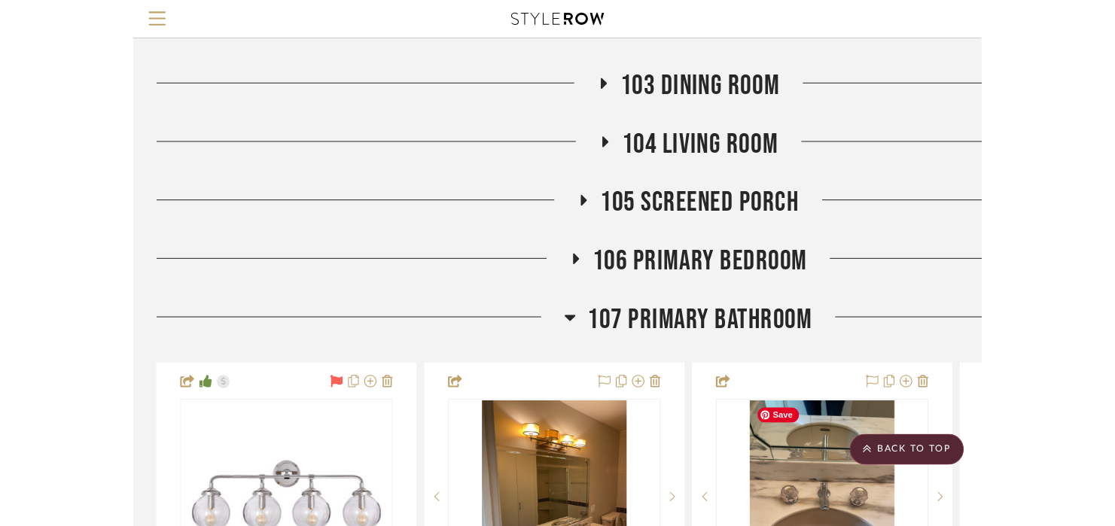
scroll to position [452, 0]
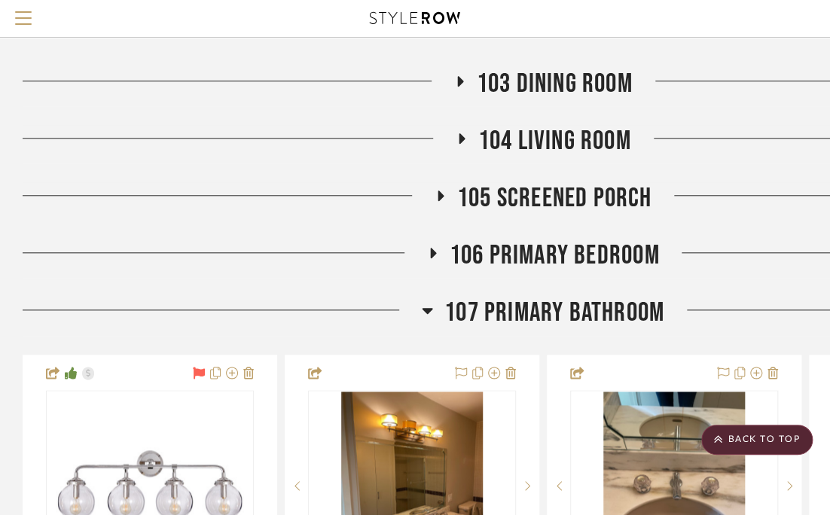
click at [498, 318] on span "107 Primary Bathroom" at bounding box center [554, 313] width 220 height 32
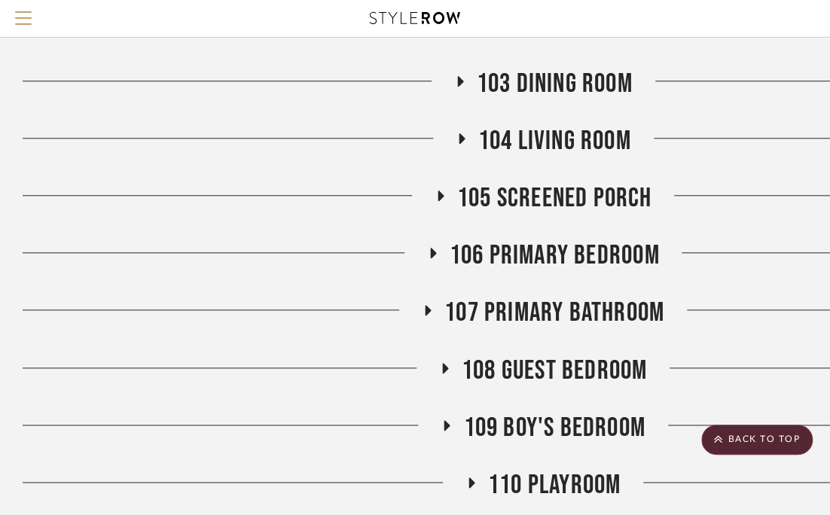
click at [535, 253] on span "106 Primary Bedroom" at bounding box center [555, 255] width 210 height 32
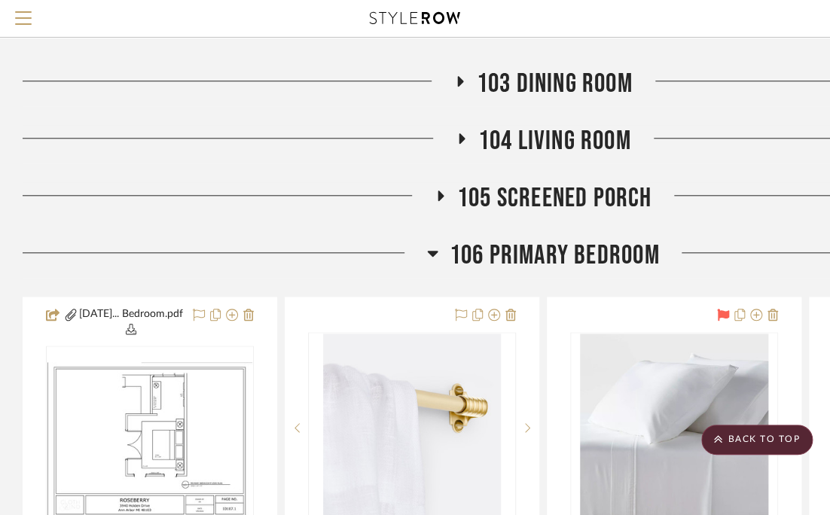
click at [541, 248] on span "106 Primary Bedroom" at bounding box center [555, 255] width 210 height 32
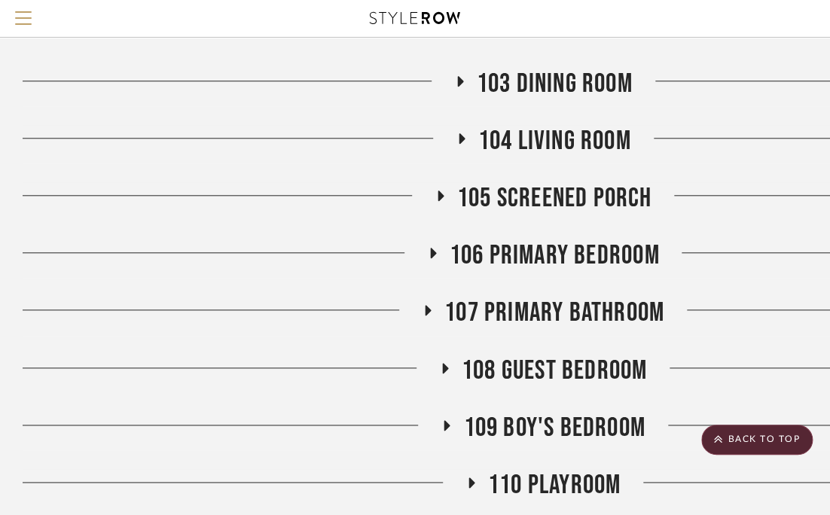
click at [541, 248] on span "106 Primary Bedroom" at bounding box center [555, 255] width 210 height 32
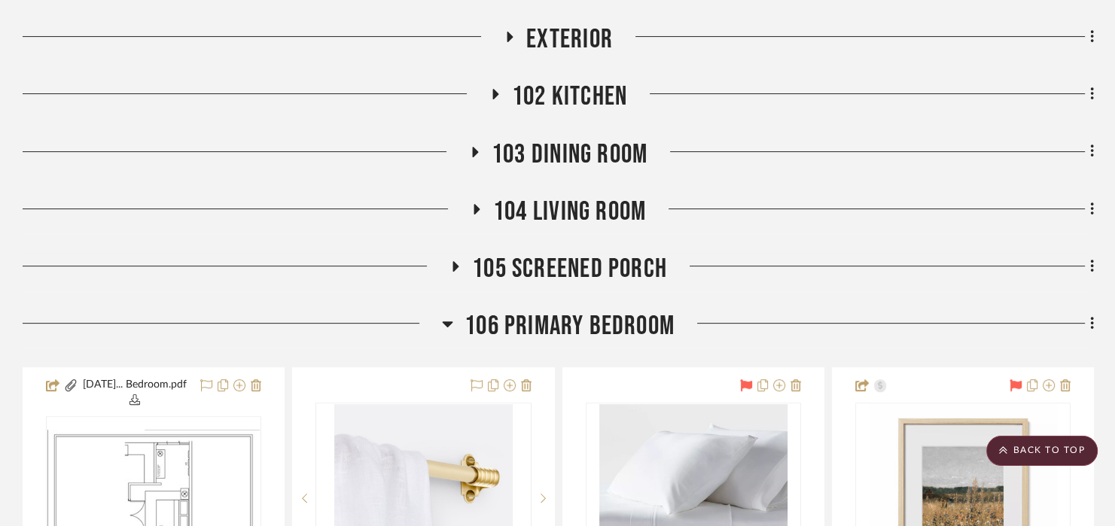
click at [533, 271] on span "105 Screened Porch" at bounding box center [569, 269] width 195 height 32
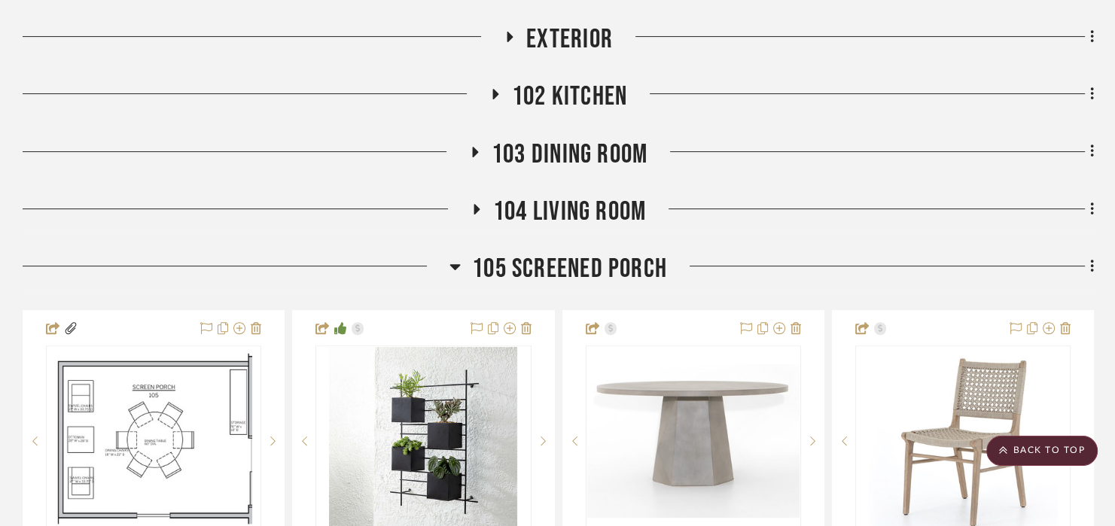
click at [533, 271] on span "105 Screened Porch" at bounding box center [569, 269] width 195 height 32
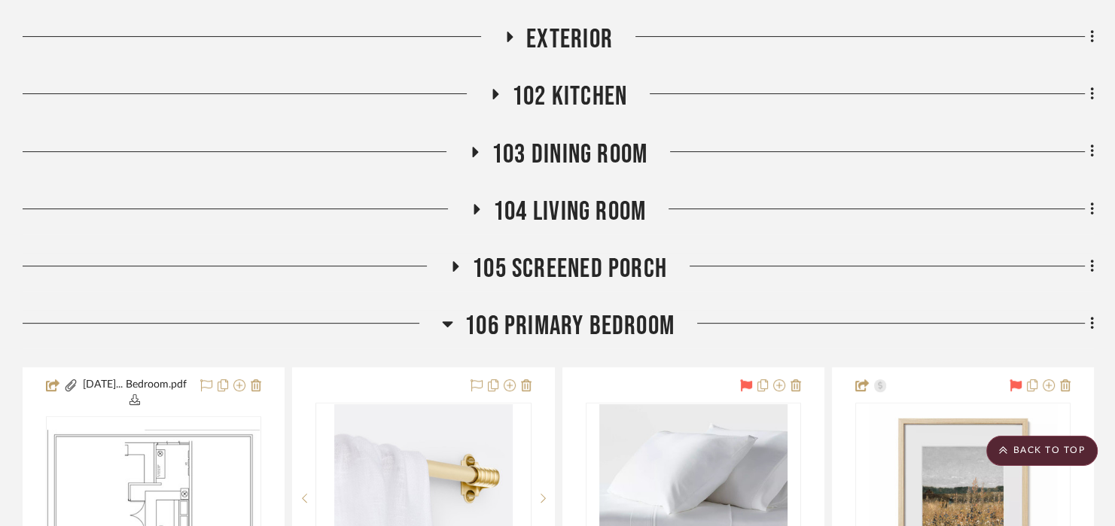
click at [545, 217] on span "104 Living Room" at bounding box center [569, 212] width 153 height 32
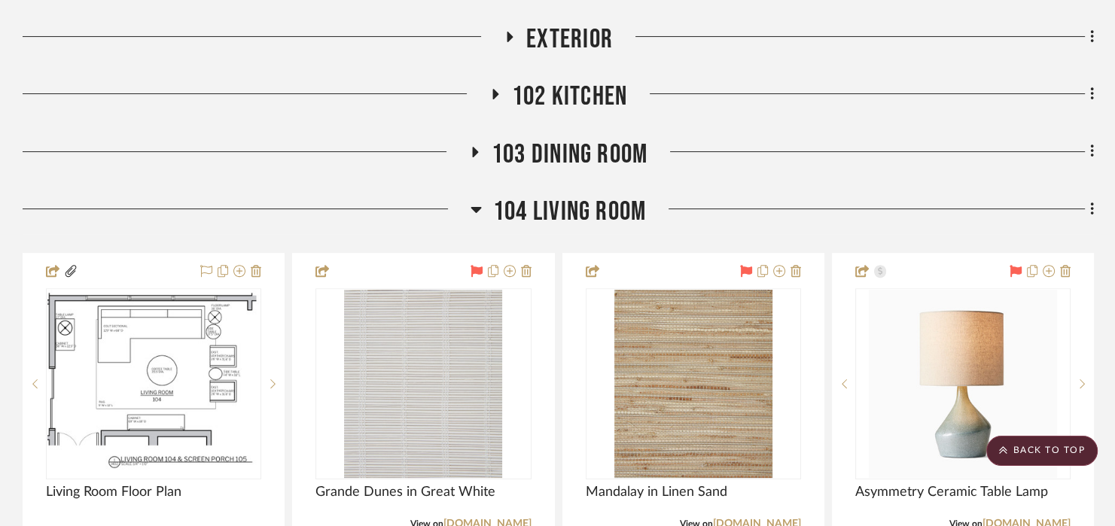
click at [545, 217] on span "104 Living Room" at bounding box center [569, 212] width 153 height 32
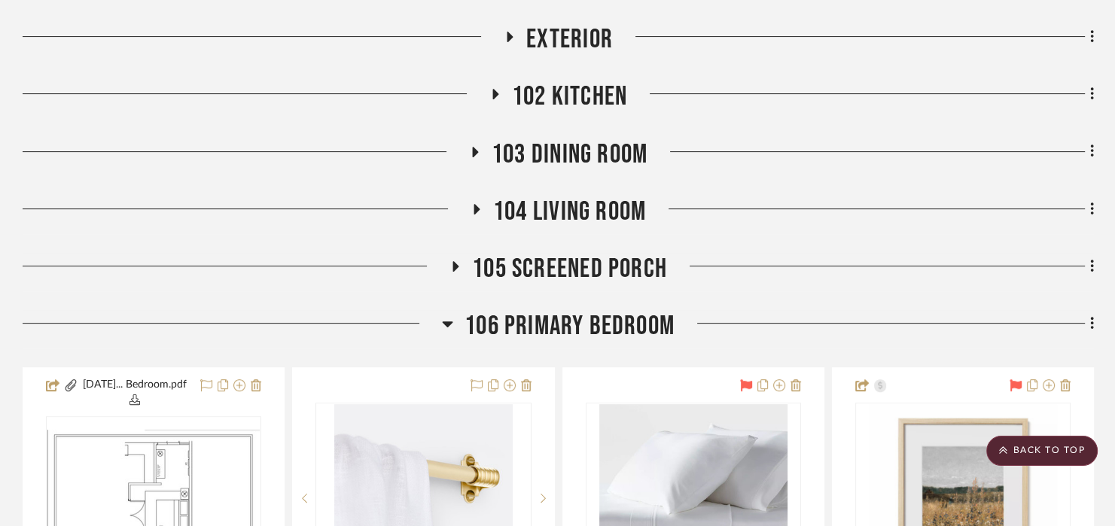
click at [606, 334] on span "106 Primary Bedroom" at bounding box center [570, 326] width 210 height 32
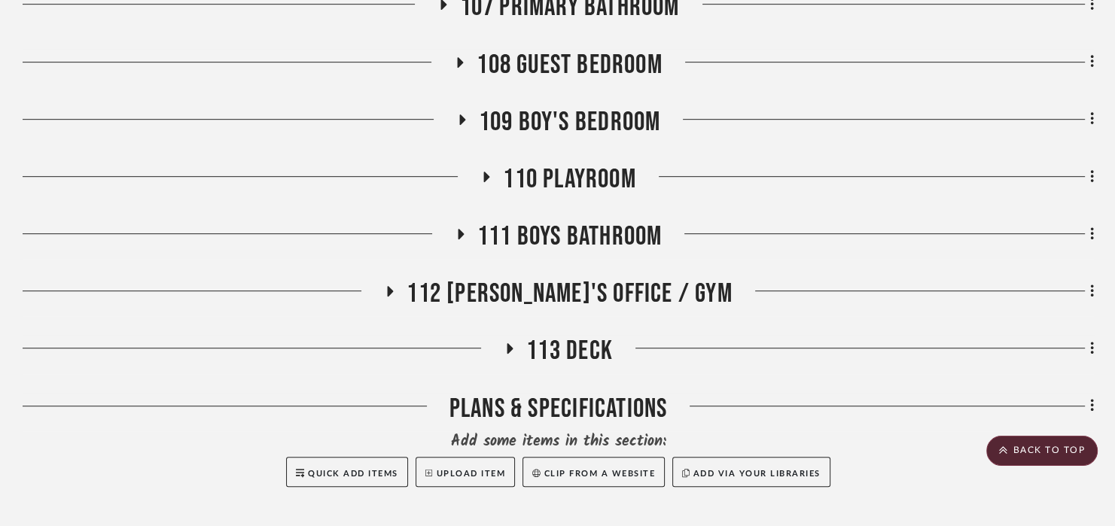
scroll to position [753, 0]
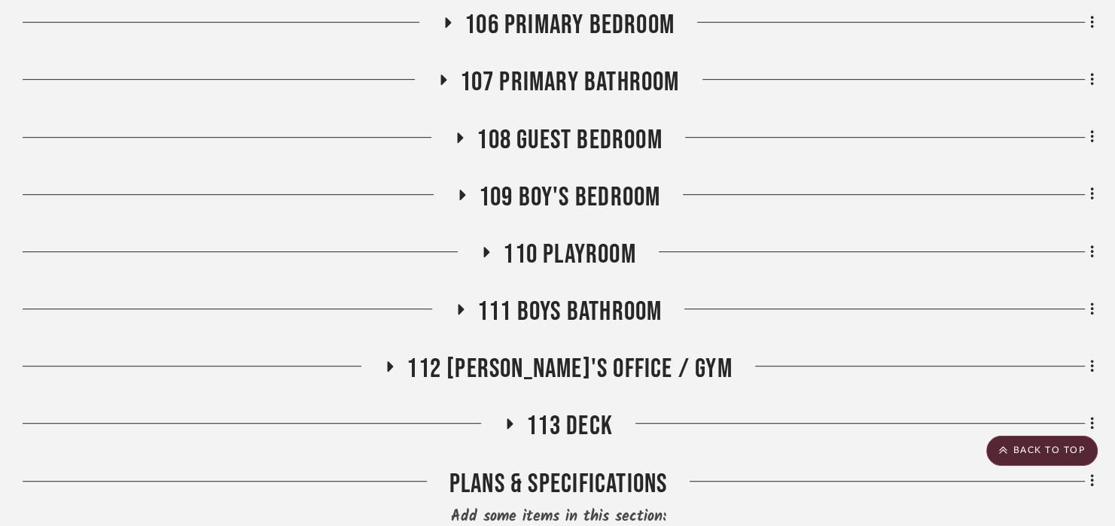
click at [561, 240] on span "110 Playroom" at bounding box center [569, 255] width 133 height 32
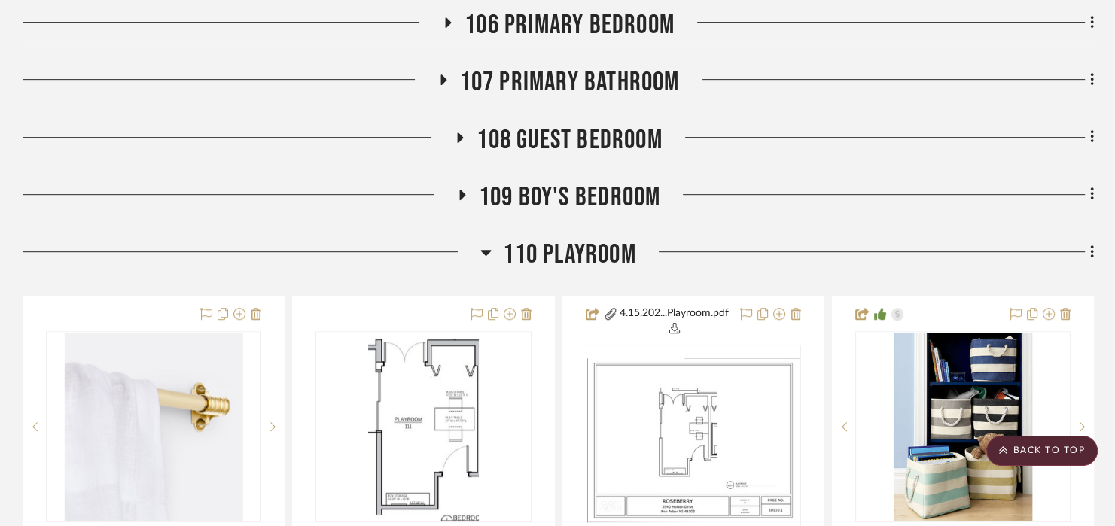
click at [577, 249] on span "110 Playroom" at bounding box center [569, 255] width 133 height 32
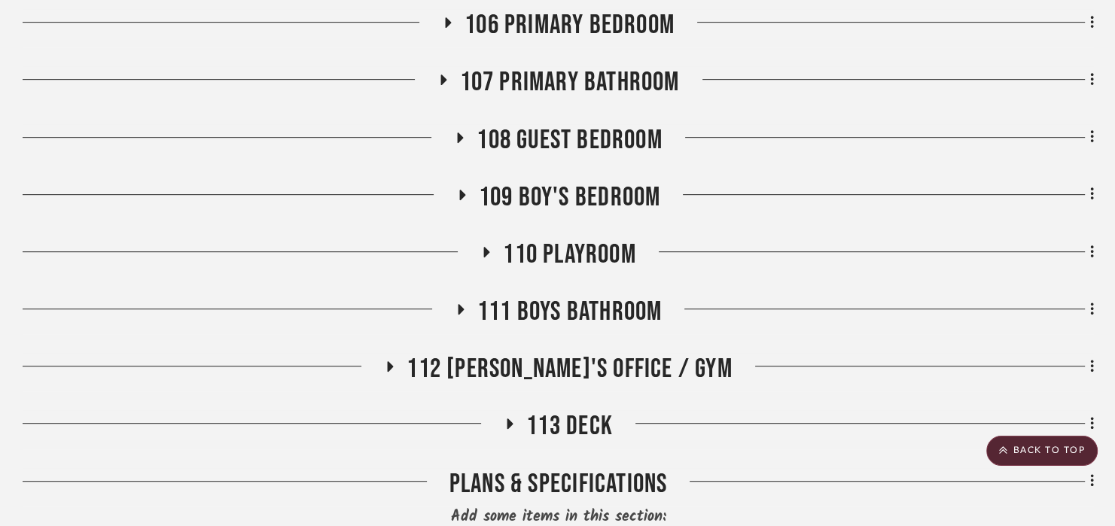
click at [549, 190] on span "109 Boy's Bedroom" at bounding box center [569, 197] width 181 height 32
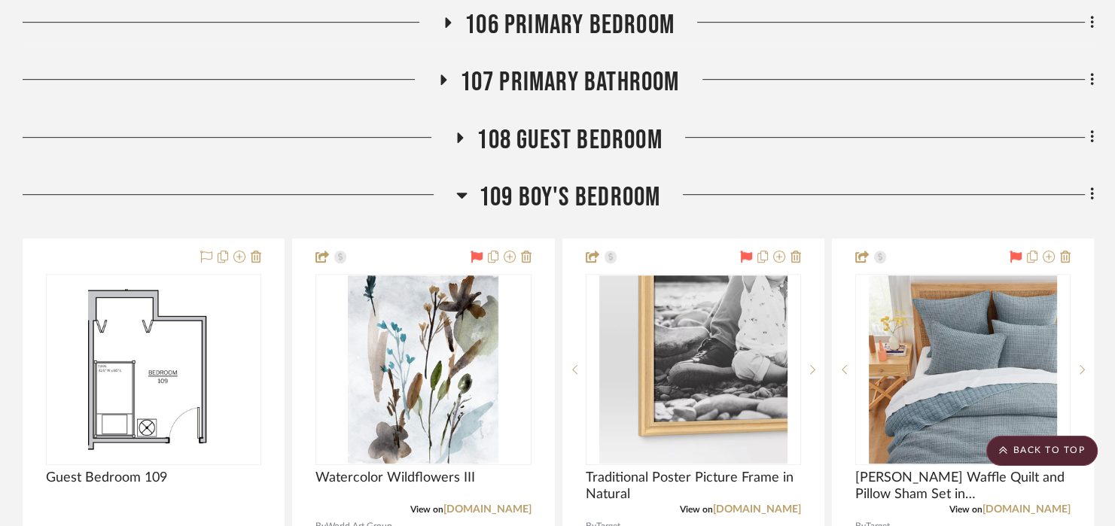
click at [549, 190] on span "109 Boy's Bedroom" at bounding box center [569, 197] width 181 height 32
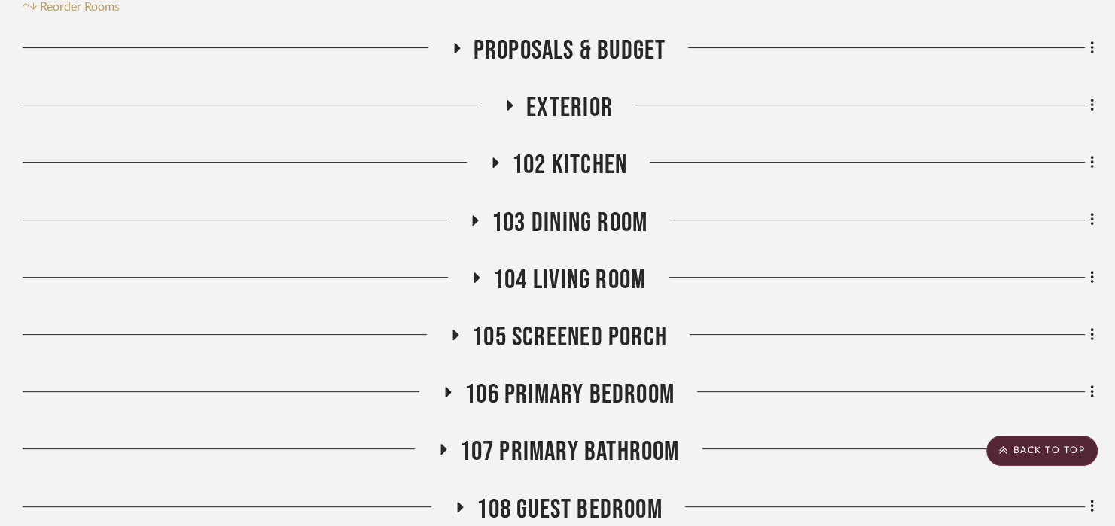
scroll to position [376, 0]
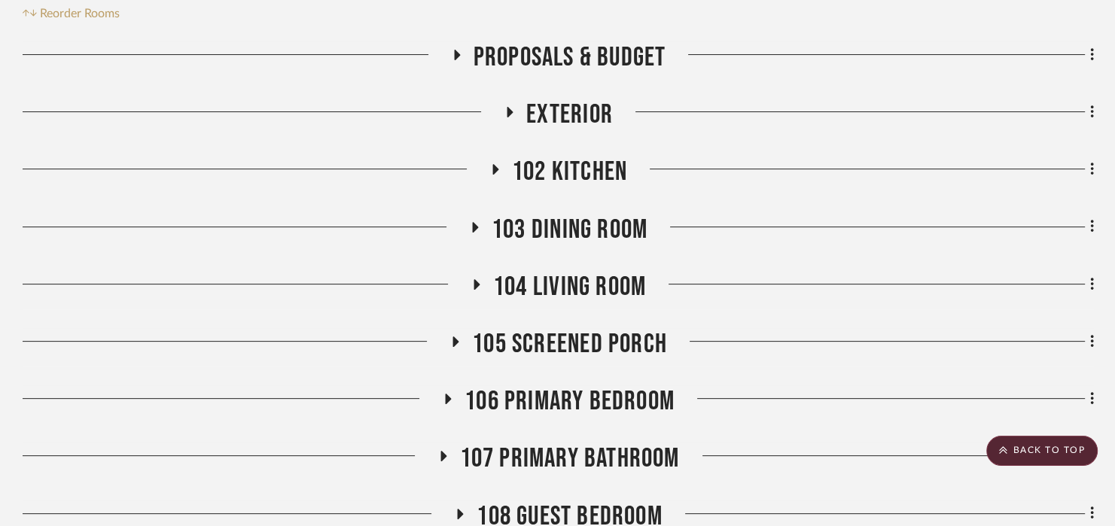
click at [578, 284] on span "104 Living Room" at bounding box center [569, 287] width 153 height 32
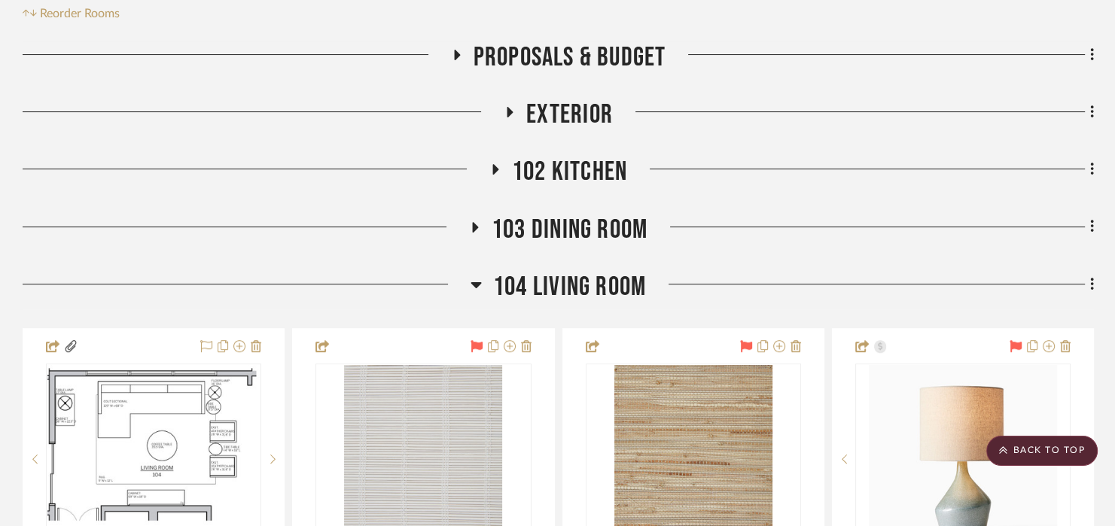
click at [577, 285] on span "104 Living Room" at bounding box center [569, 287] width 153 height 32
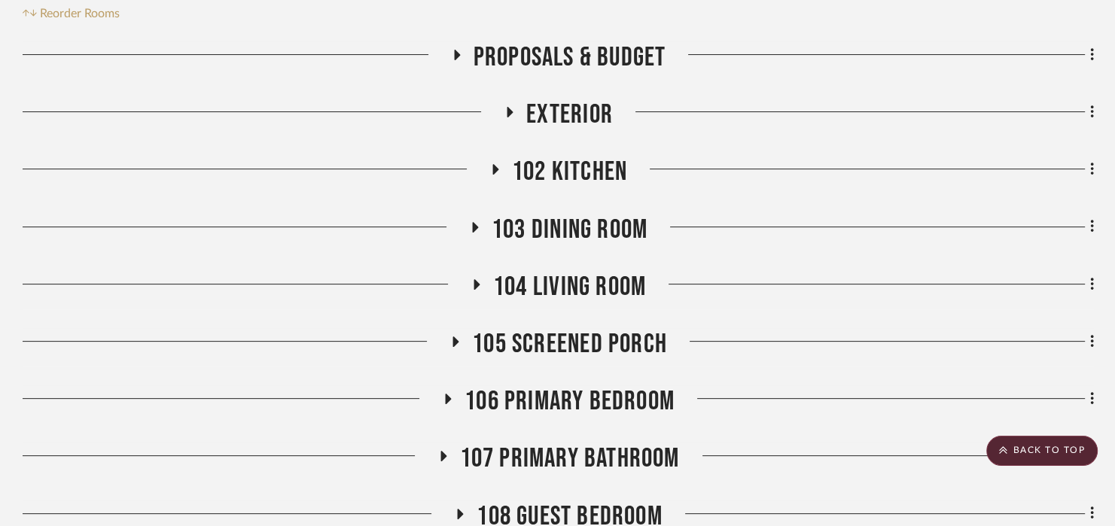
click at [560, 217] on span "103 Dining Room" at bounding box center [570, 230] width 156 height 32
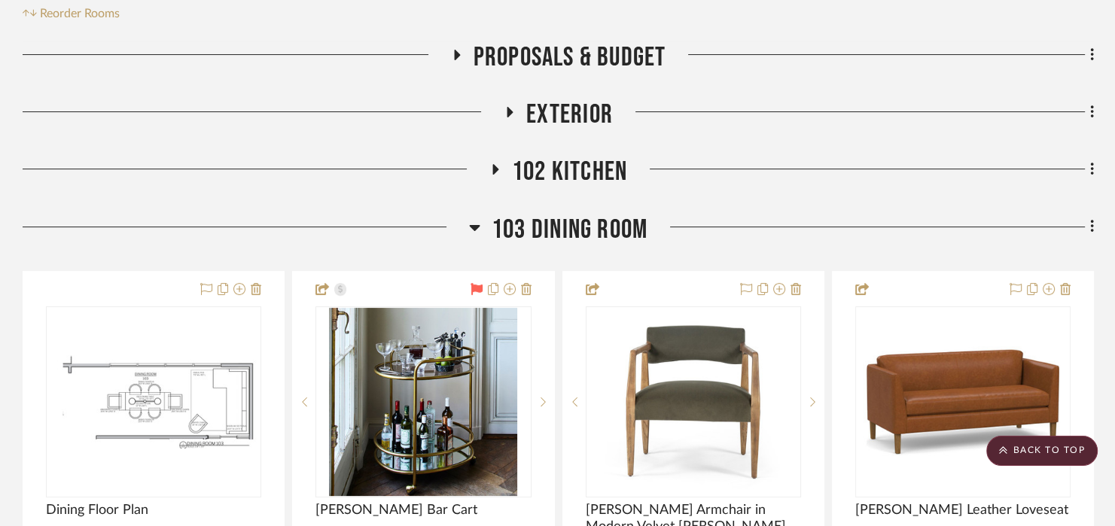
click at [560, 217] on span "103 Dining Room" at bounding box center [570, 230] width 156 height 32
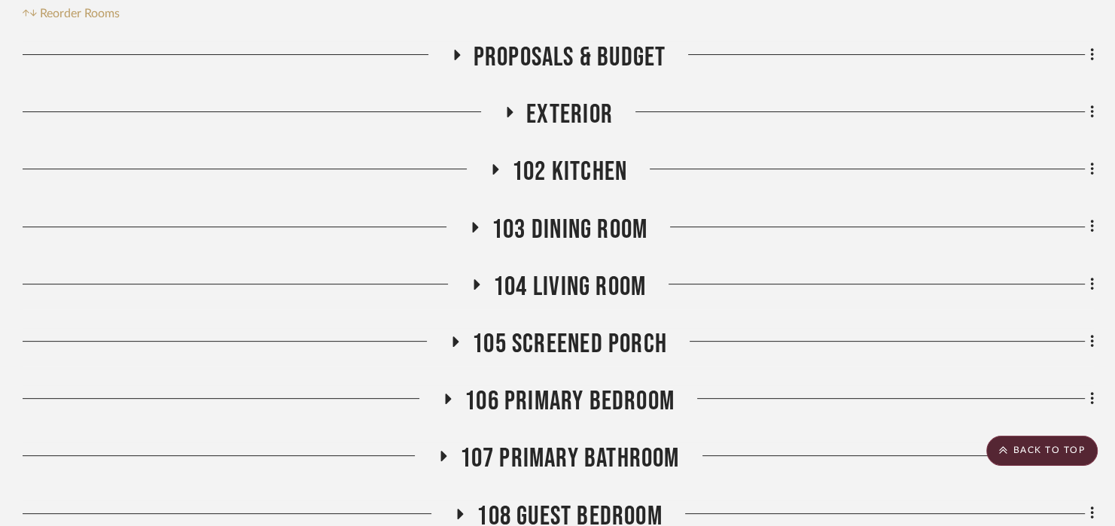
click at [559, 172] on span "102 Kitchen" at bounding box center [569, 172] width 115 height 32
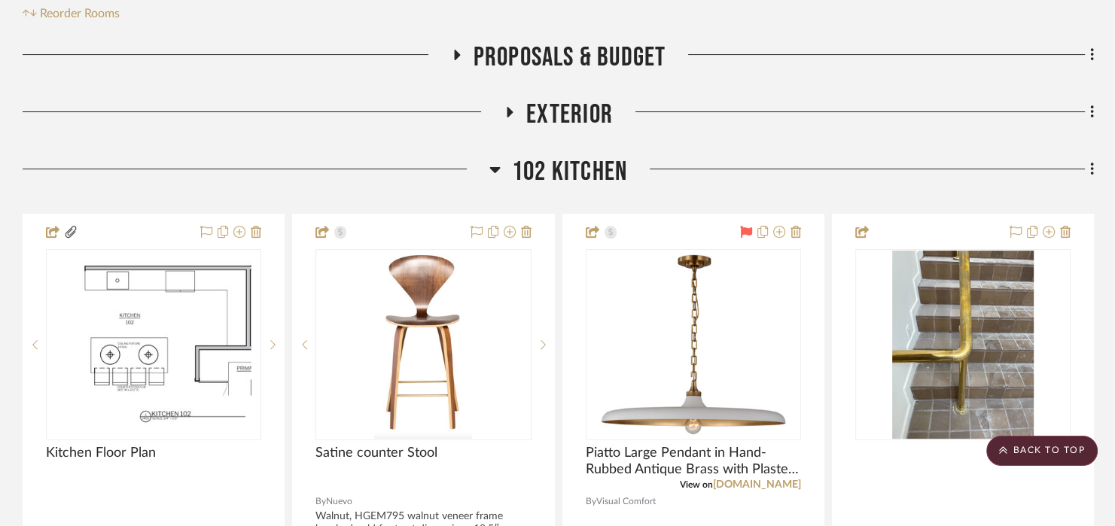
click at [559, 172] on span "102 Kitchen" at bounding box center [569, 172] width 115 height 32
